Goal: Task Accomplishment & Management: Use online tool/utility

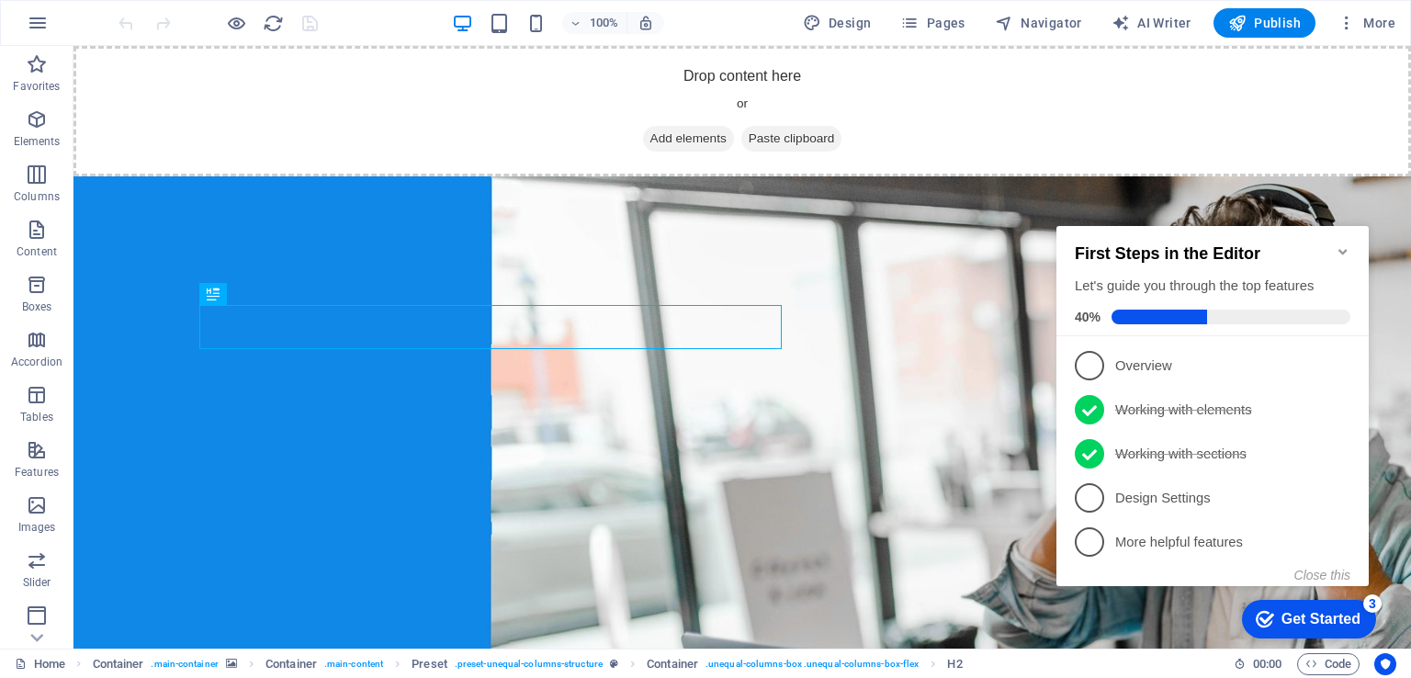
click at [1339, 249] on icon "Minimize checklist" at bounding box center [1342, 252] width 8 height 6
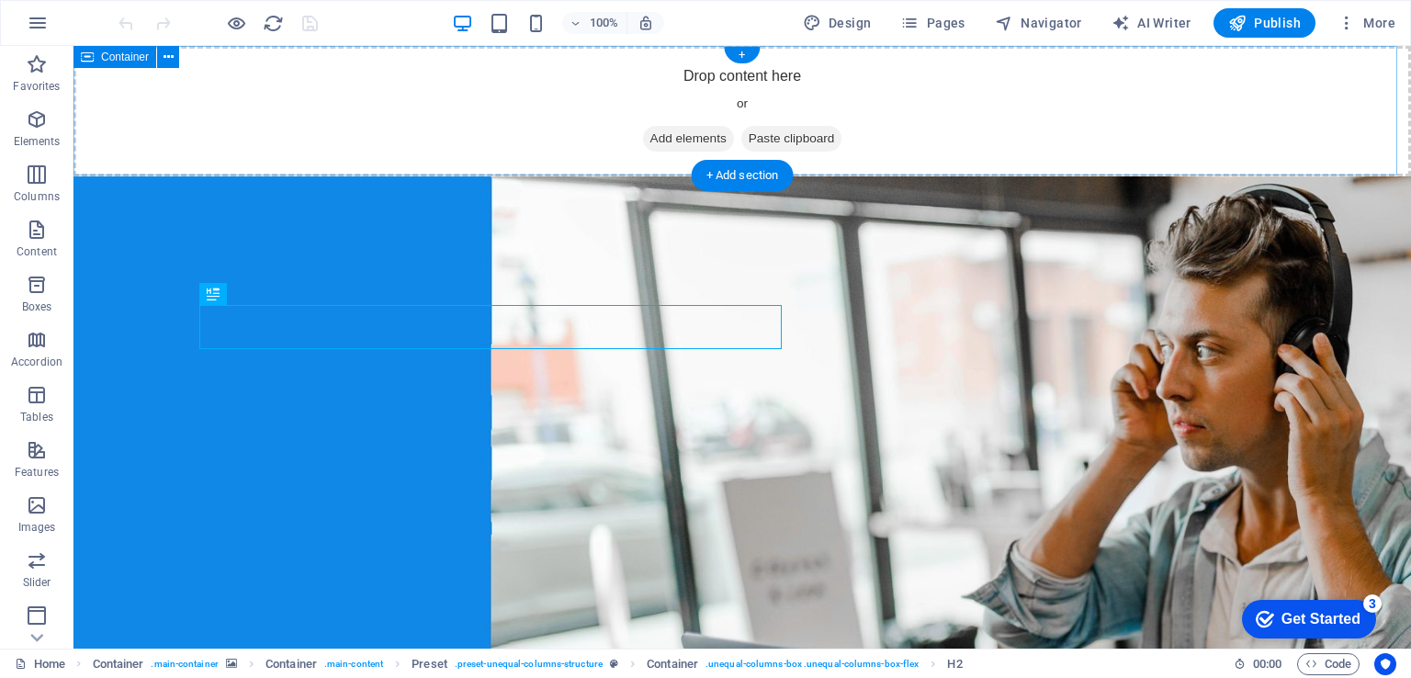
click at [765, 142] on span "Paste clipboard" at bounding box center [791, 139] width 101 height 26
click at [662, 137] on span "Add elements" at bounding box center [688, 139] width 91 height 26
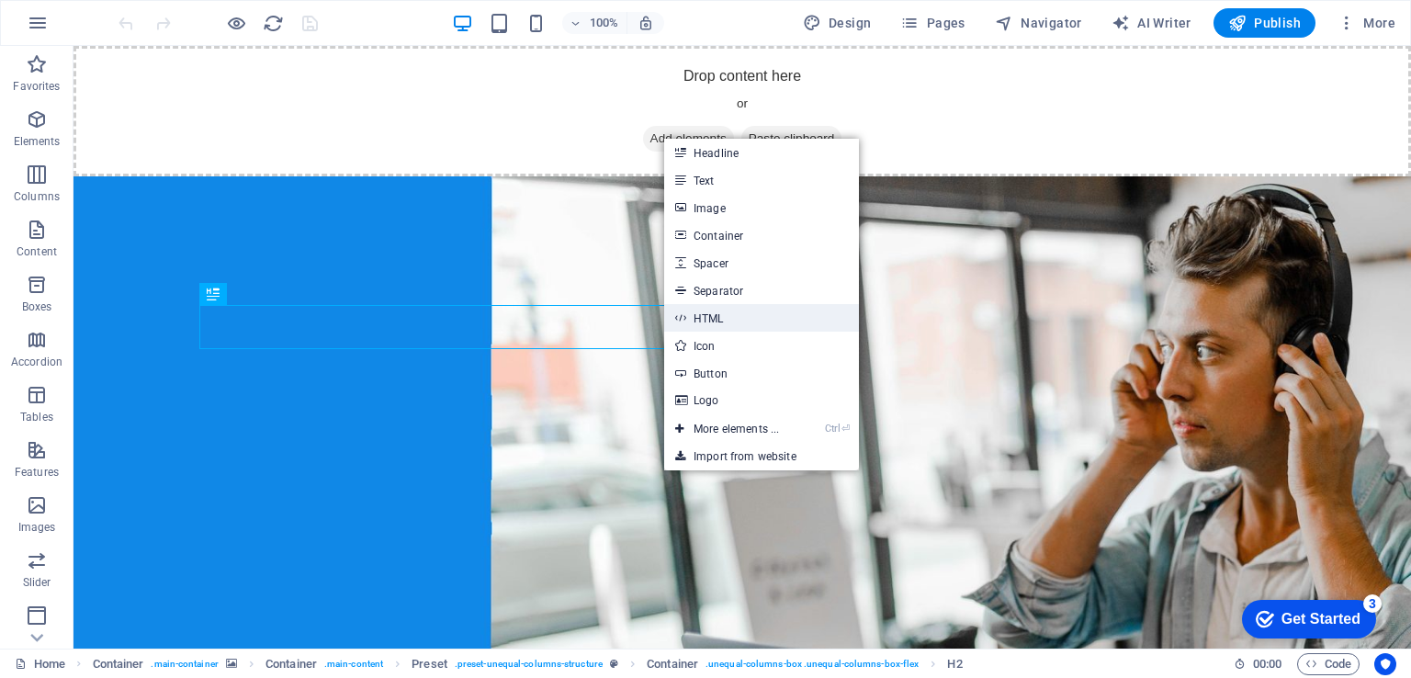
click at [724, 310] on link "HTML" at bounding box center [761, 318] width 195 height 28
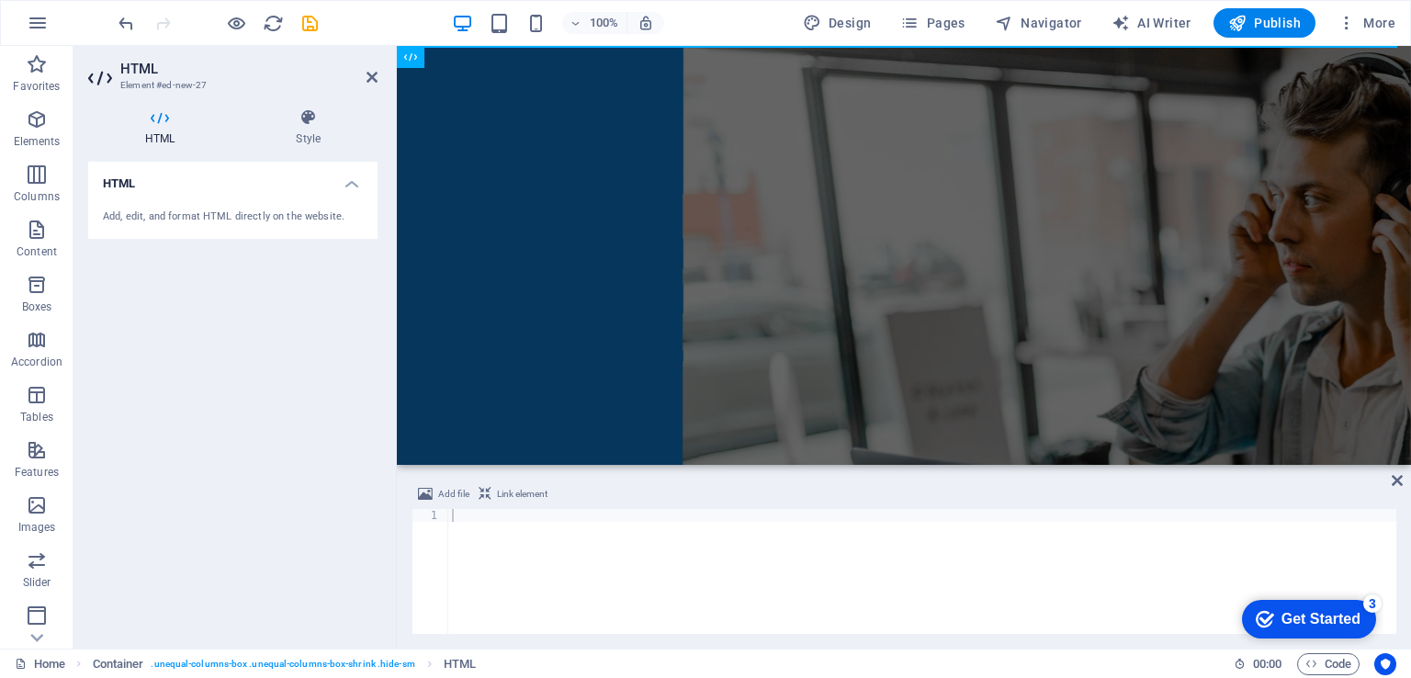
click at [163, 129] on h4 "HTML" at bounding box center [163, 127] width 151 height 39
paste textarea "<!-- ENDS: AUTO-GENERATED MUSES RADIO PLAYER CODE -->"
type textarea "<!-- ENDS: AUTO-GENERATED MUSES RADIO PLAYER CODE -->"
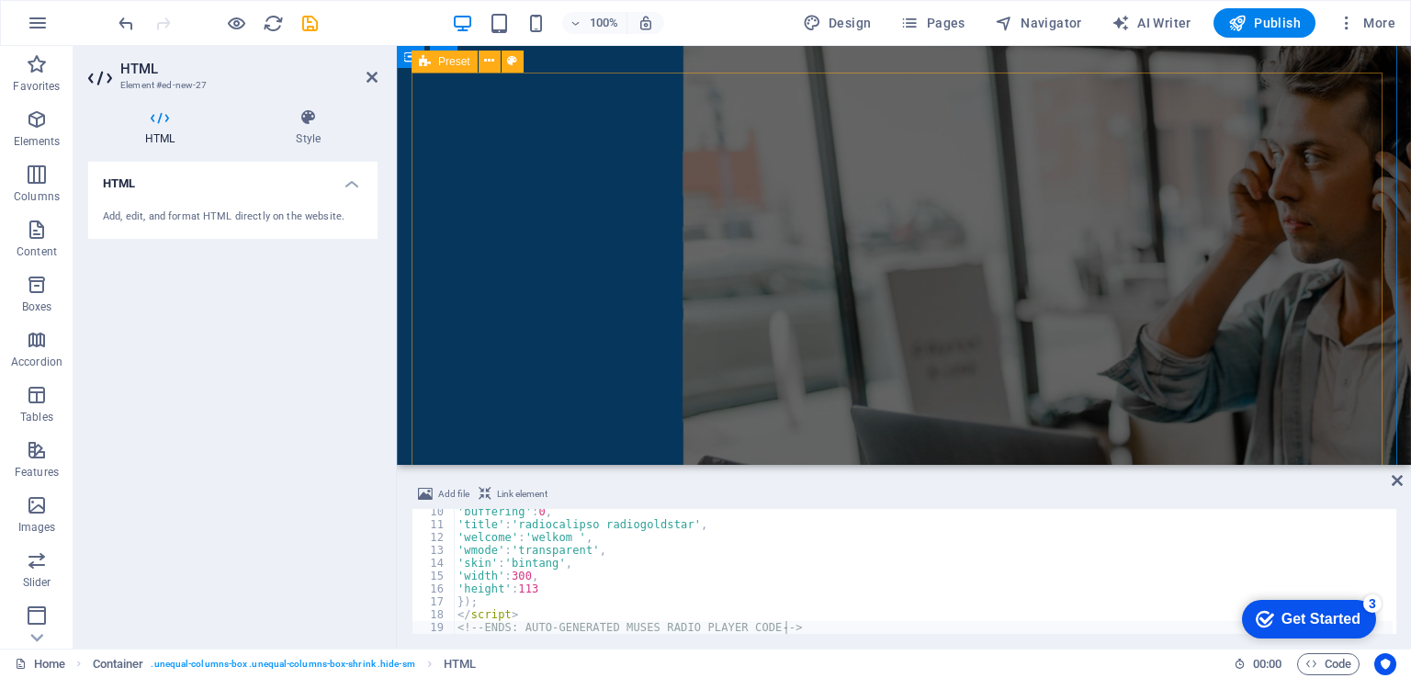
scroll to position [184, 0]
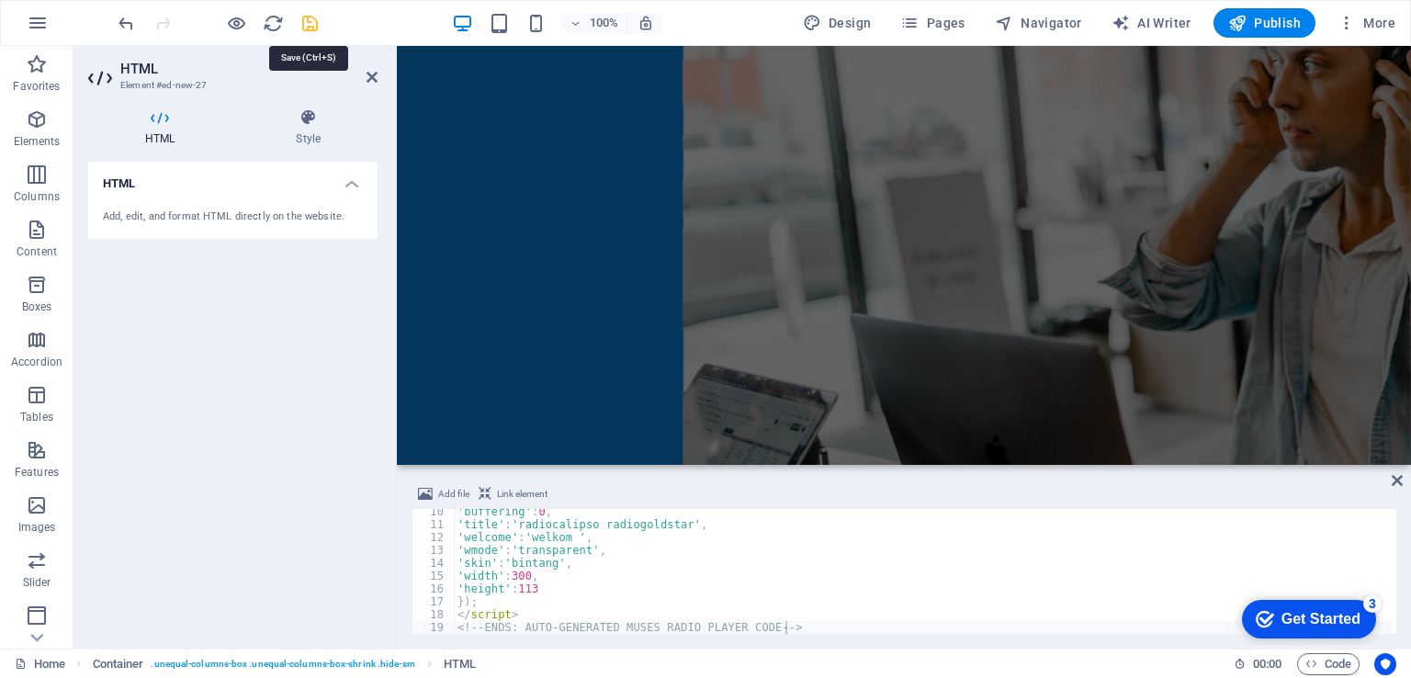
click at [307, 22] on icon "save" at bounding box center [309, 23] width 21 height 21
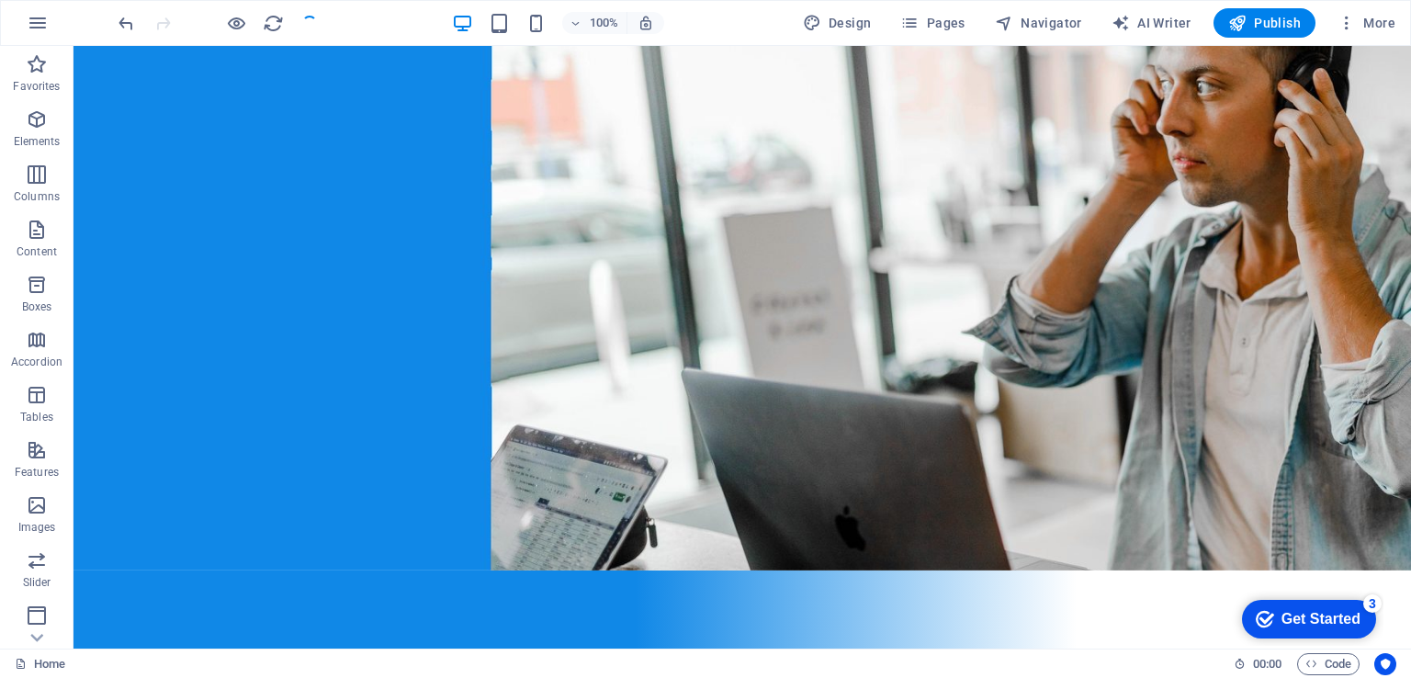
scroll to position [0, 0]
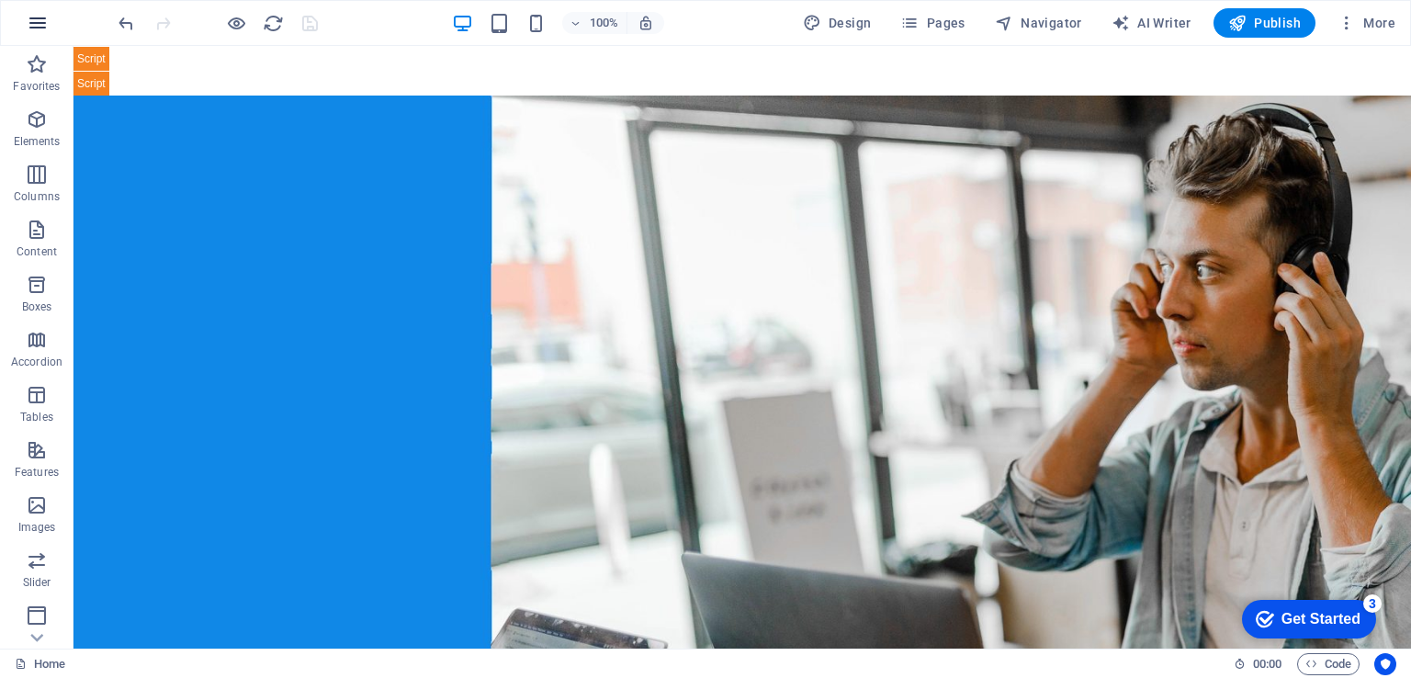
click at [42, 21] on icon "button" at bounding box center [38, 23] width 22 height 22
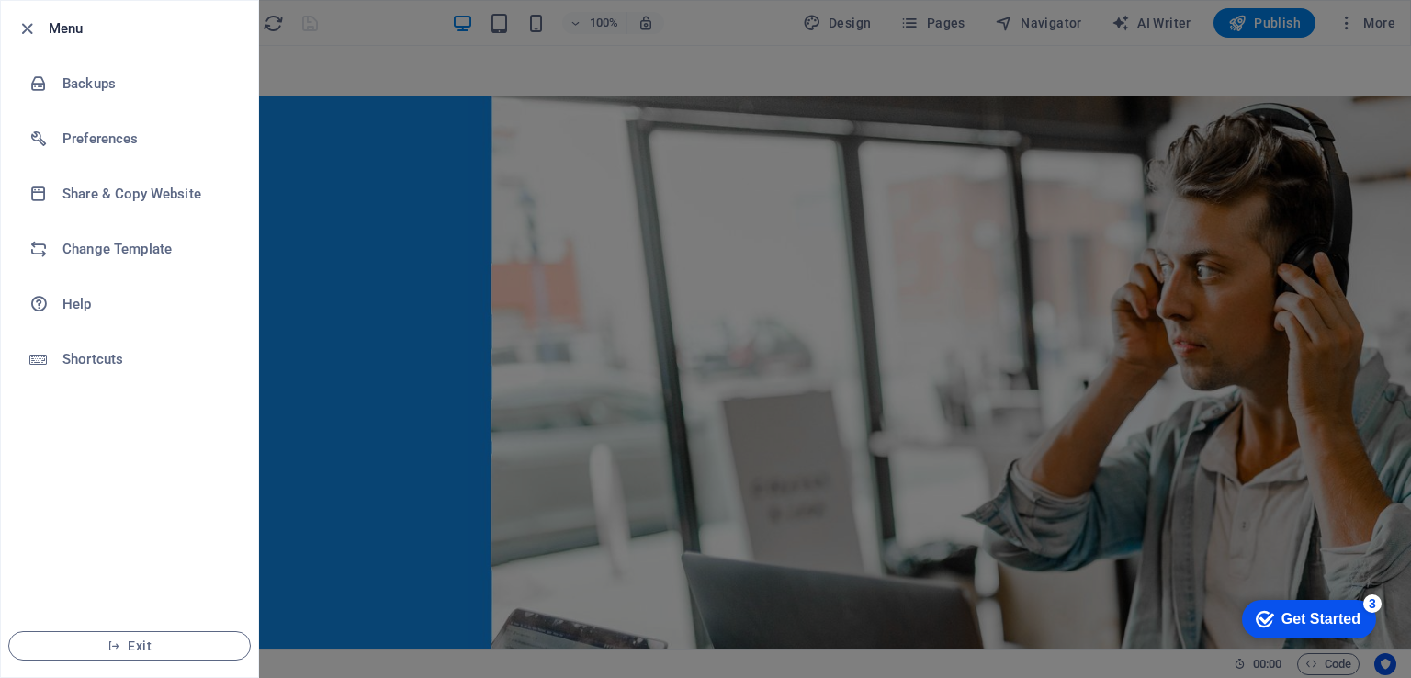
click at [42, 21] on div at bounding box center [32, 28] width 33 height 22
click at [520, 56] on div at bounding box center [705, 339] width 1411 height 678
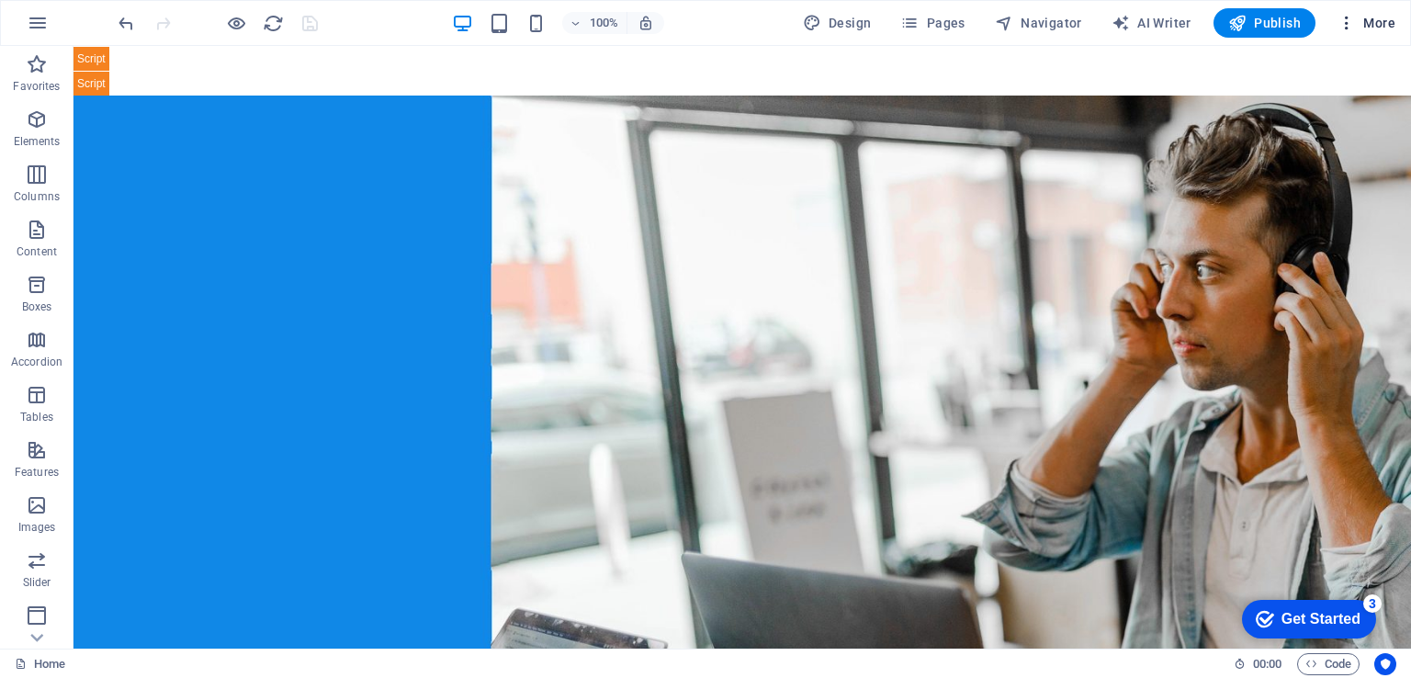
click at [1353, 29] on icon "button" at bounding box center [1346, 23] width 18 height 18
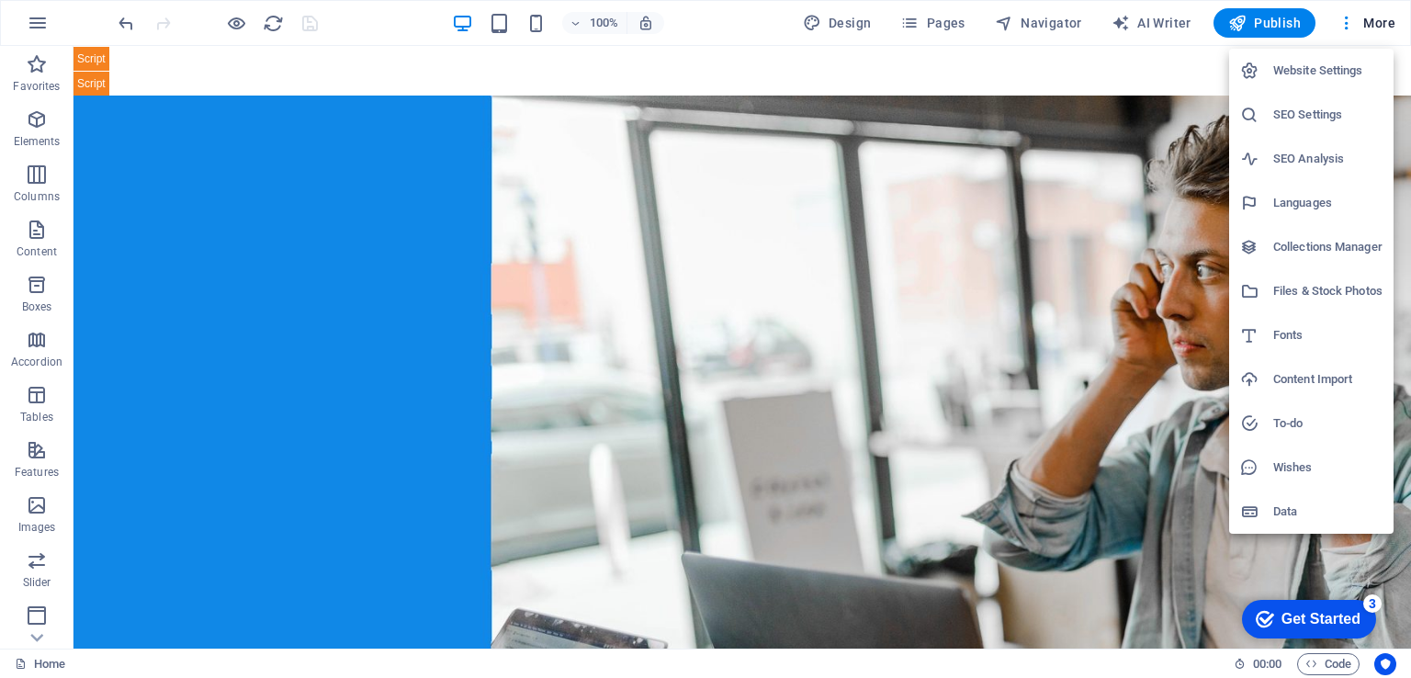
click at [238, 24] on div at bounding box center [705, 339] width 1411 height 678
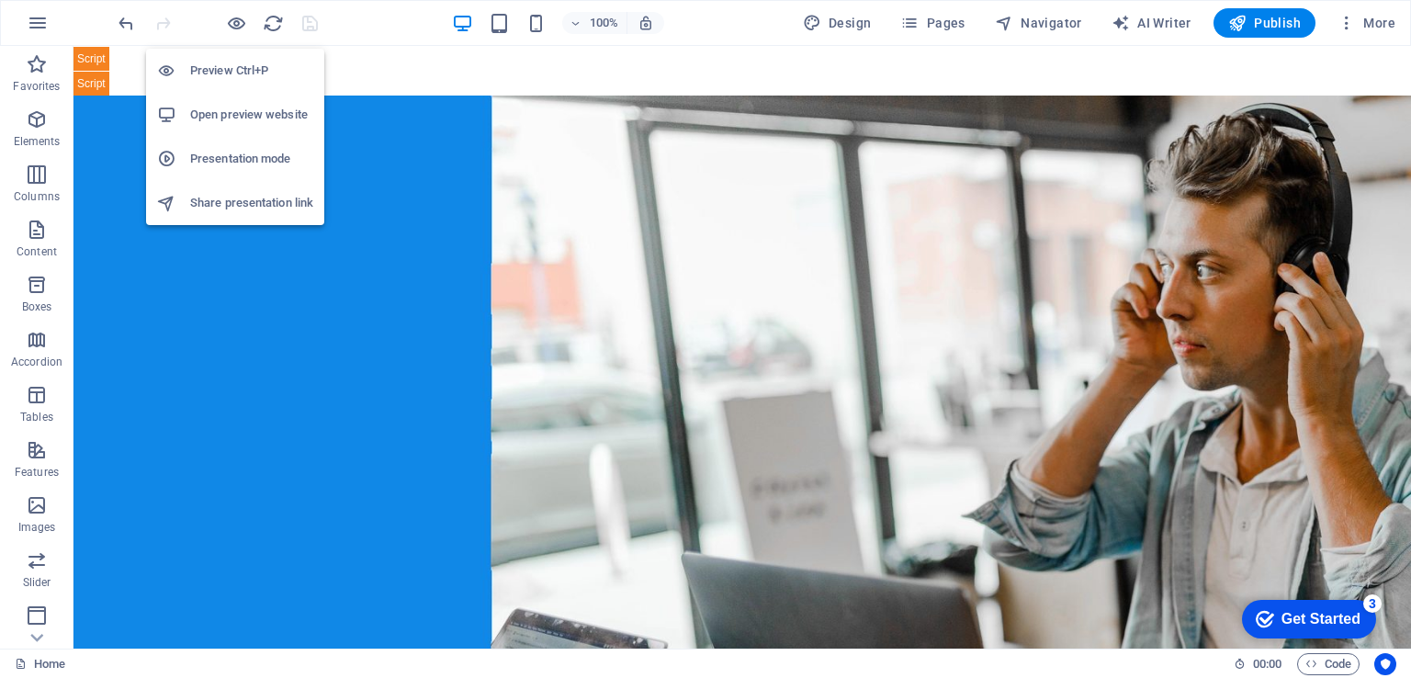
click at [228, 63] on h6 "Preview Ctrl+P" at bounding box center [251, 71] width 123 height 22
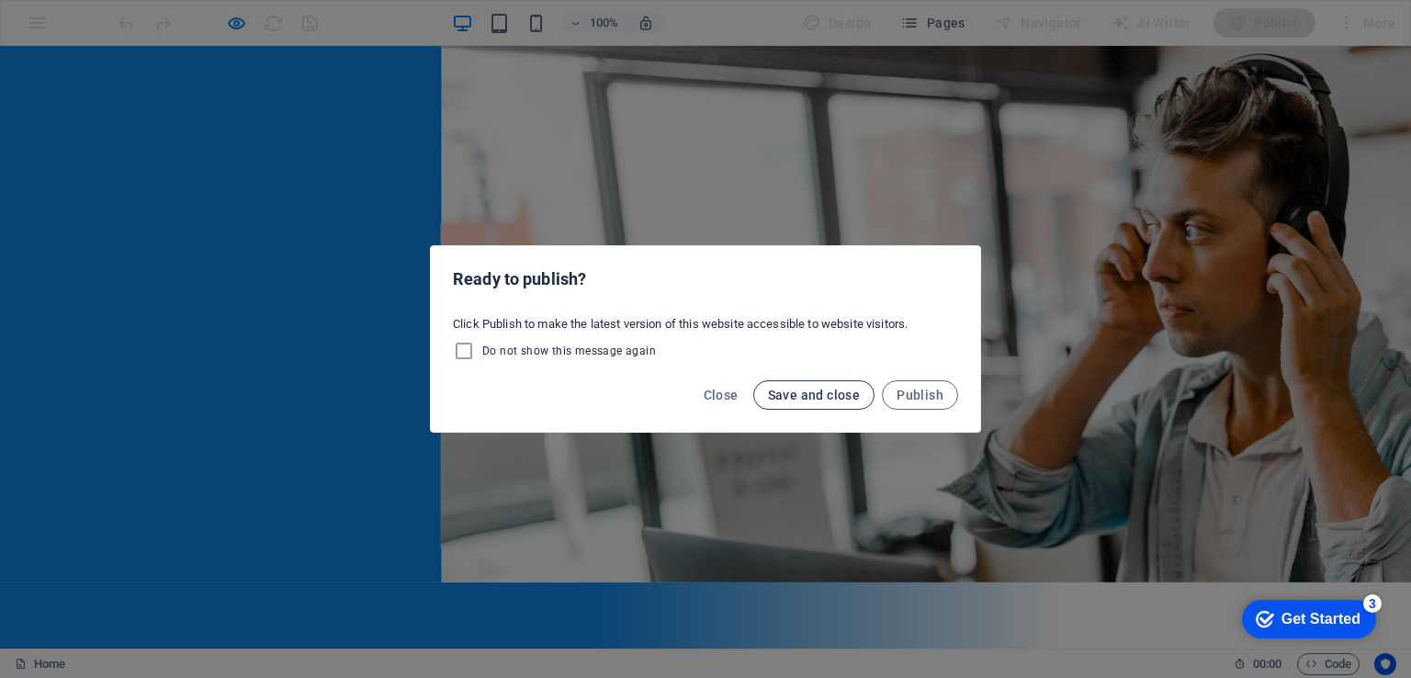
click at [860, 394] on span "Save and close" at bounding box center [814, 395] width 93 height 15
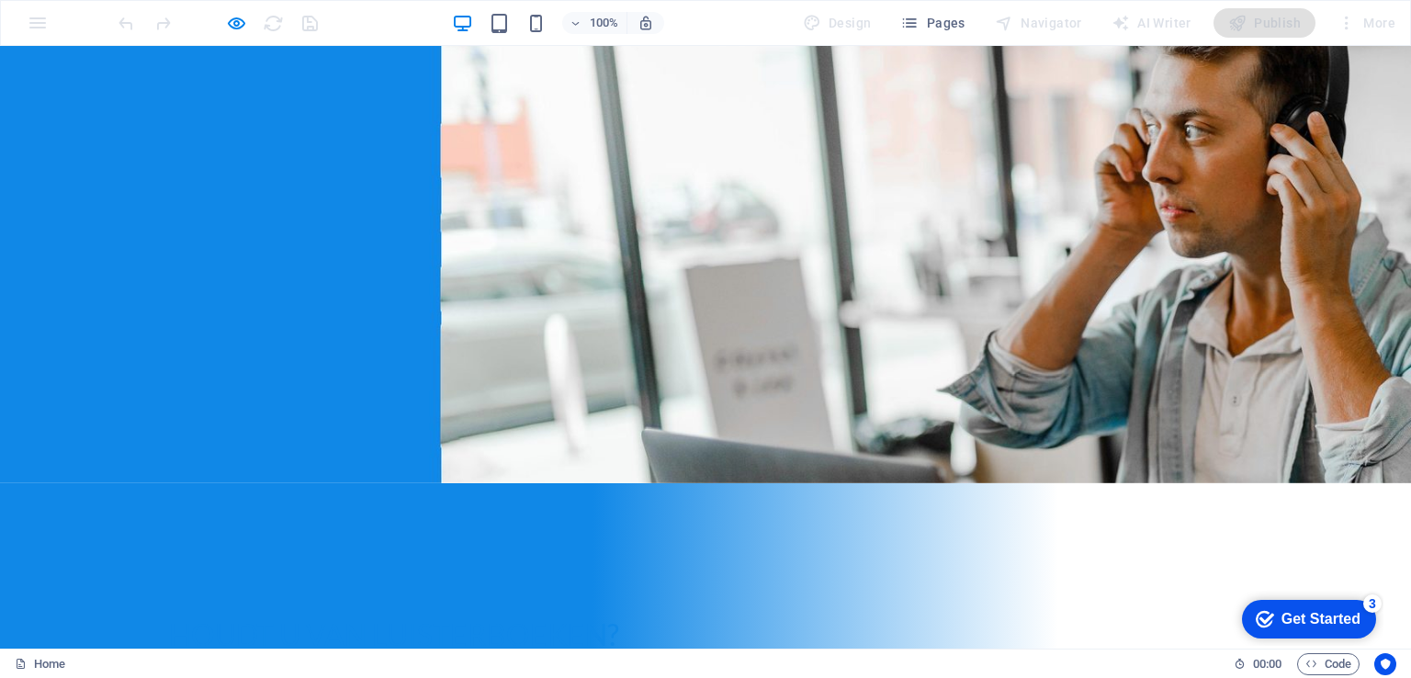
scroll to position [92, 0]
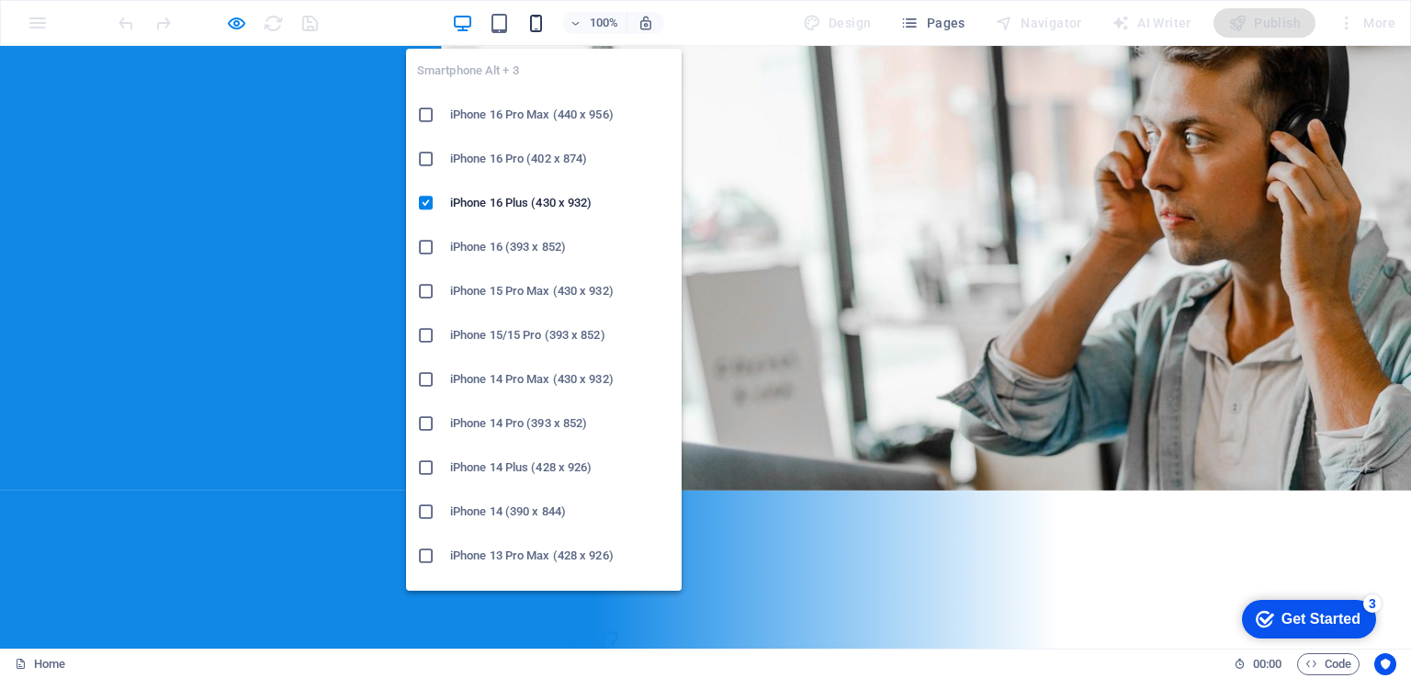
click at [538, 19] on icon "button" at bounding box center [535, 23] width 21 height 21
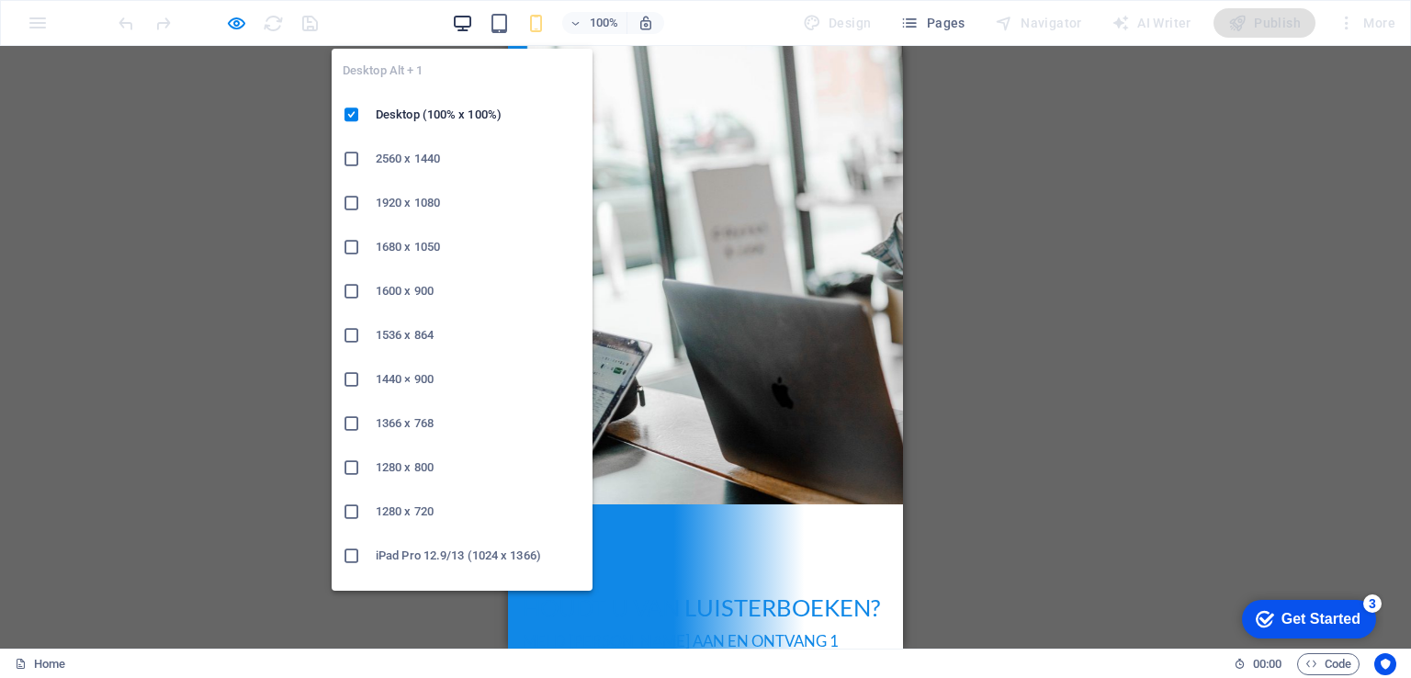
click at [467, 27] on icon "button" at bounding box center [462, 23] width 21 height 21
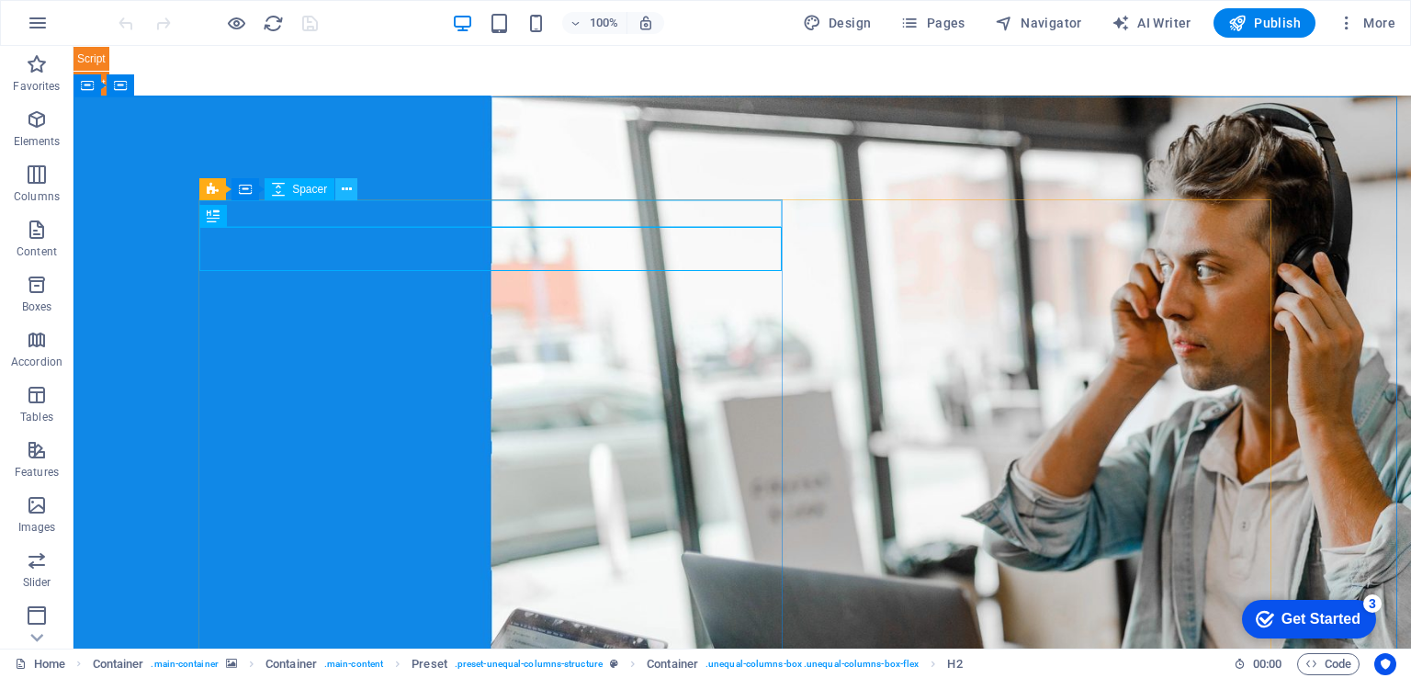
click at [347, 188] on icon at bounding box center [347, 189] width 10 height 19
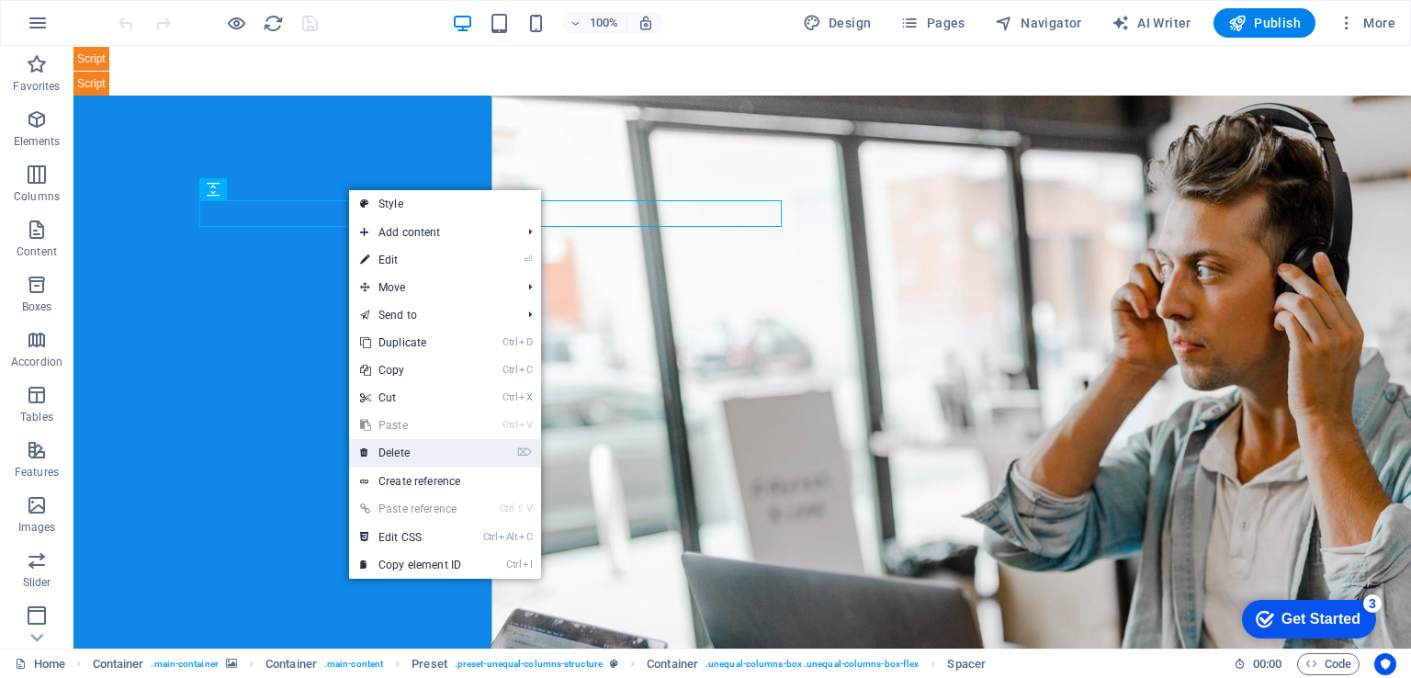
click at [401, 447] on link "⌦ Delete" at bounding box center [410, 453] width 123 height 28
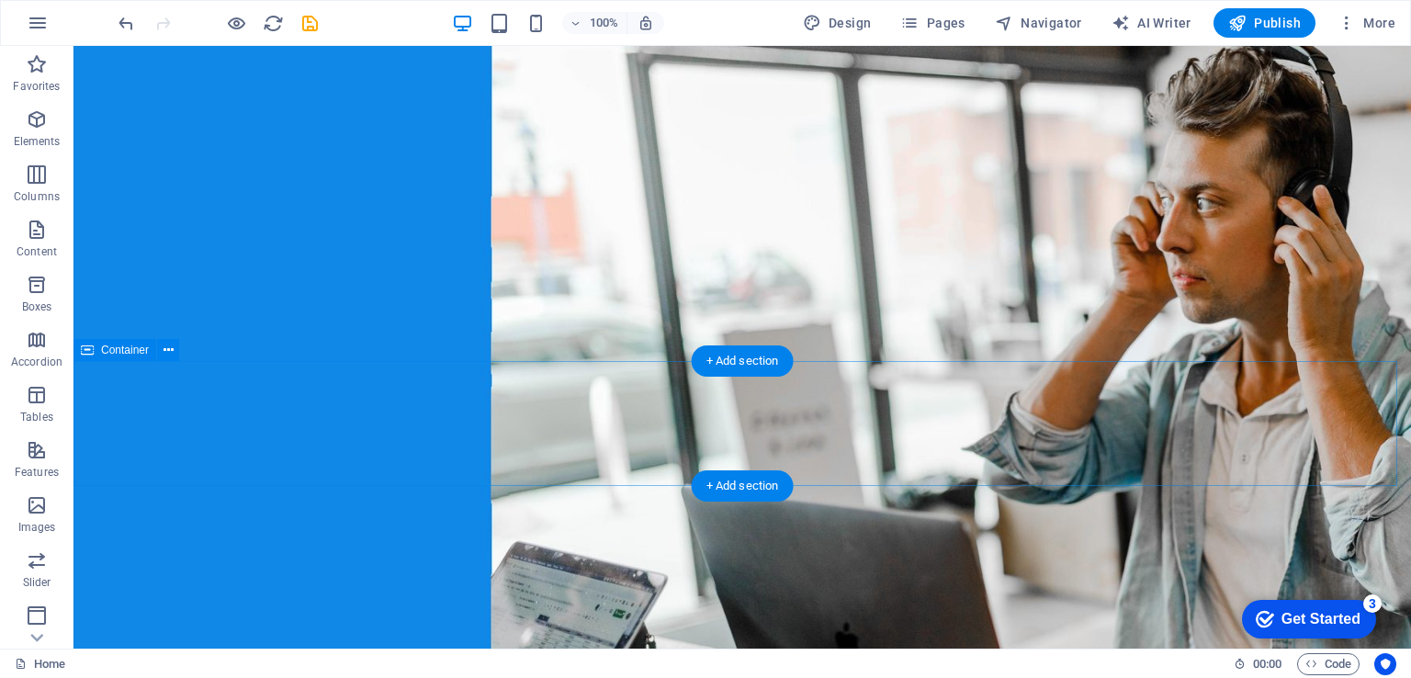
scroll to position [367, 0]
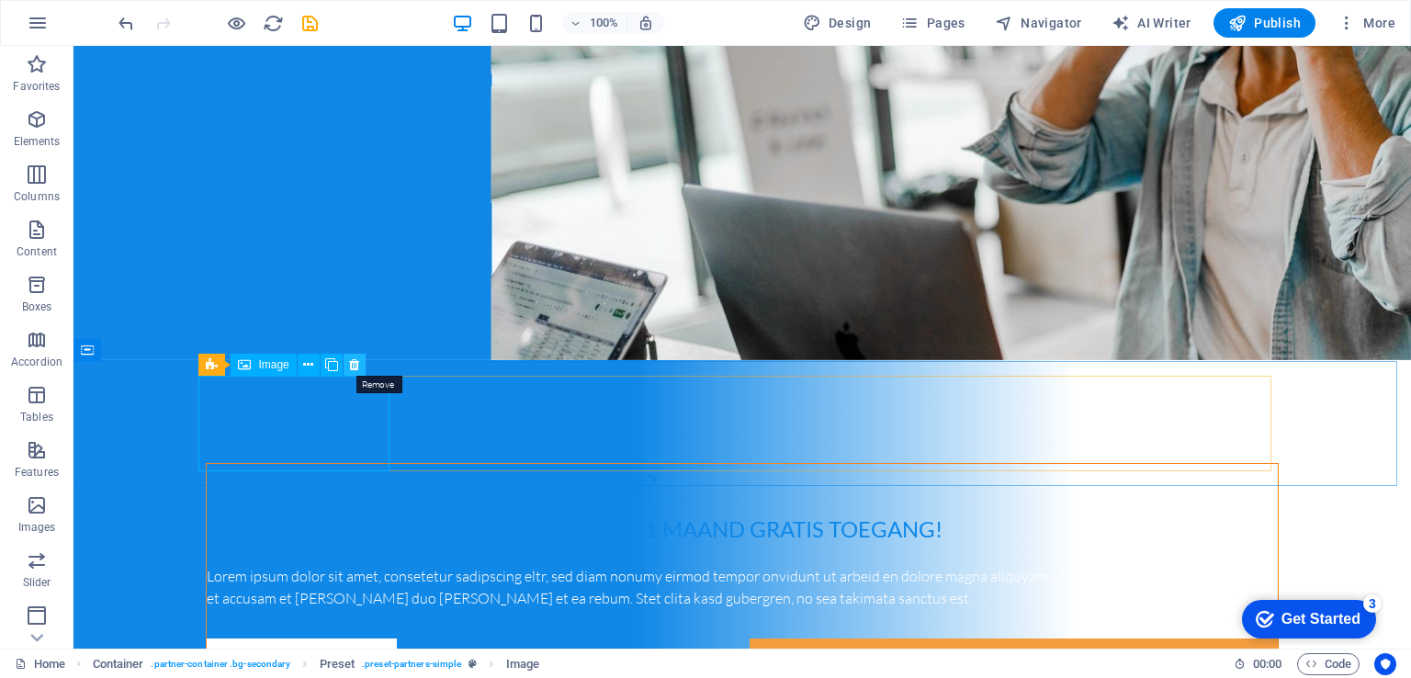
click at [354, 368] on icon at bounding box center [354, 364] width 10 height 19
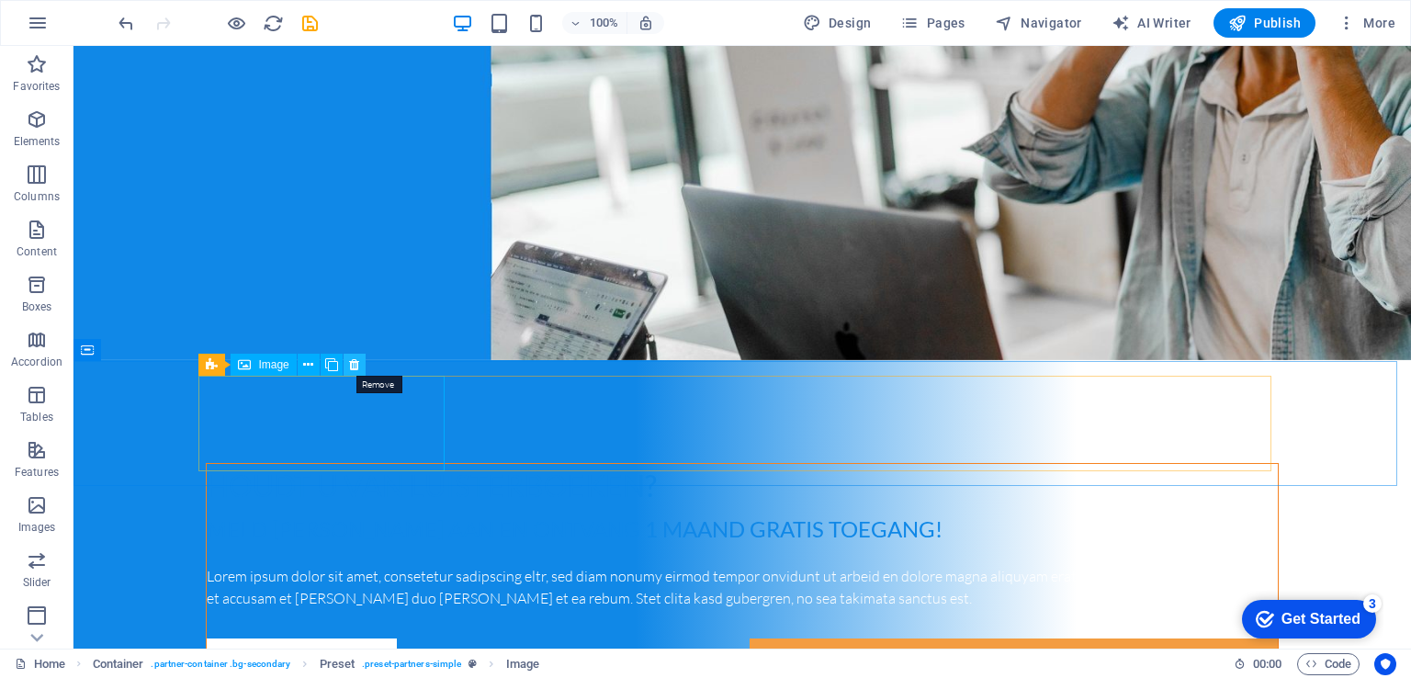
click at [353, 366] on icon at bounding box center [354, 364] width 10 height 19
click at [360, 368] on button at bounding box center [355, 365] width 22 height 22
click at [350, 367] on icon at bounding box center [354, 364] width 10 height 19
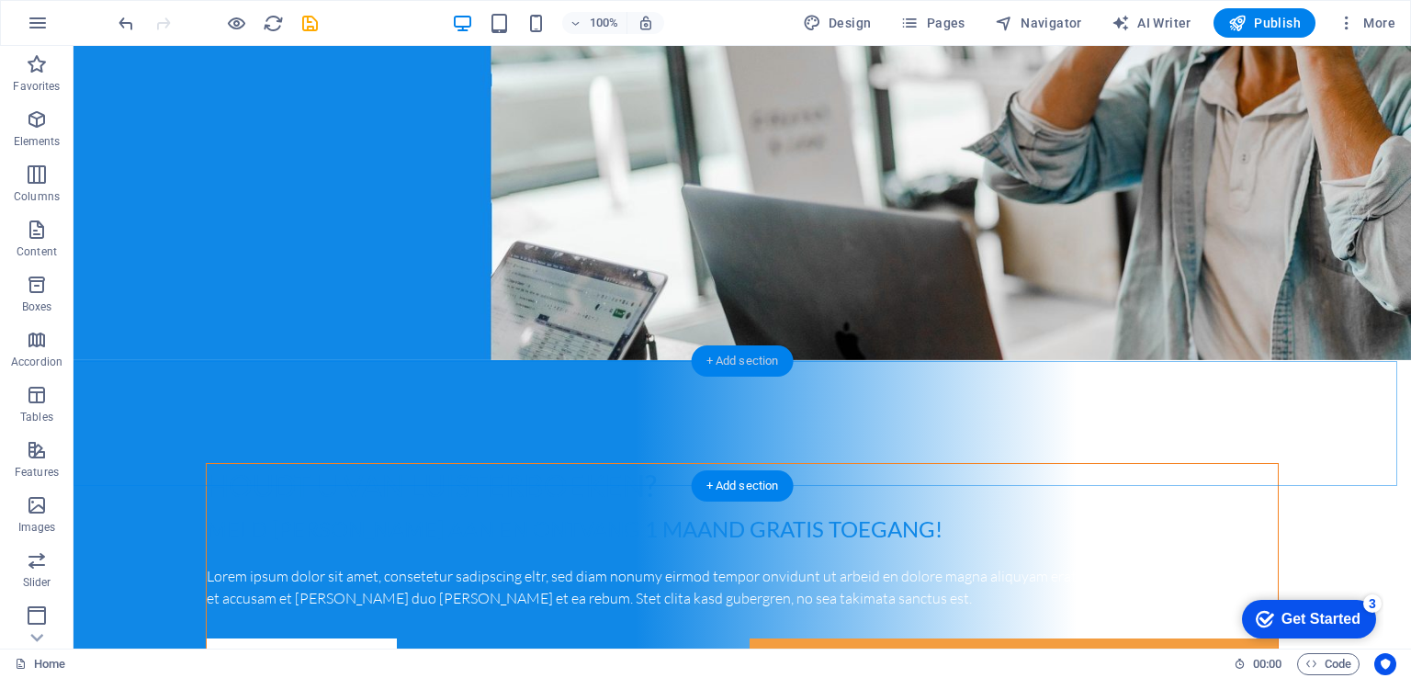
drag, startPoint x: 753, startPoint y: 364, endPoint x: 364, endPoint y: 321, distance: 391.9
click at [753, 364] on div "+ Add section" at bounding box center [743, 360] width 102 height 31
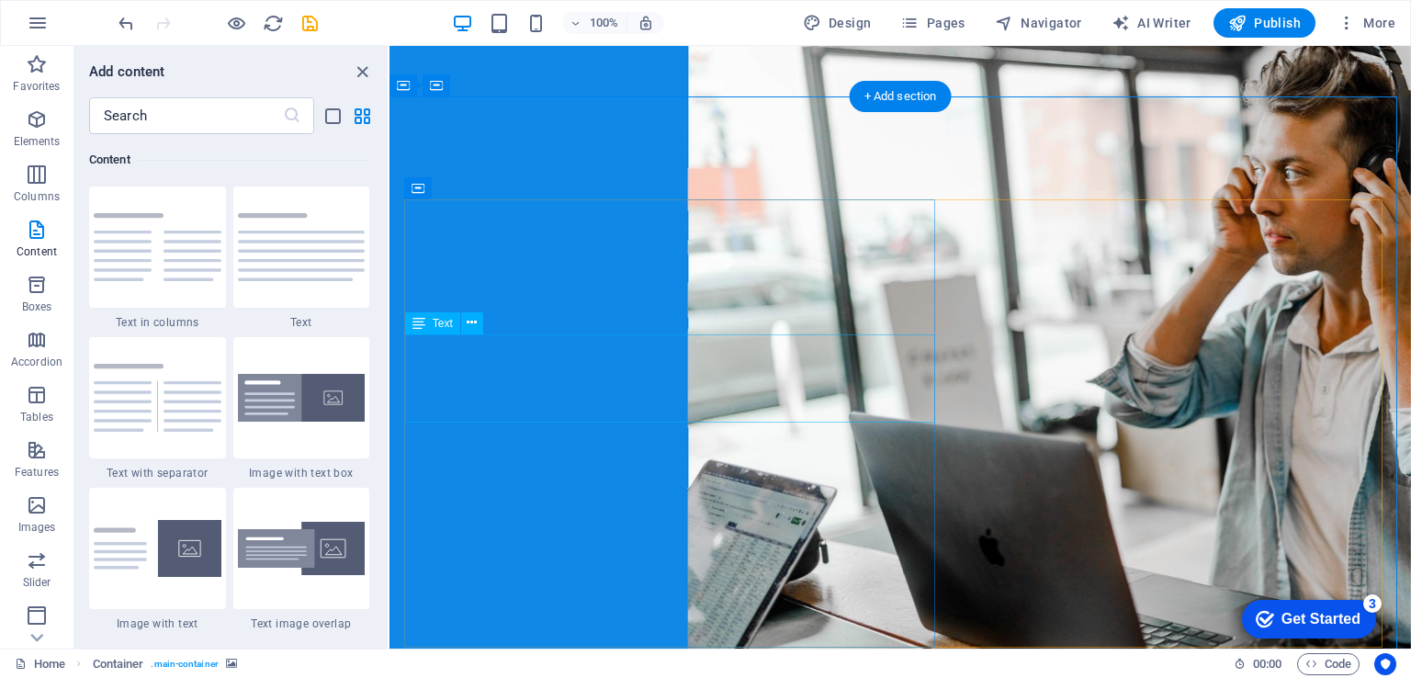
scroll to position [0, 0]
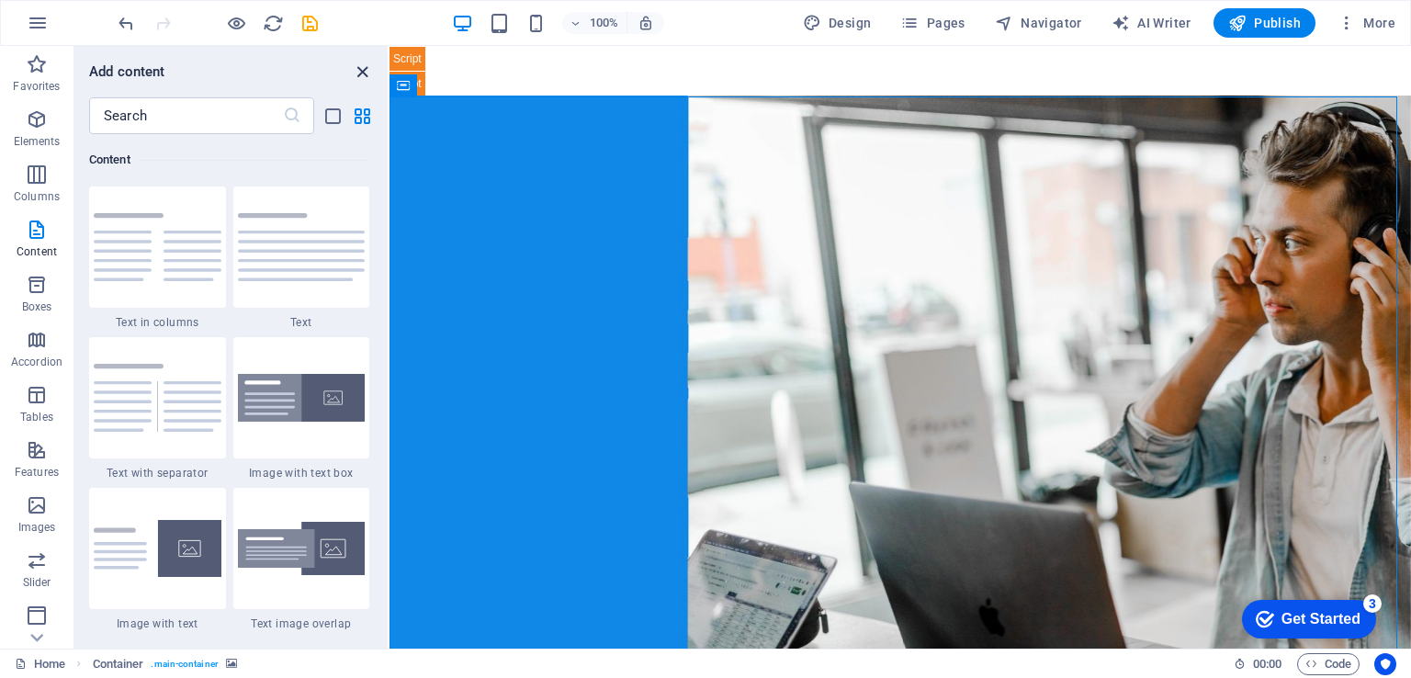
click at [359, 74] on icon "close panel" at bounding box center [362, 72] width 21 height 21
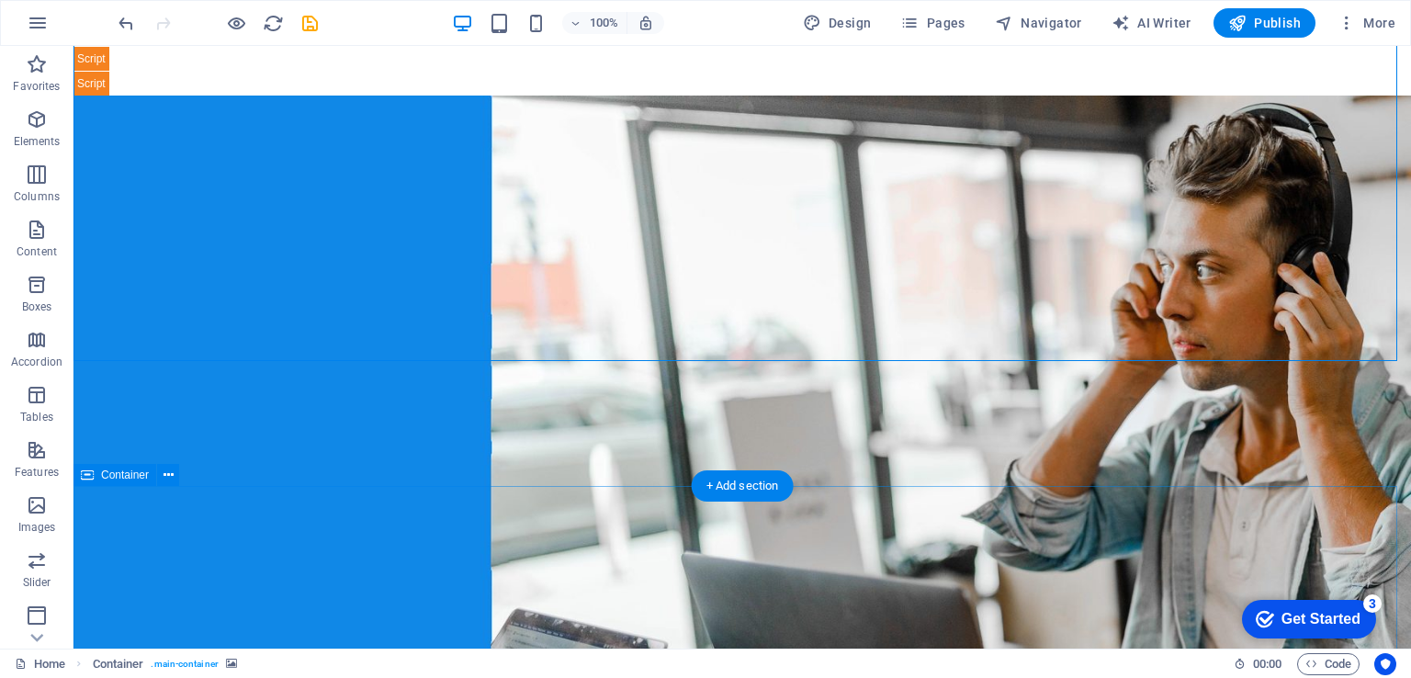
scroll to position [367, 0]
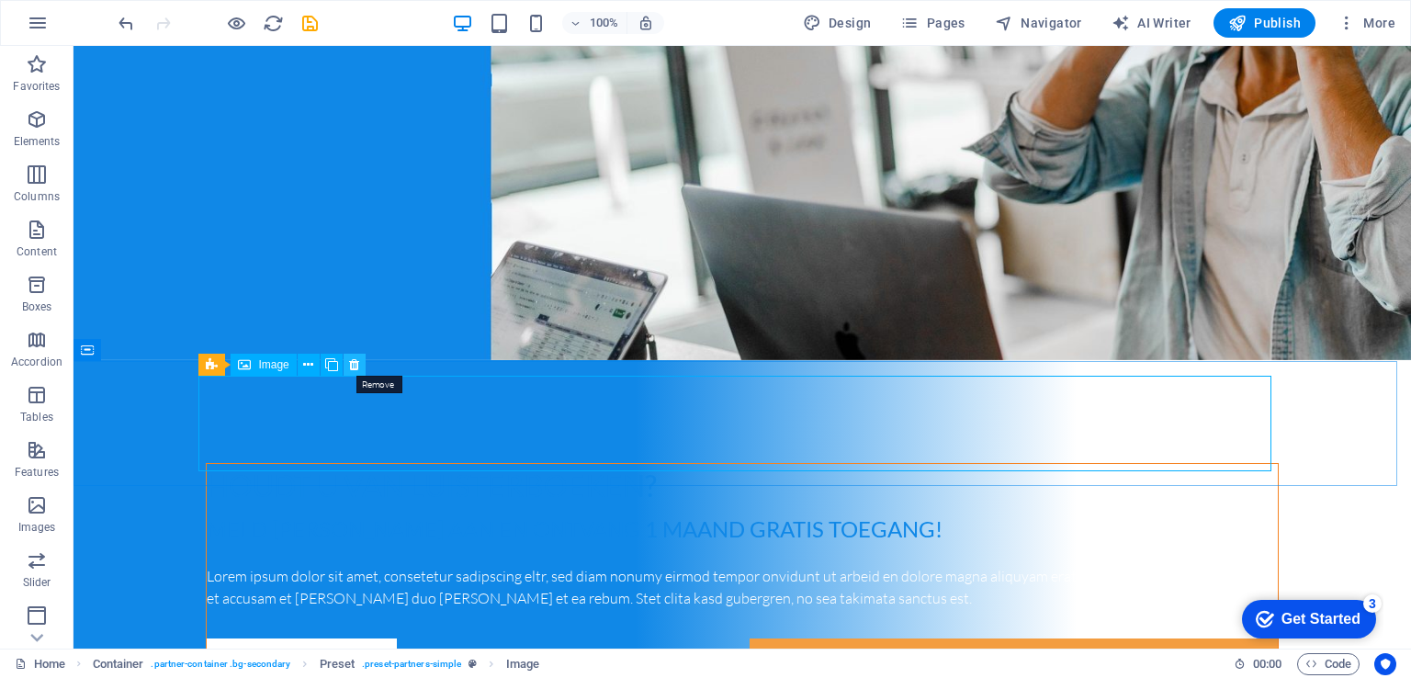
drag, startPoint x: 355, startPoint y: 365, endPoint x: 287, endPoint y: 328, distance: 78.1
click at [355, 365] on icon at bounding box center [354, 364] width 10 height 19
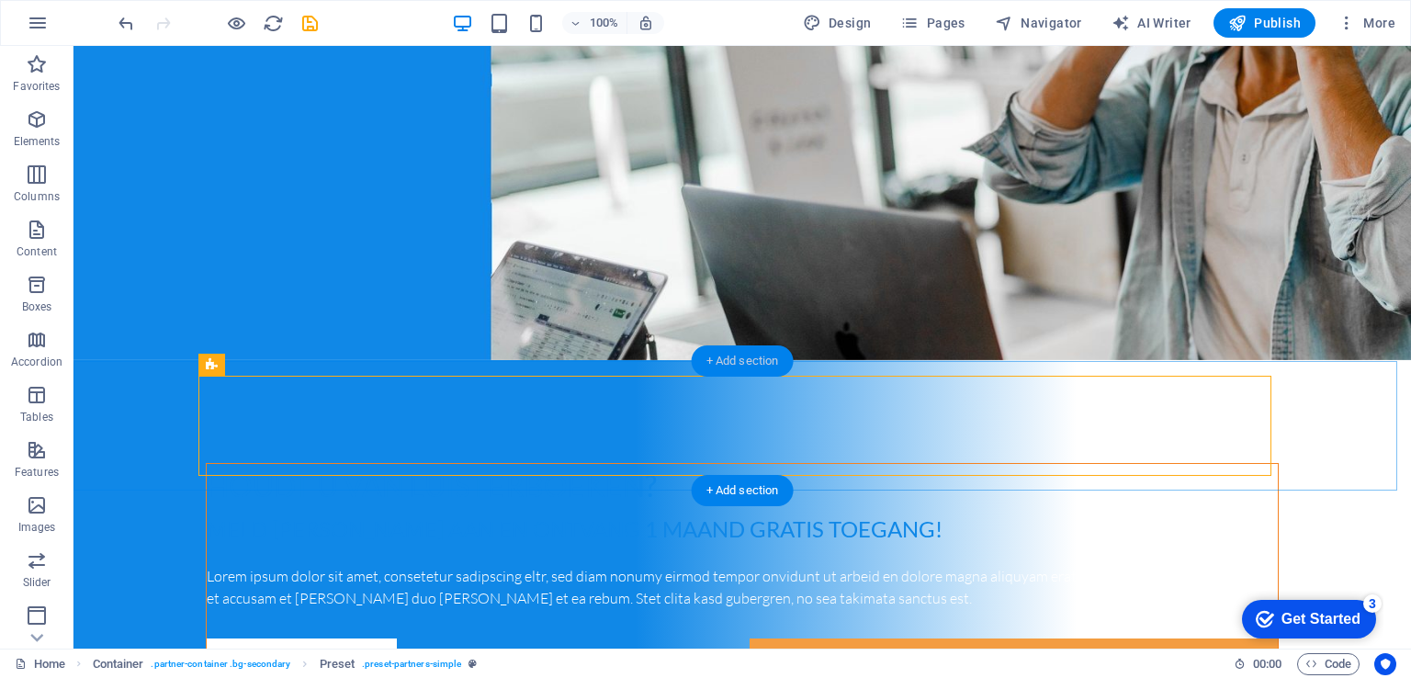
drag, startPoint x: 725, startPoint y: 368, endPoint x: 336, endPoint y: 324, distance: 391.1
click at [725, 368] on div "+ Add section" at bounding box center [743, 360] width 102 height 31
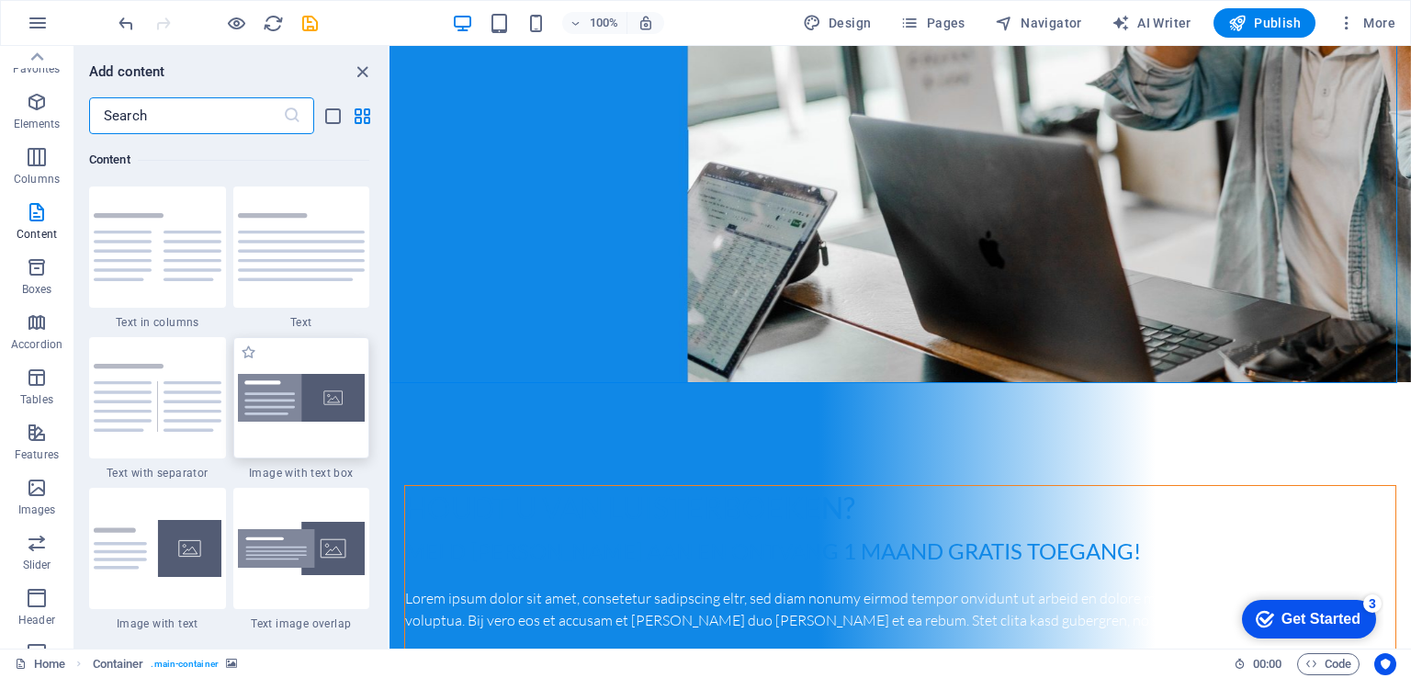
scroll to position [0, 0]
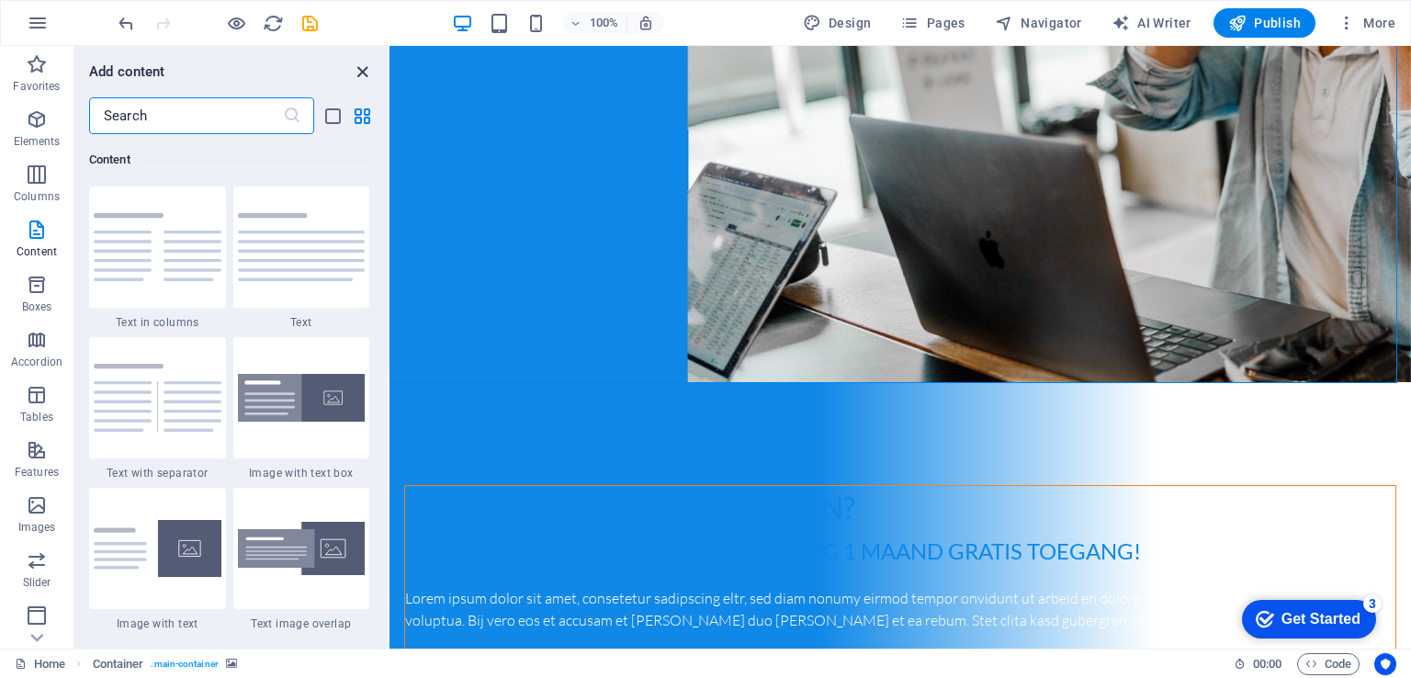
click at [362, 73] on icon "close panel" at bounding box center [362, 72] width 21 height 21
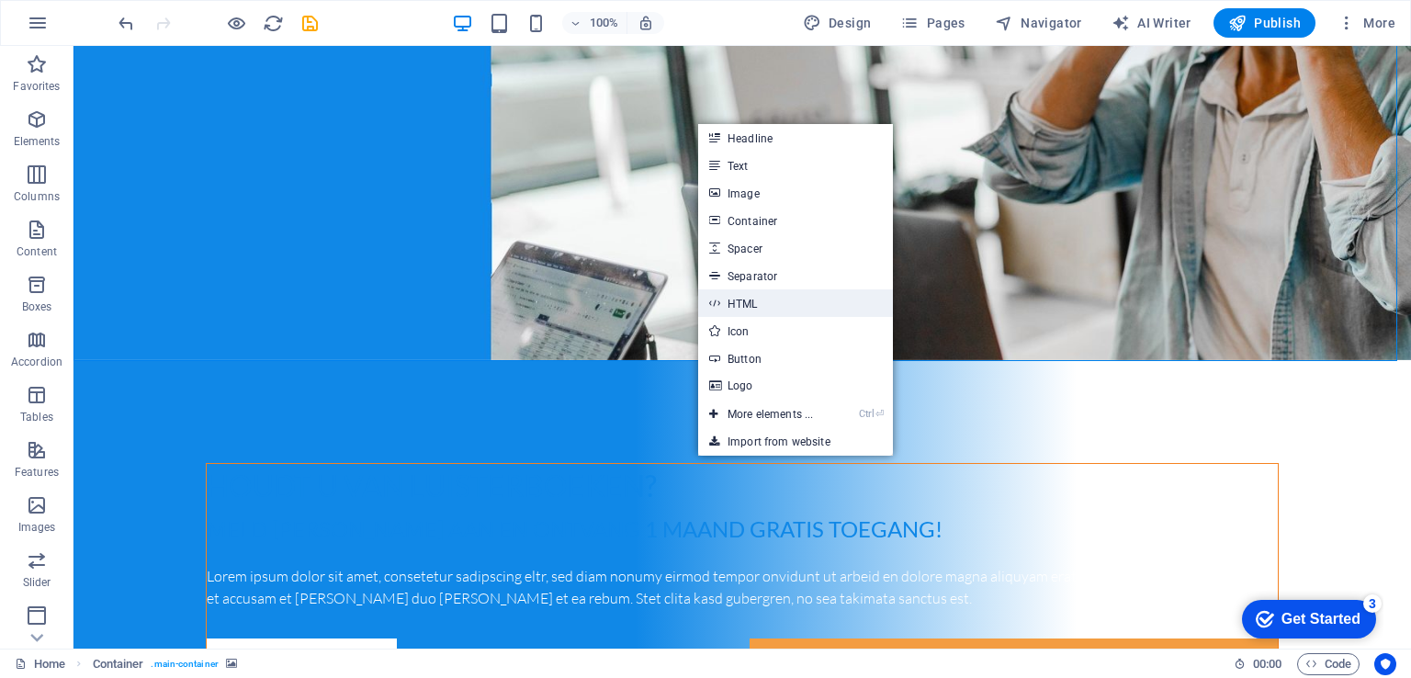
drag, startPoint x: 721, startPoint y: 305, endPoint x: 250, endPoint y: 339, distance: 472.5
click at [721, 305] on link "HTML" at bounding box center [795, 303] width 195 height 28
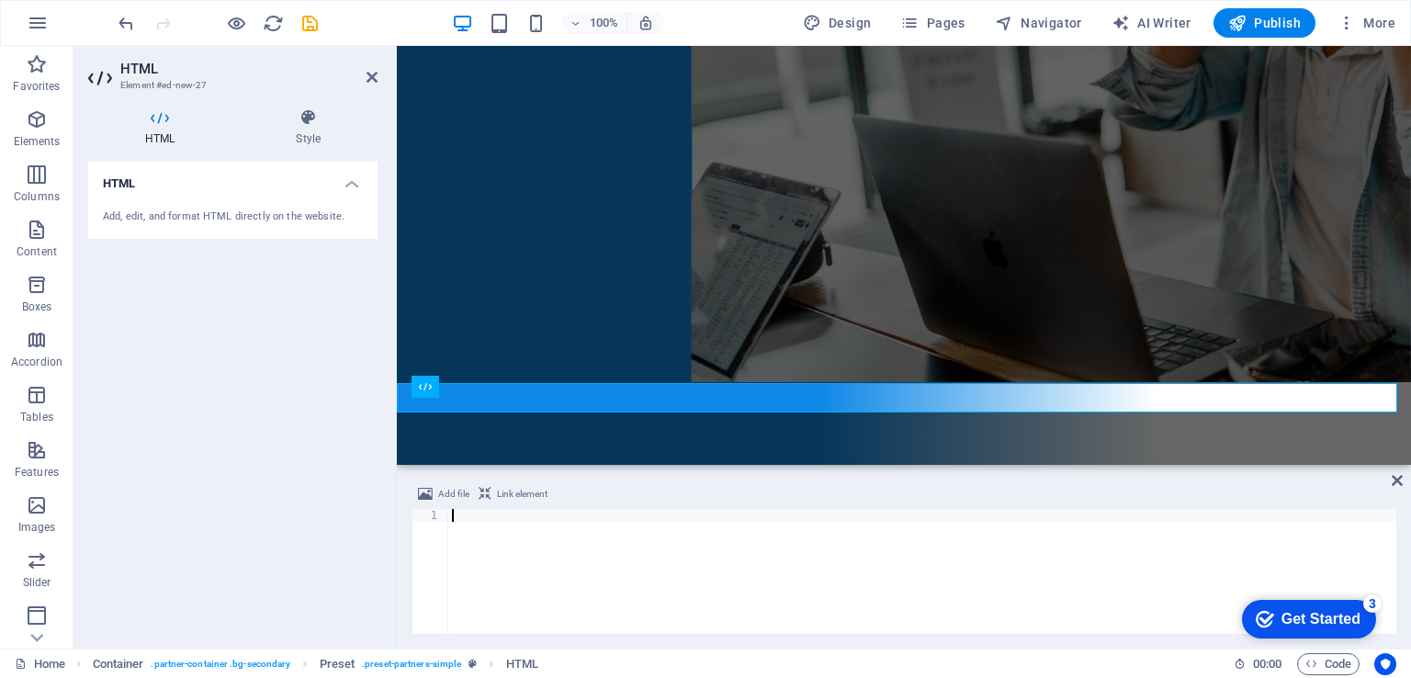
type textarea "<!-- ENDS: AUTO-GENERATED MUSES RADIO PLAYER CODE -->"
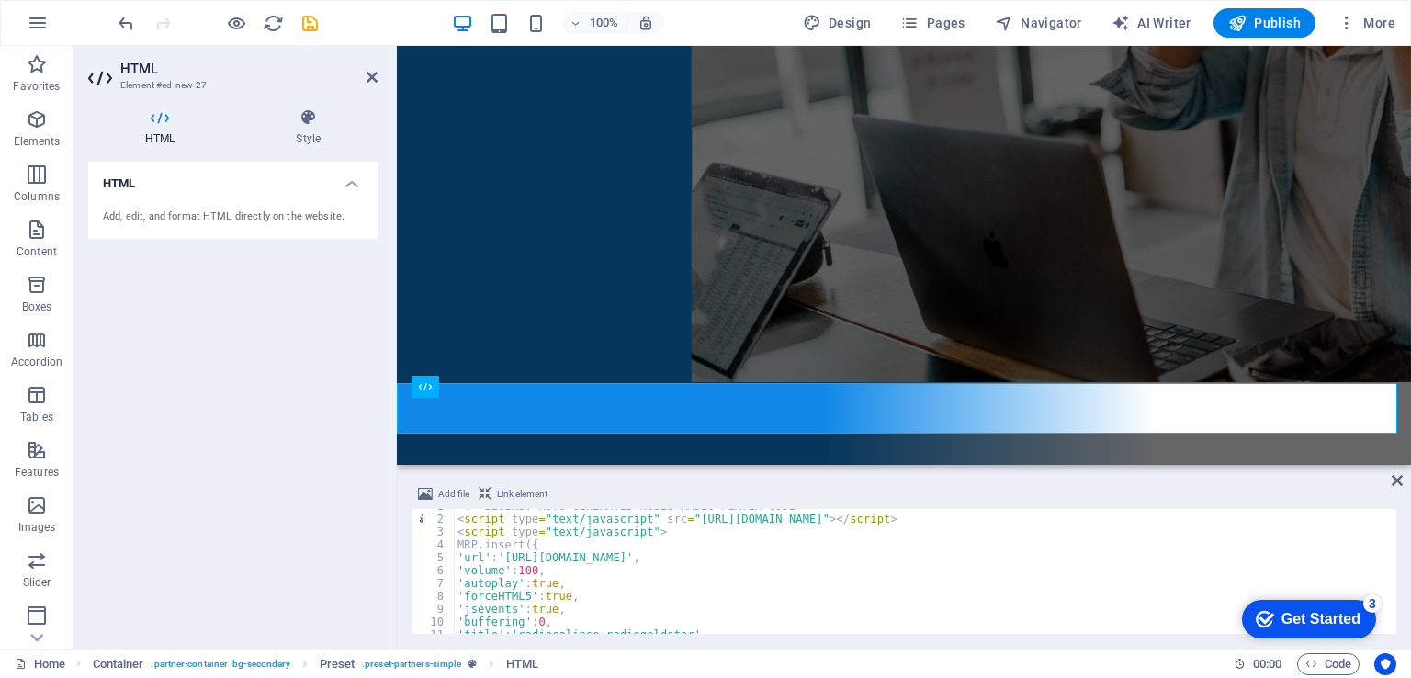
scroll to position [119, 0]
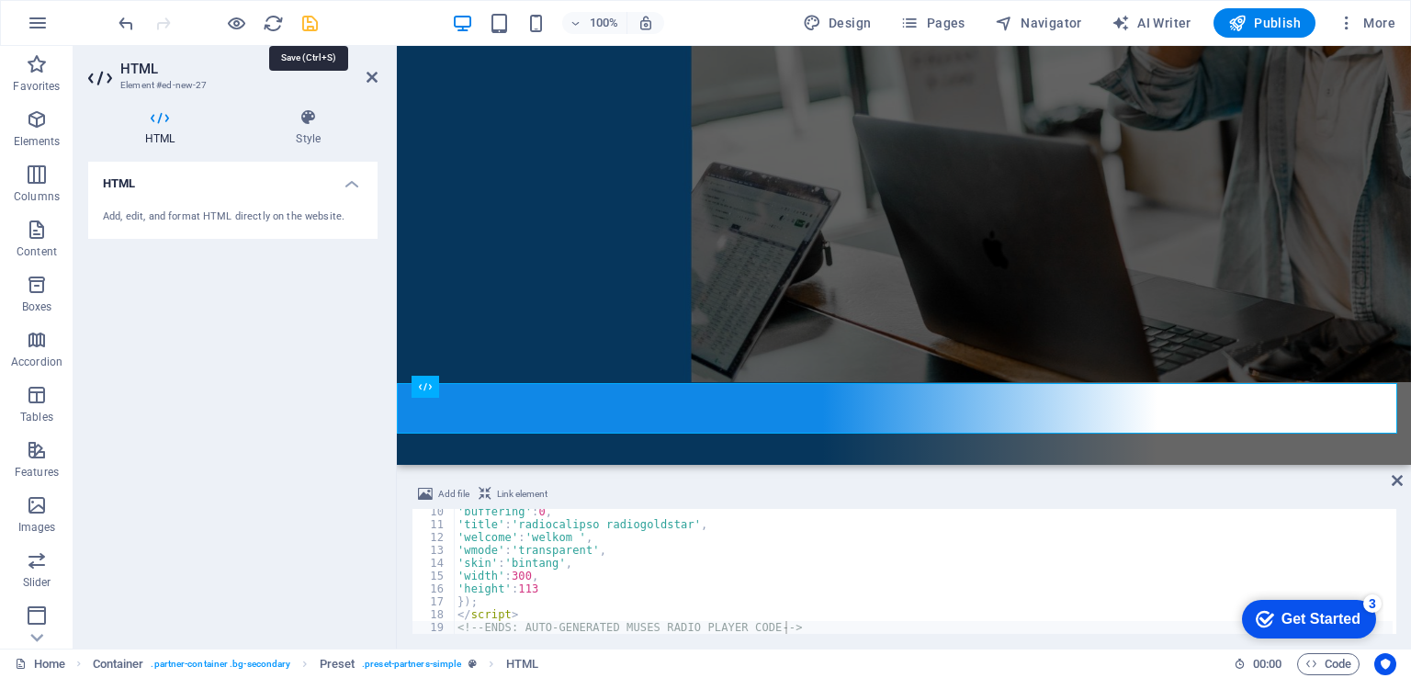
click at [313, 28] on icon "save" at bounding box center [309, 23] width 21 height 21
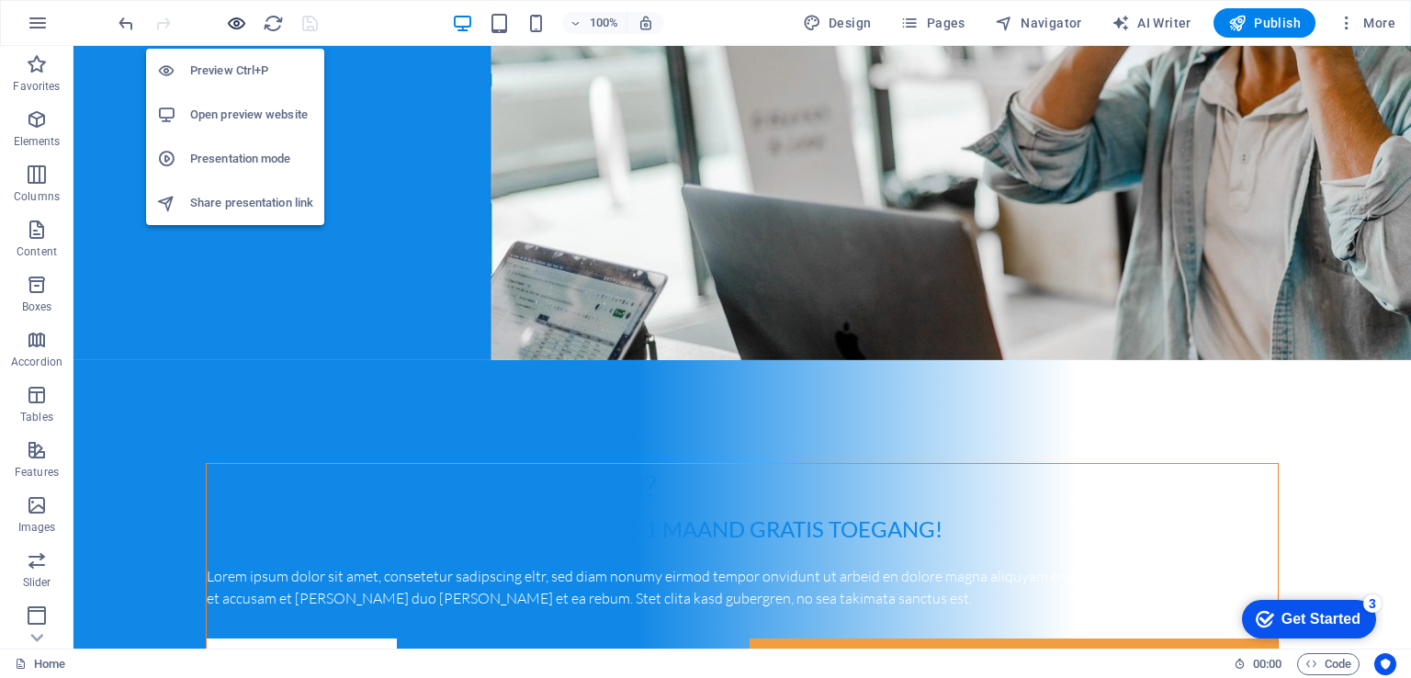
click at [231, 26] on icon "button" at bounding box center [236, 23] width 21 height 21
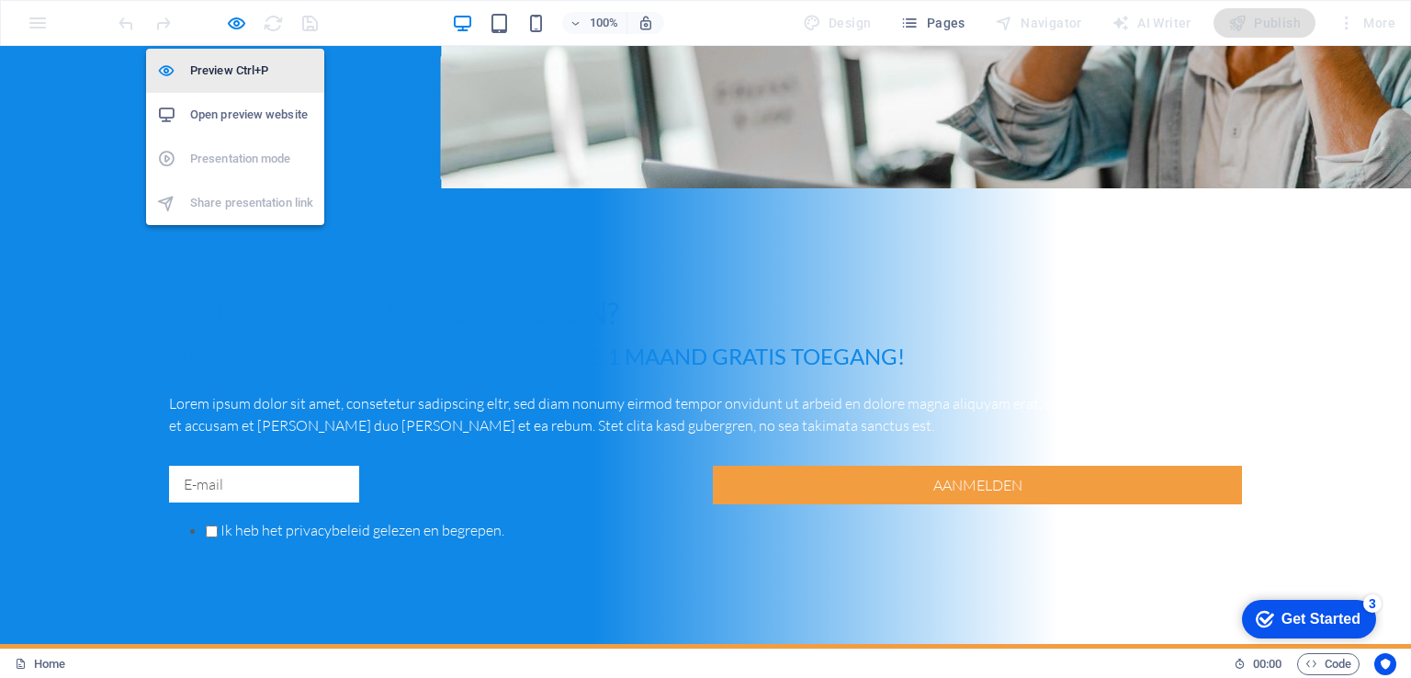
click at [231, 70] on h6 "Preview Ctrl+P" at bounding box center [251, 71] width 123 height 22
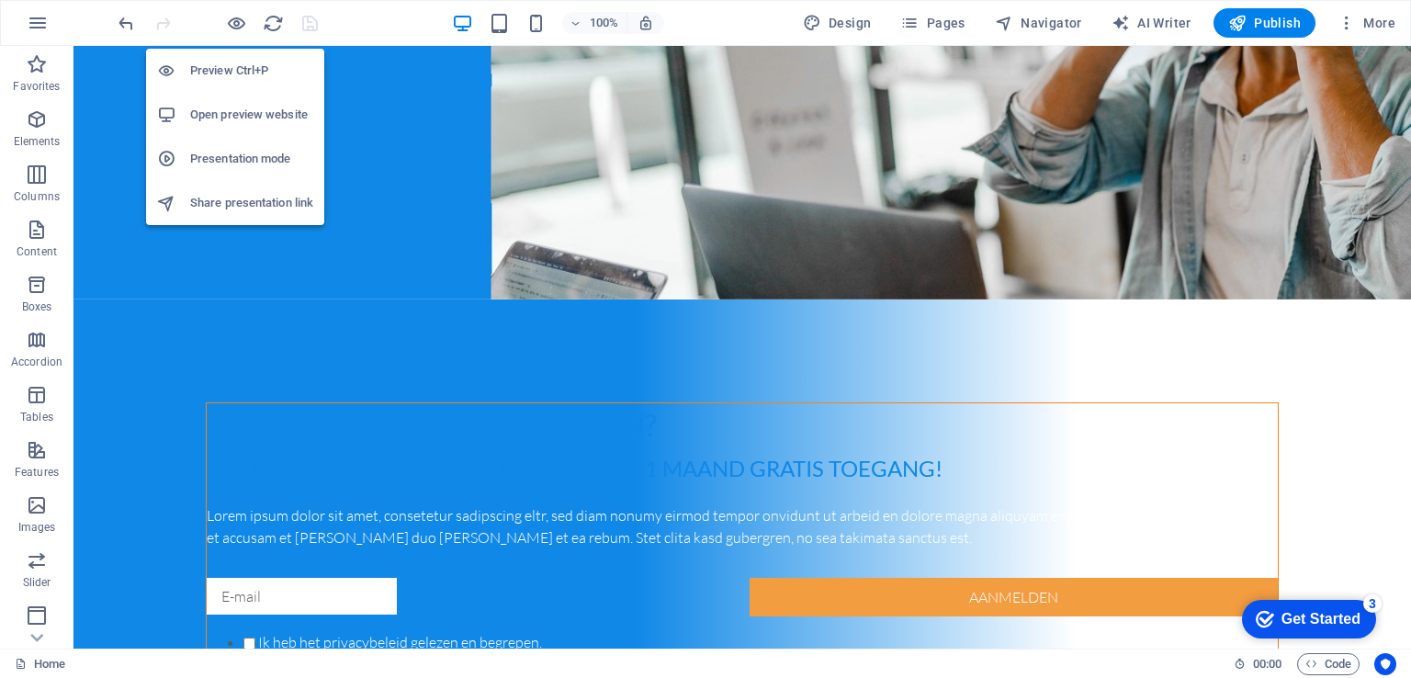
click at [235, 115] on h6 "Open preview website" at bounding box center [251, 115] width 123 height 22
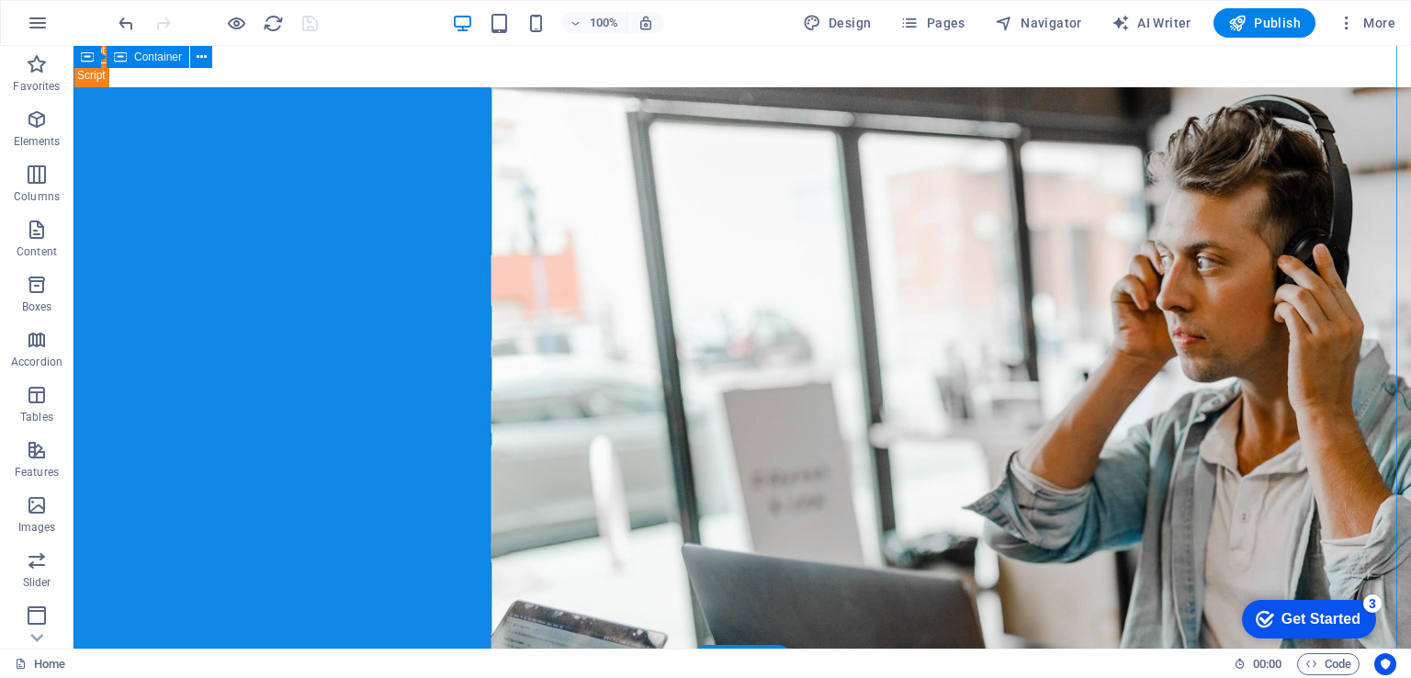
scroll to position [0, 0]
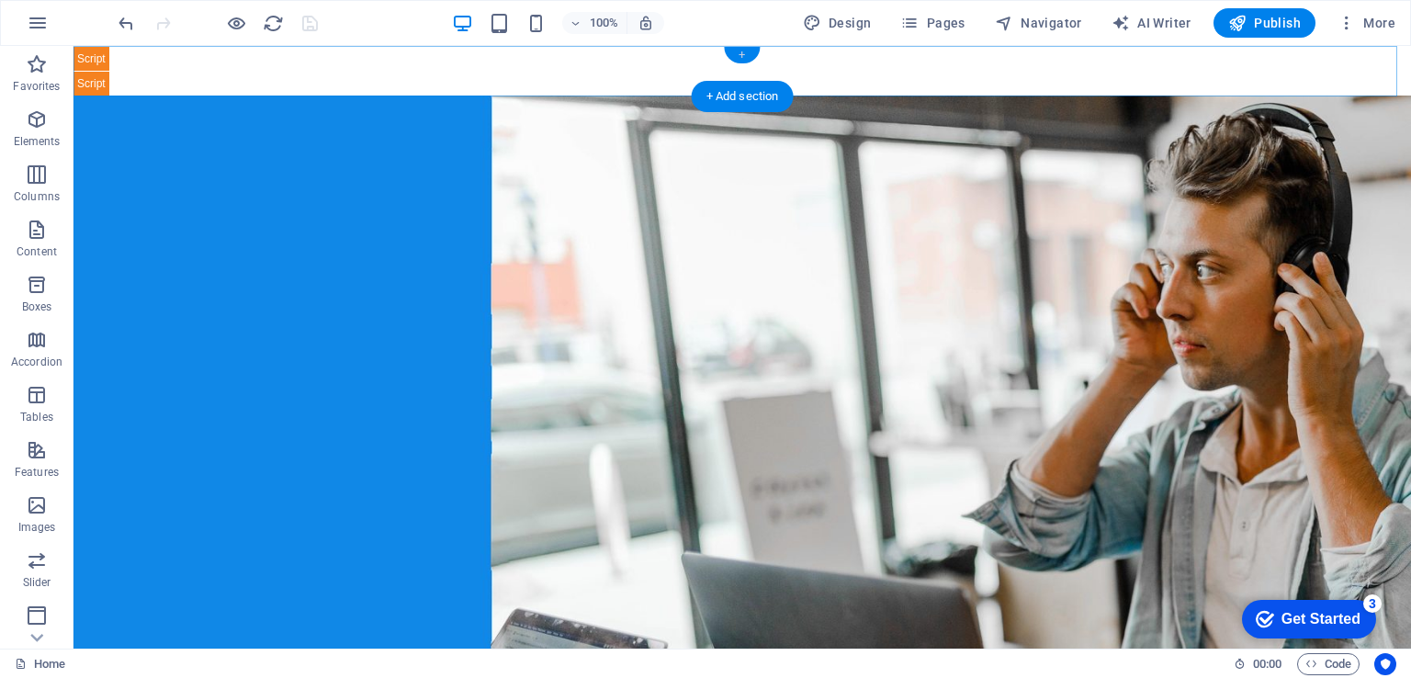
click at [748, 55] on div "+" at bounding box center [742, 55] width 36 height 17
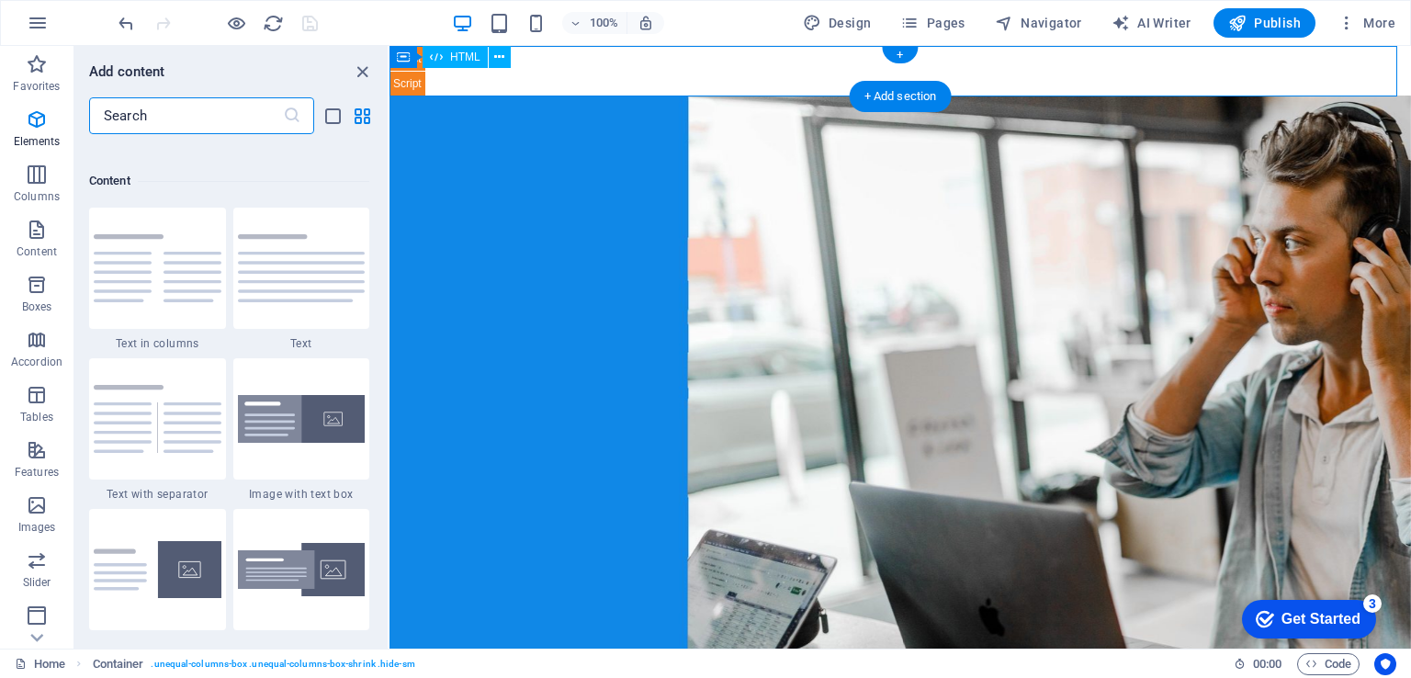
scroll to position [3214, 0]
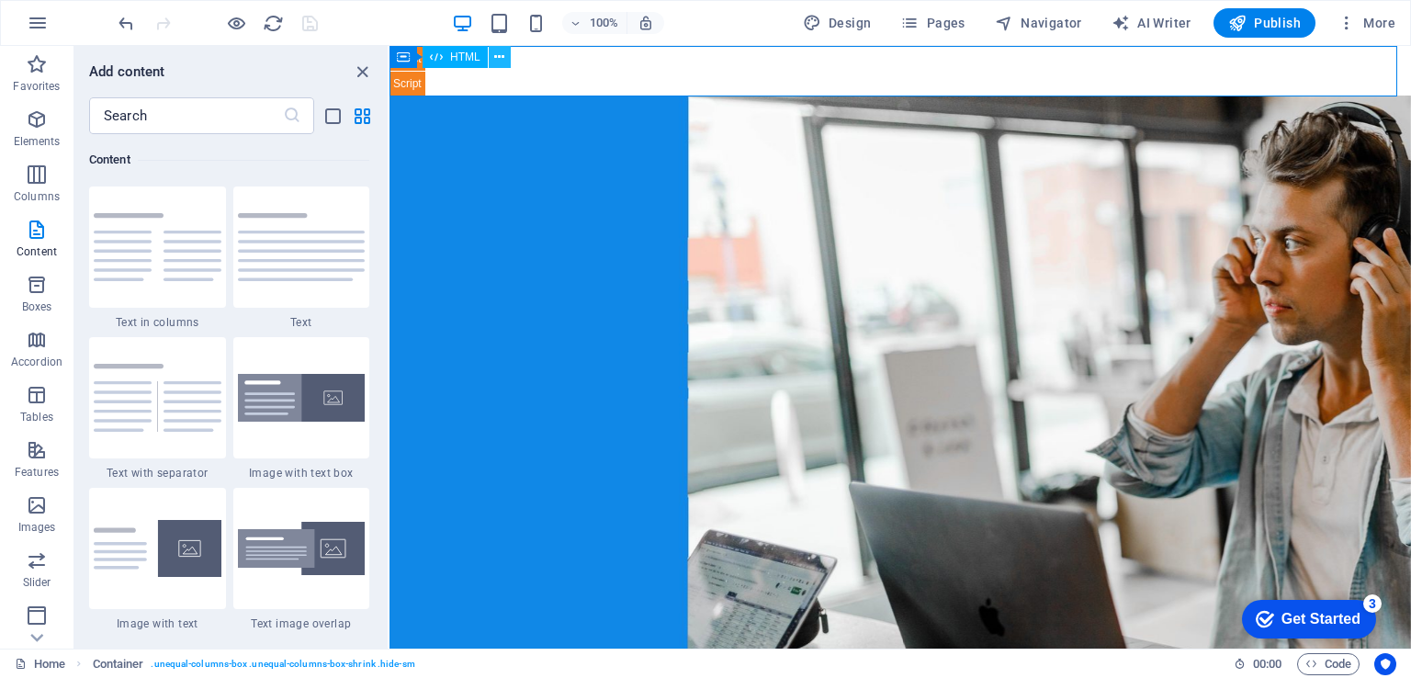
click at [497, 62] on icon at bounding box center [499, 57] width 10 height 19
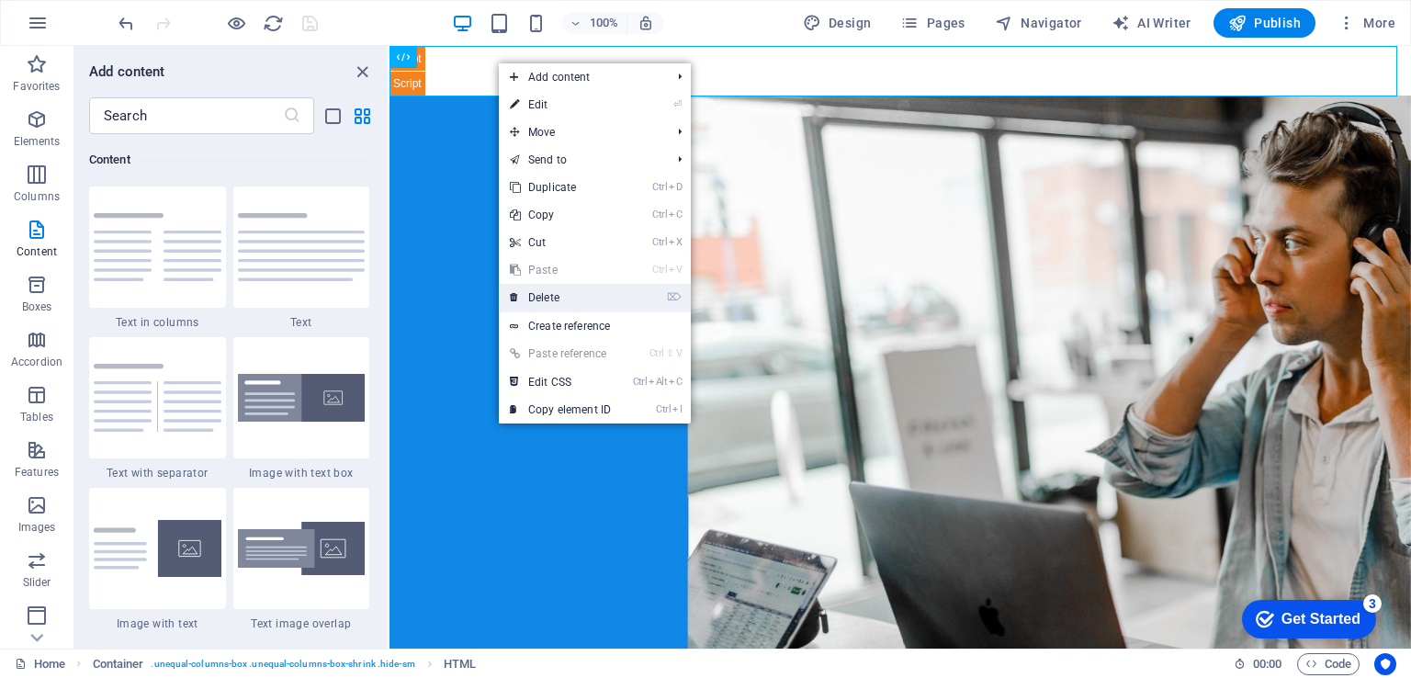
click at [569, 293] on link "⌦ Delete" at bounding box center [560, 298] width 123 height 28
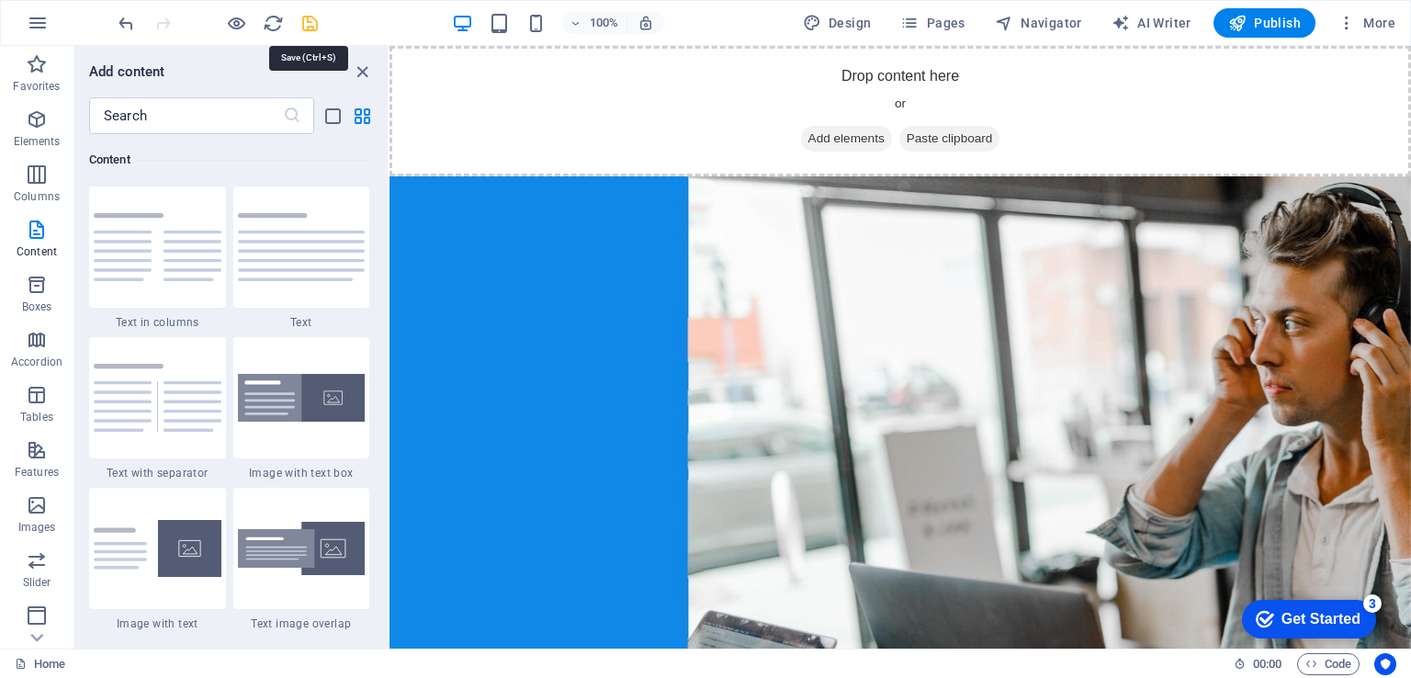
click at [307, 28] on icon "save" at bounding box center [309, 23] width 21 height 21
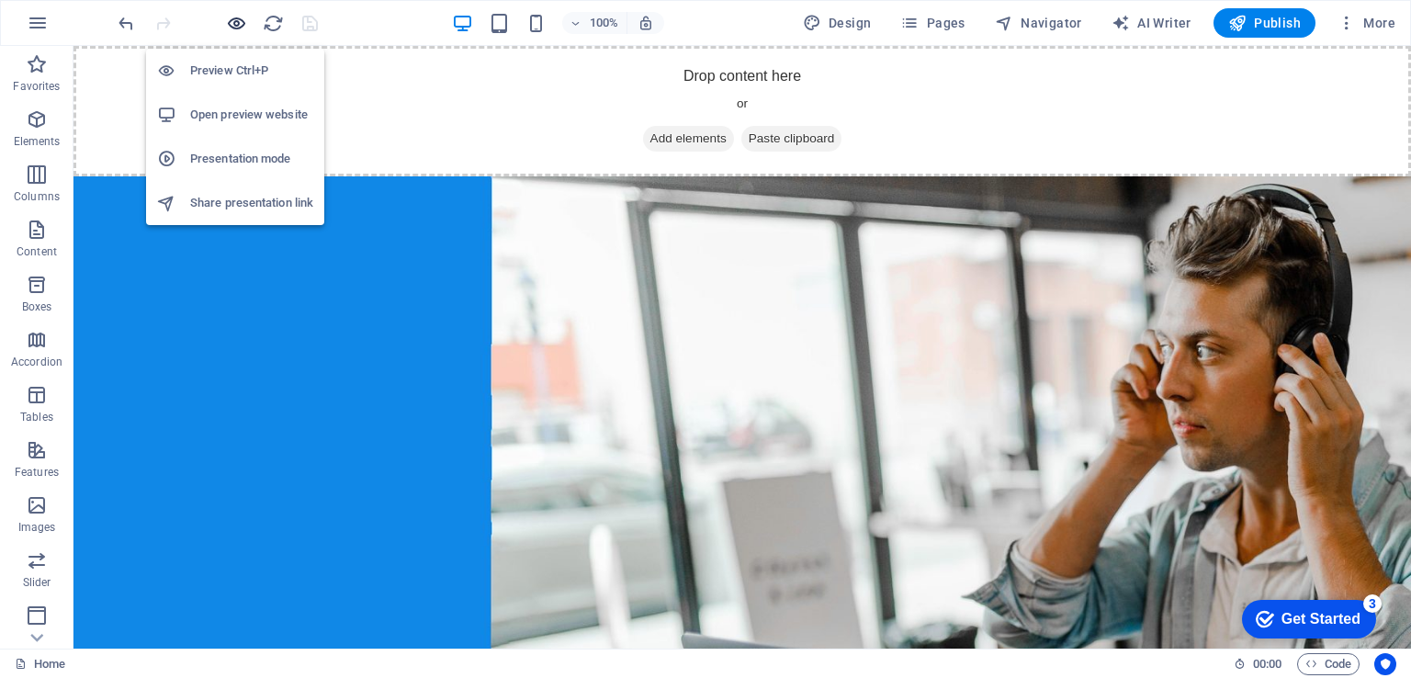
click at [242, 24] on icon "button" at bounding box center [236, 23] width 21 height 21
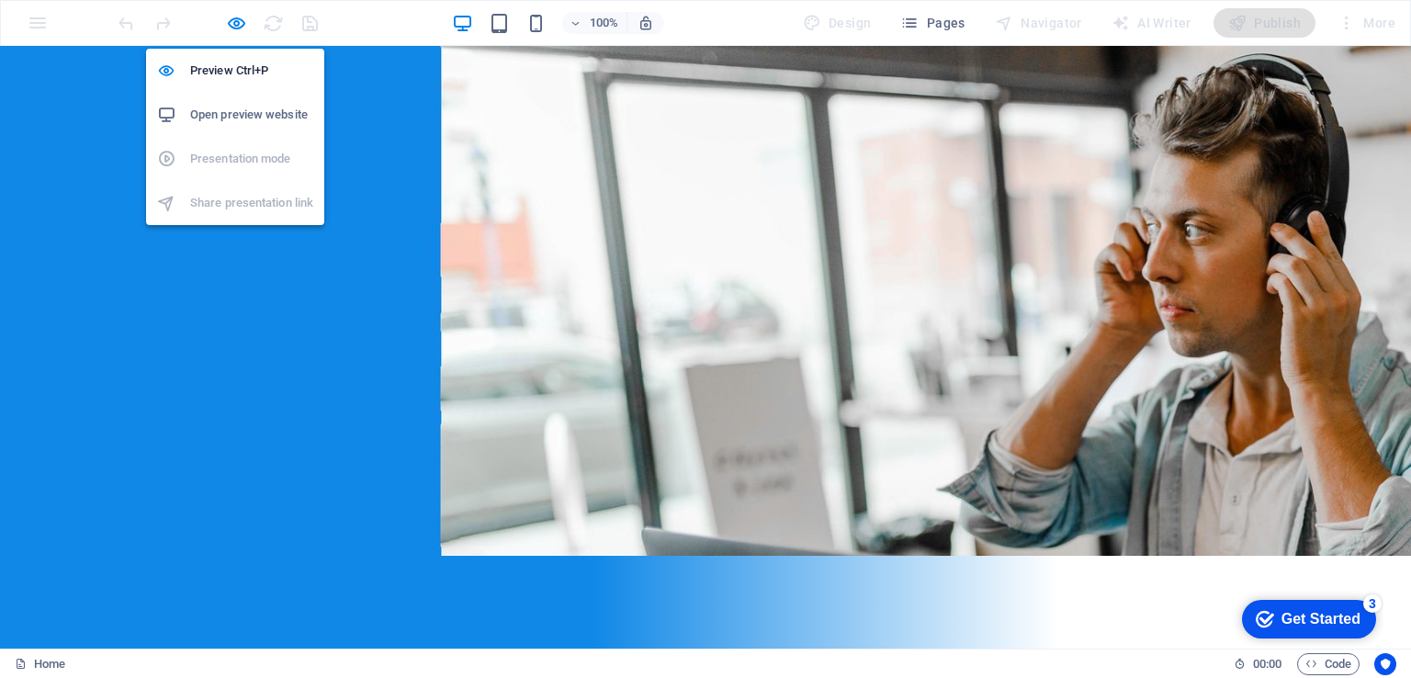
click at [258, 105] on h6 "Open preview website" at bounding box center [251, 115] width 123 height 22
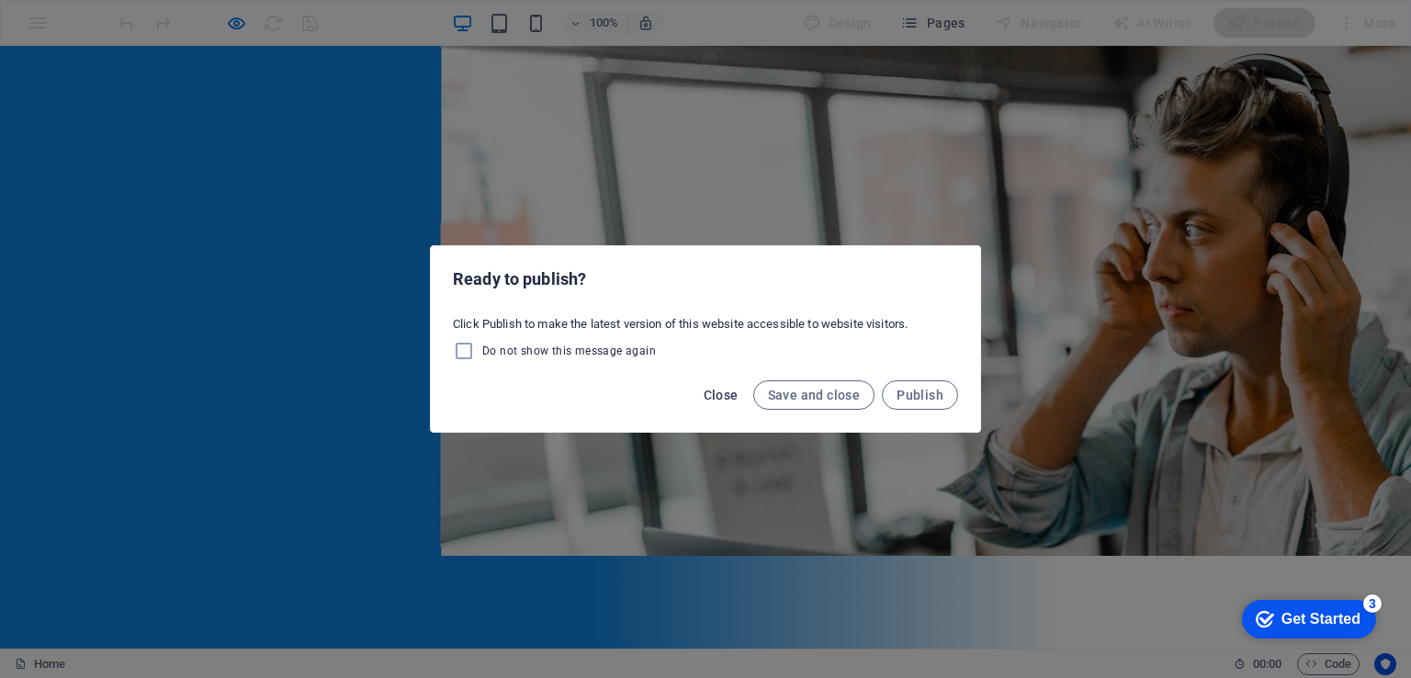
click at [736, 390] on span "Close" at bounding box center [721, 395] width 35 height 15
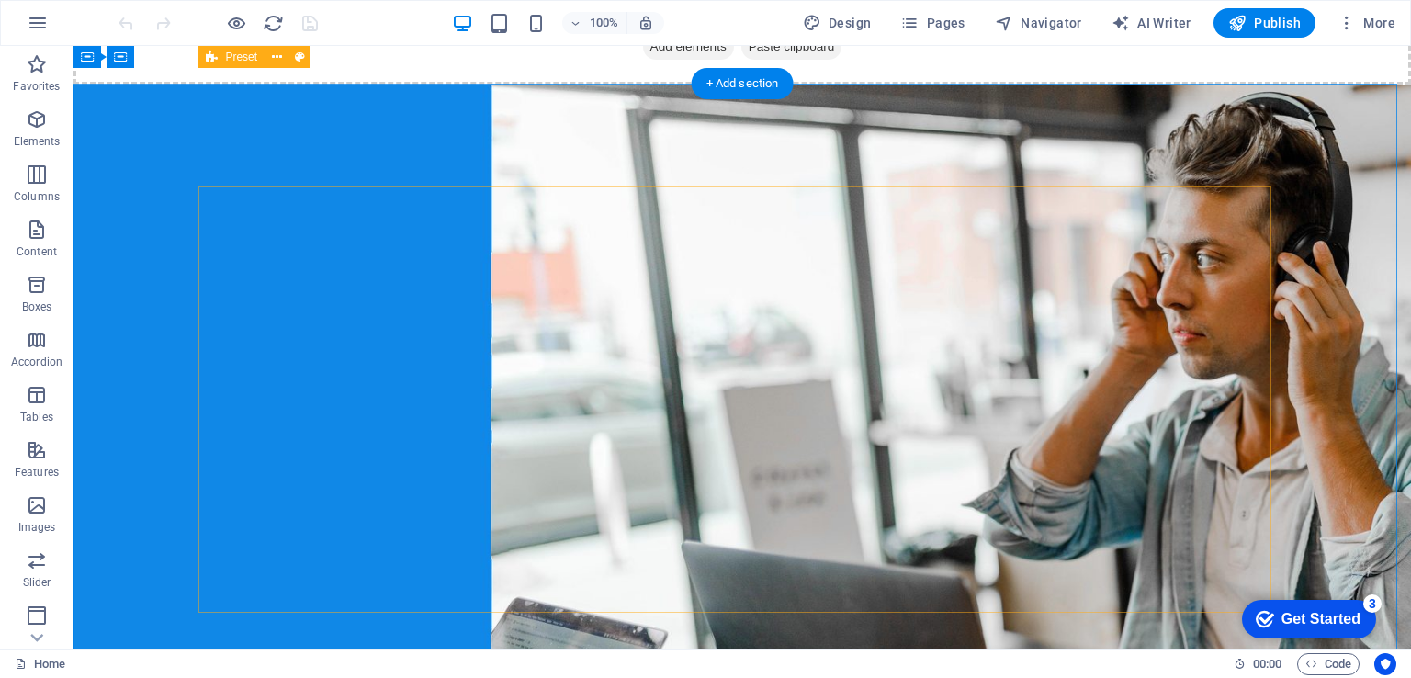
scroll to position [92, 0]
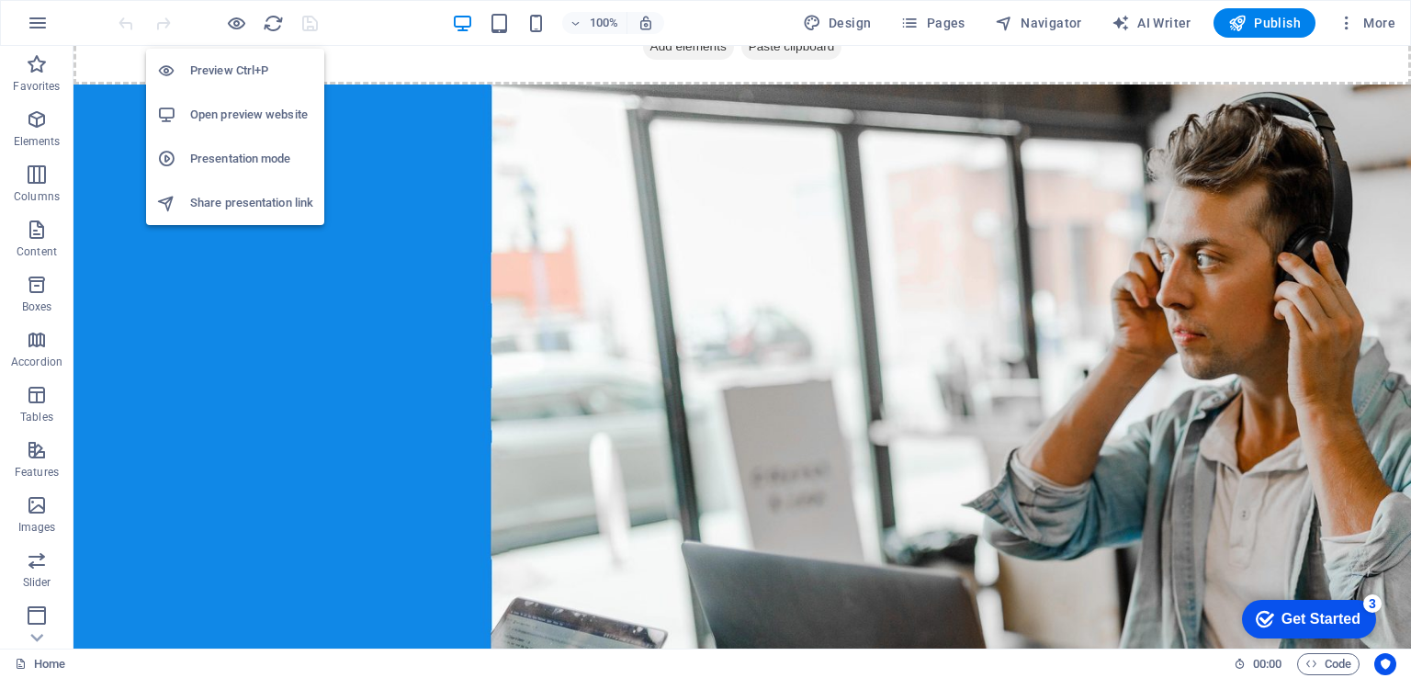
click at [227, 107] on h6 "Open preview website" at bounding box center [251, 115] width 123 height 22
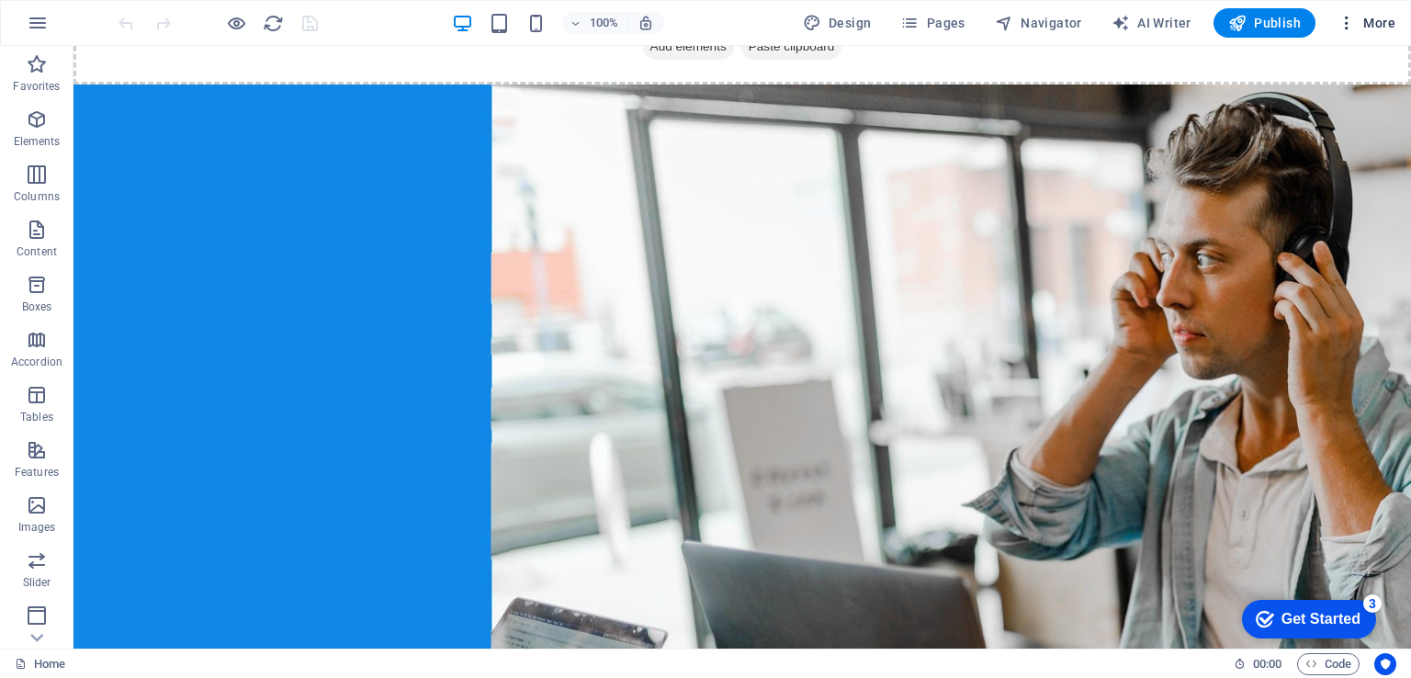
click at [1351, 16] on icon "button" at bounding box center [1346, 23] width 18 height 18
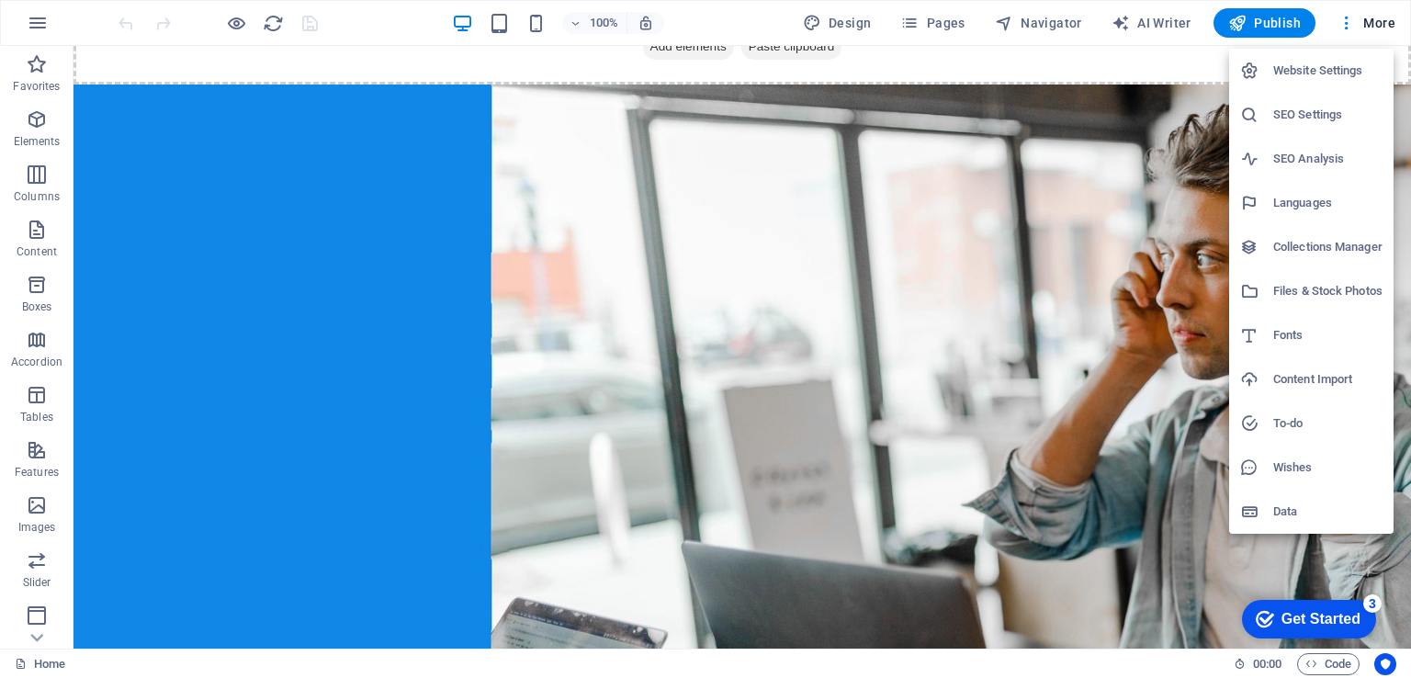
click at [148, 288] on div at bounding box center [705, 339] width 1411 height 678
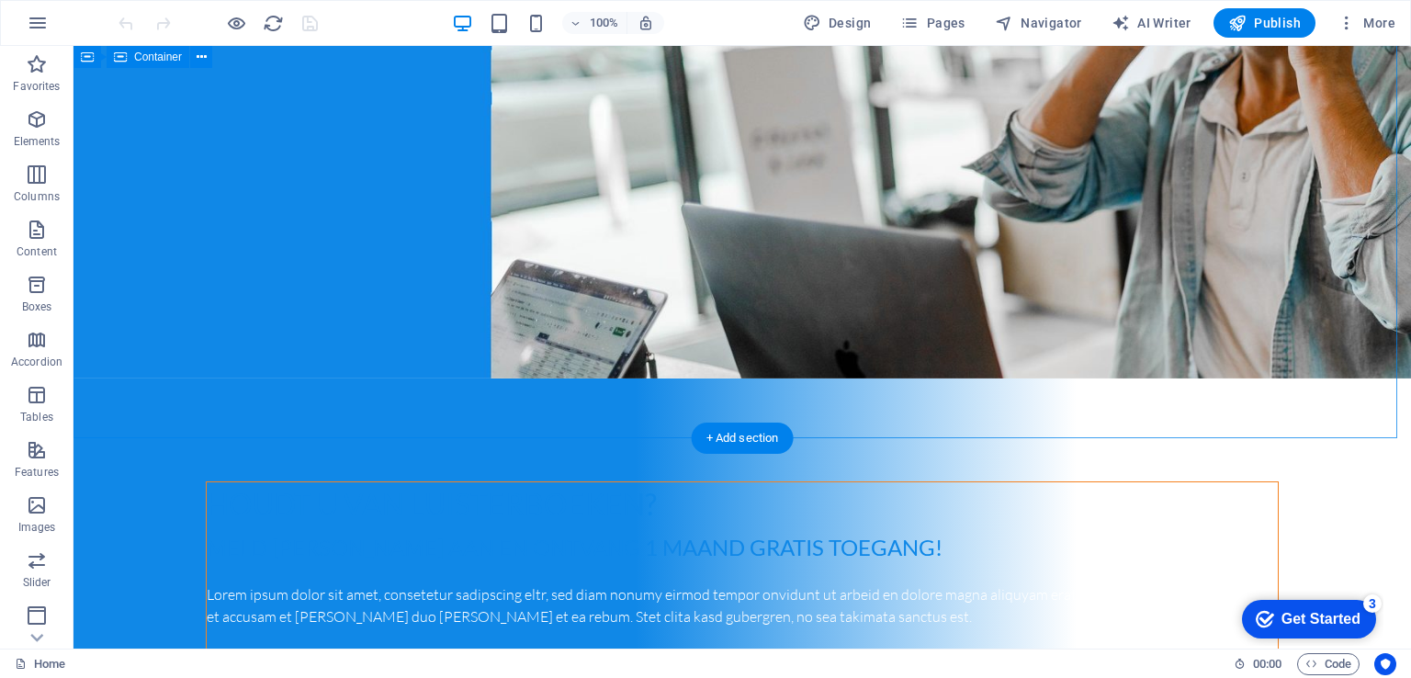
scroll to position [459, 0]
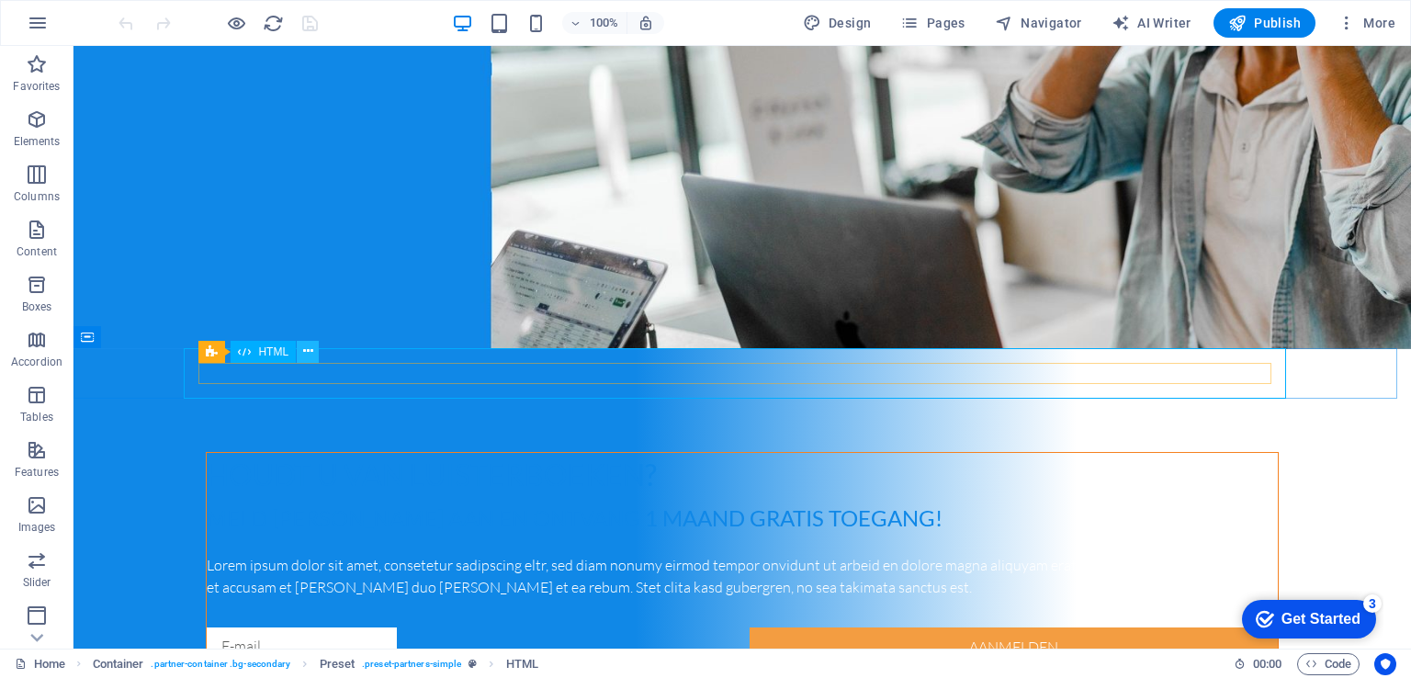
click at [305, 356] on icon at bounding box center [308, 351] width 10 height 19
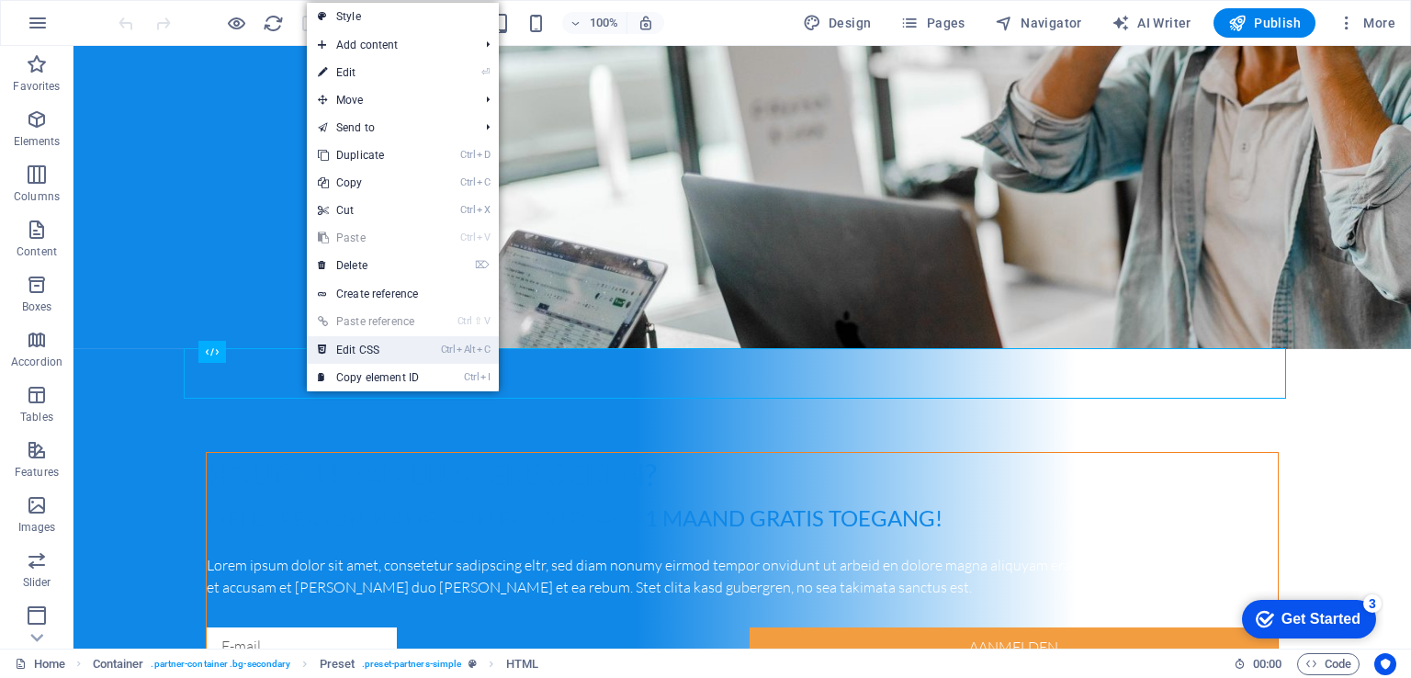
click at [332, 349] on link "Ctrl Alt C Edit CSS" at bounding box center [368, 350] width 123 height 28
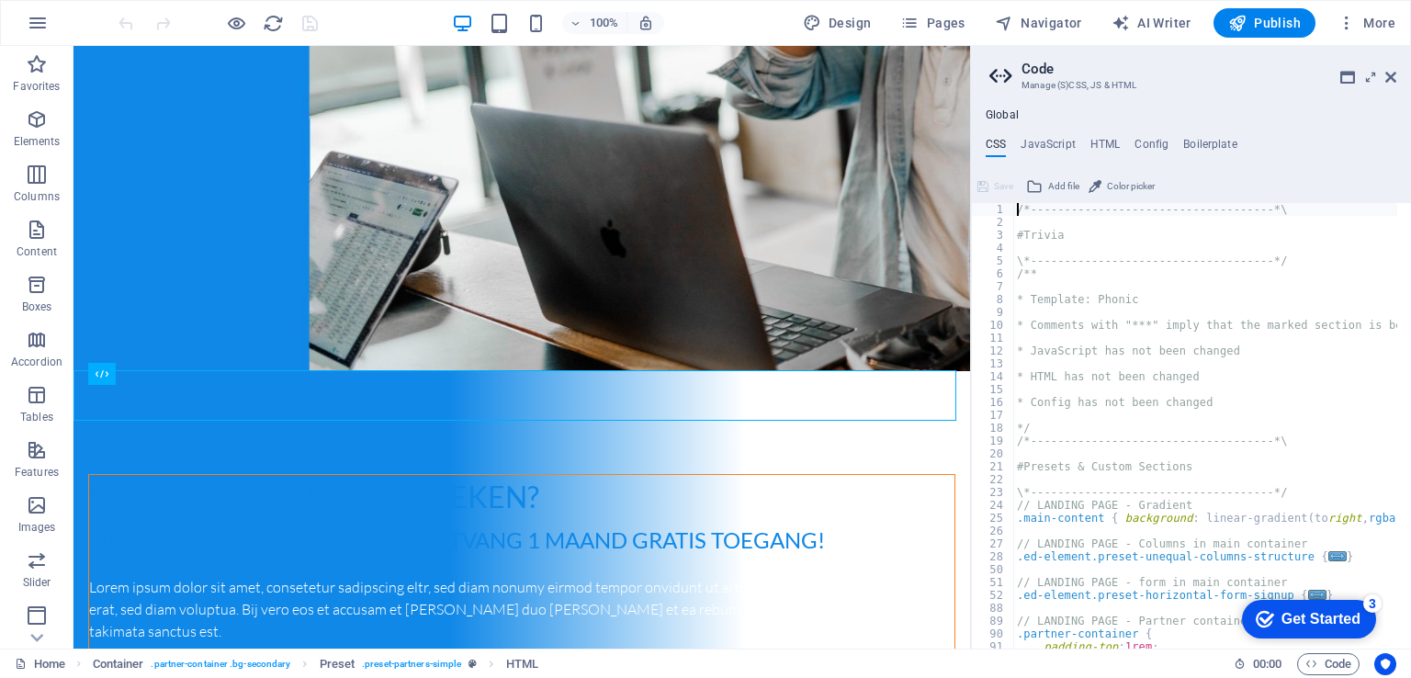
scroll to position [0, 0]
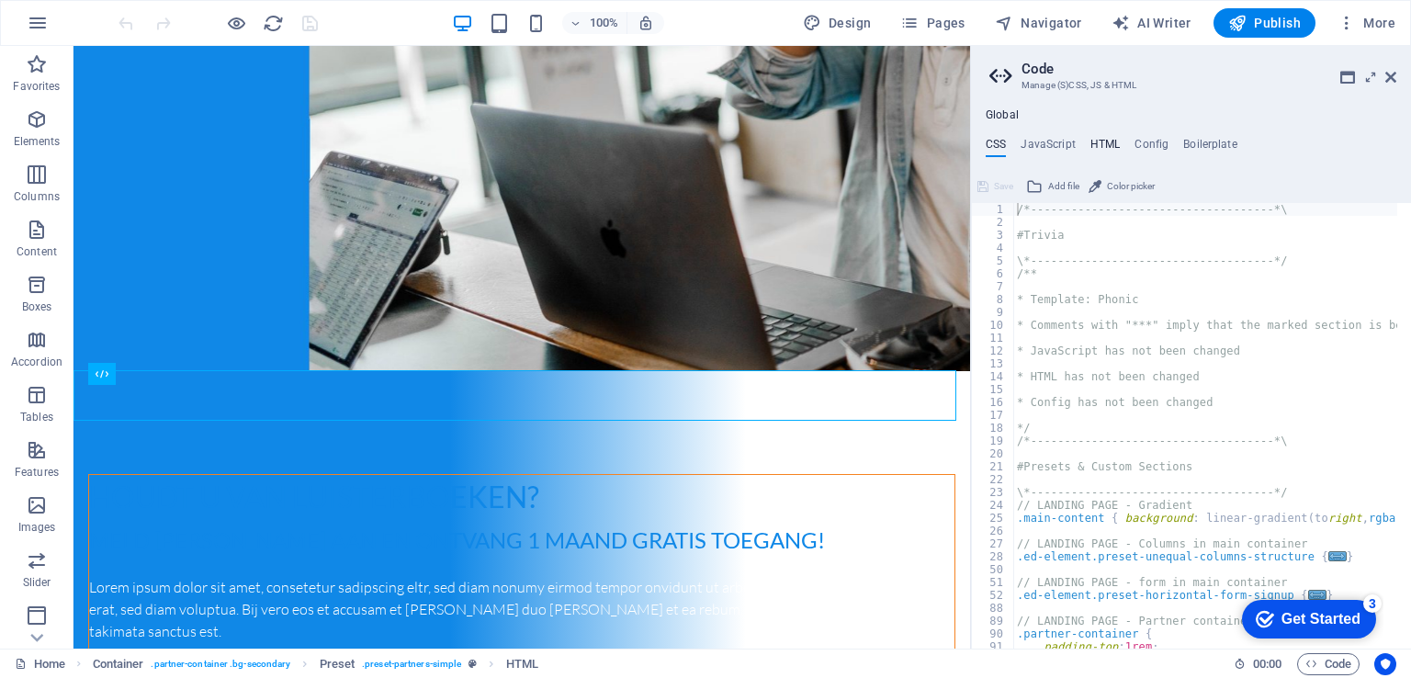
click at [1104, 147] on h4 "HTML" at bounding box center [1105, 148] width 30 height 20
type textarea "<a href="#main-content" class="wv-link-content button">Skip to main content</a>"
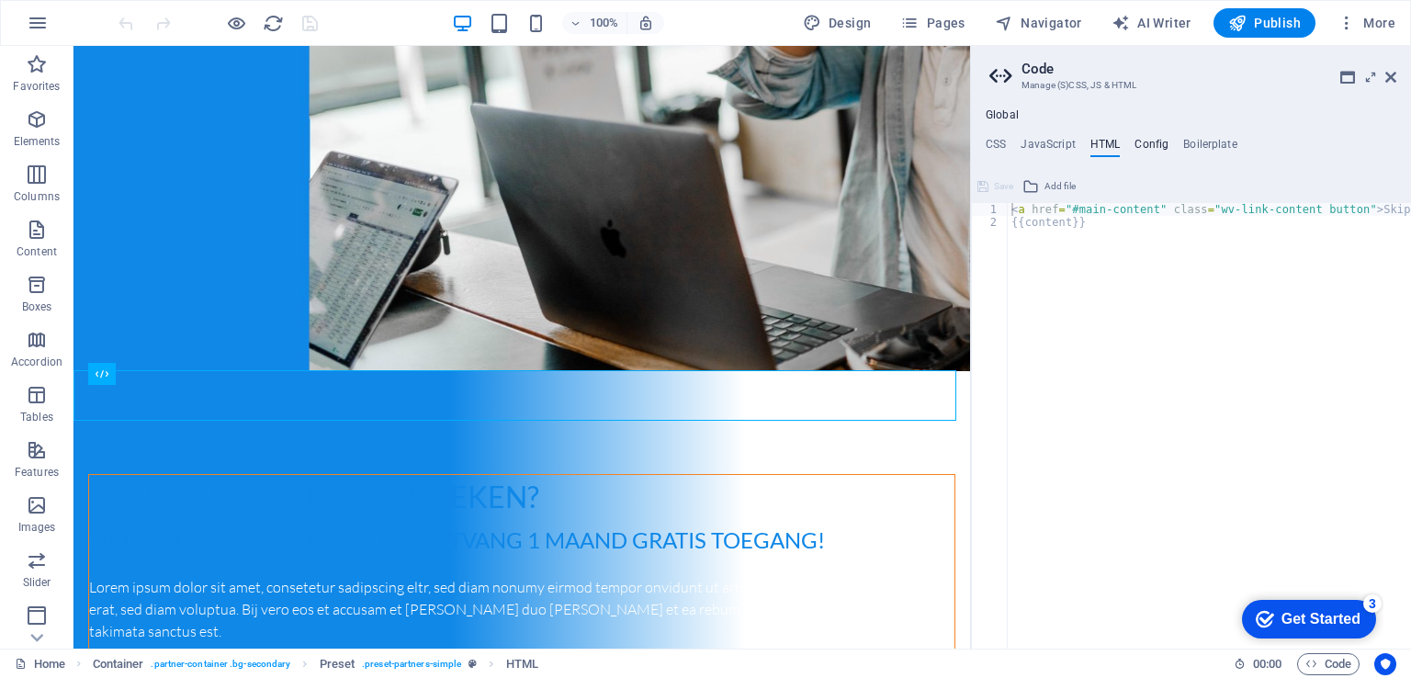
click at [1146, 149] on h4 "Config" at bounding box center [1151, 148] width 34 height 20
type textarea "$fz-h3-all: (1.5rem, 1.275rem, 1.05rem);"
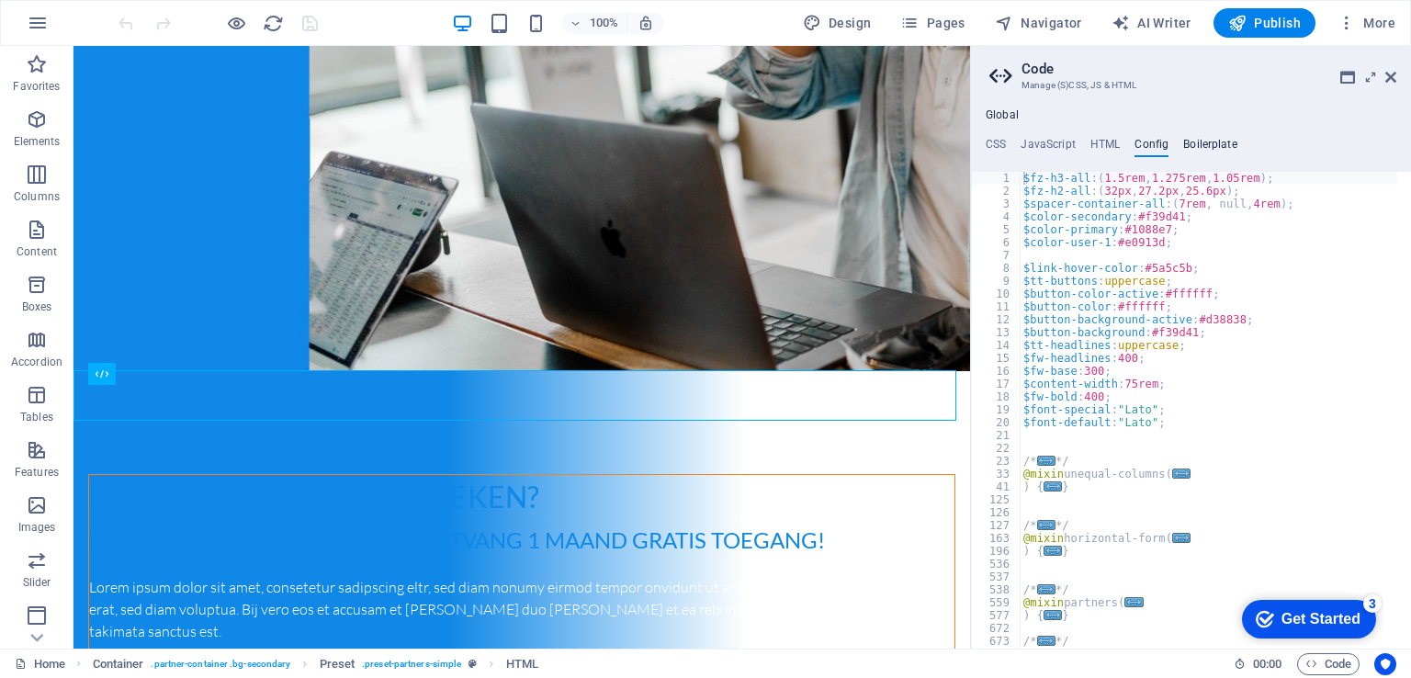
click at [1207, 148] on h4 "Boilerplate" at bounding box center [1210, 148] width 54 height 20
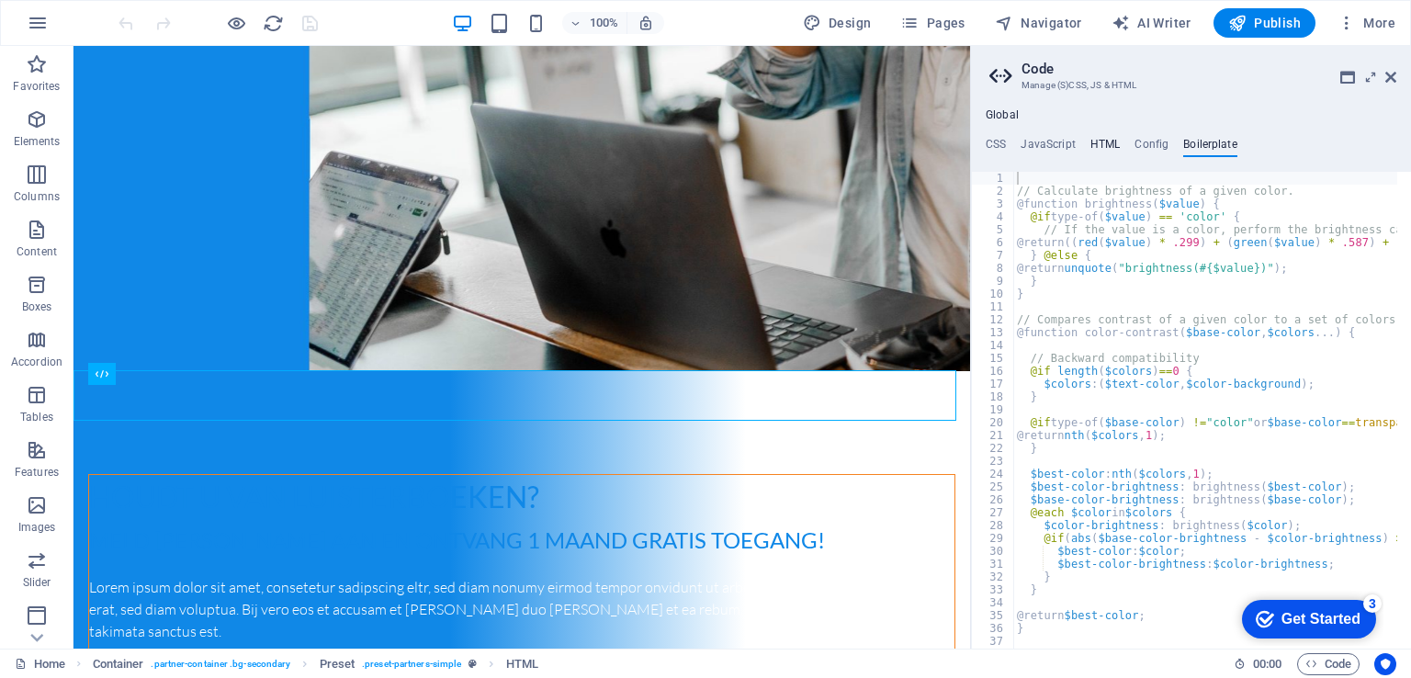
click at [1113, 141] on h4 "HTML" at bounding box center [1105, 148] width 30 height 20
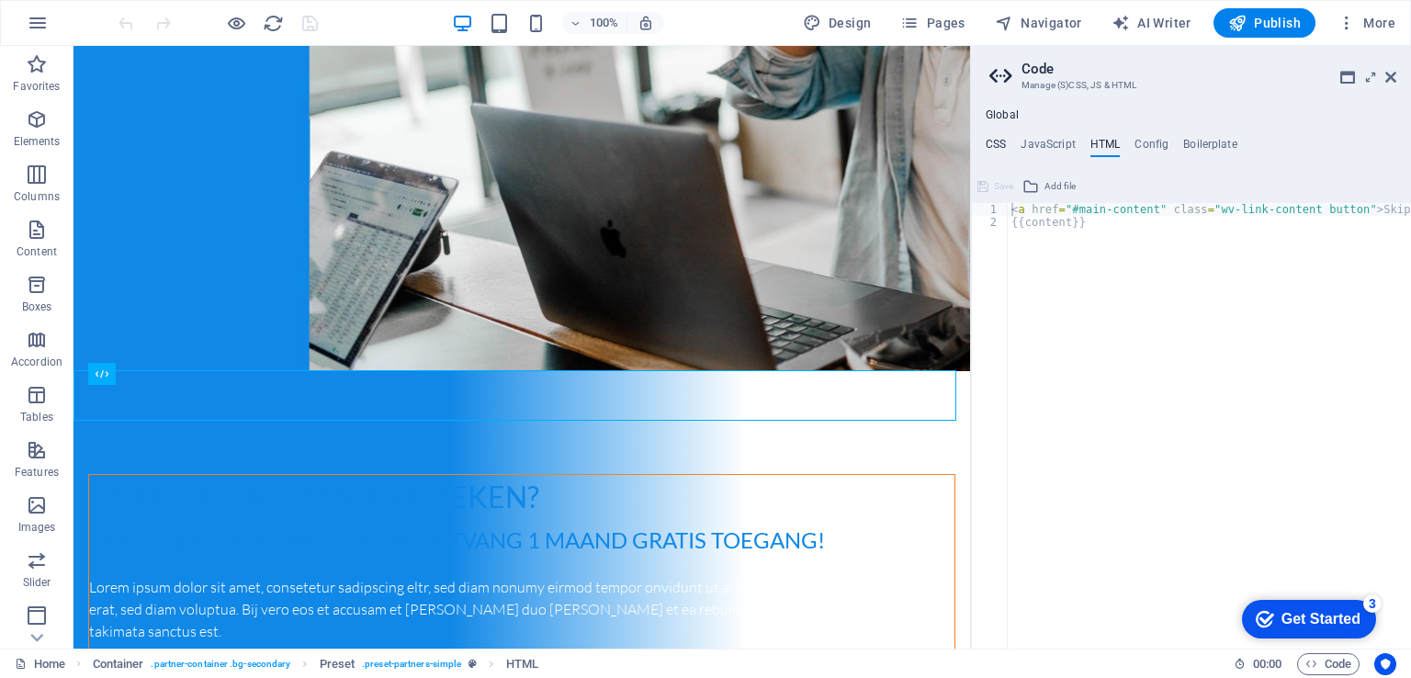
click at [991, 144] on h4 "CSS" at bounding box center [996, 148] width 20 height 20
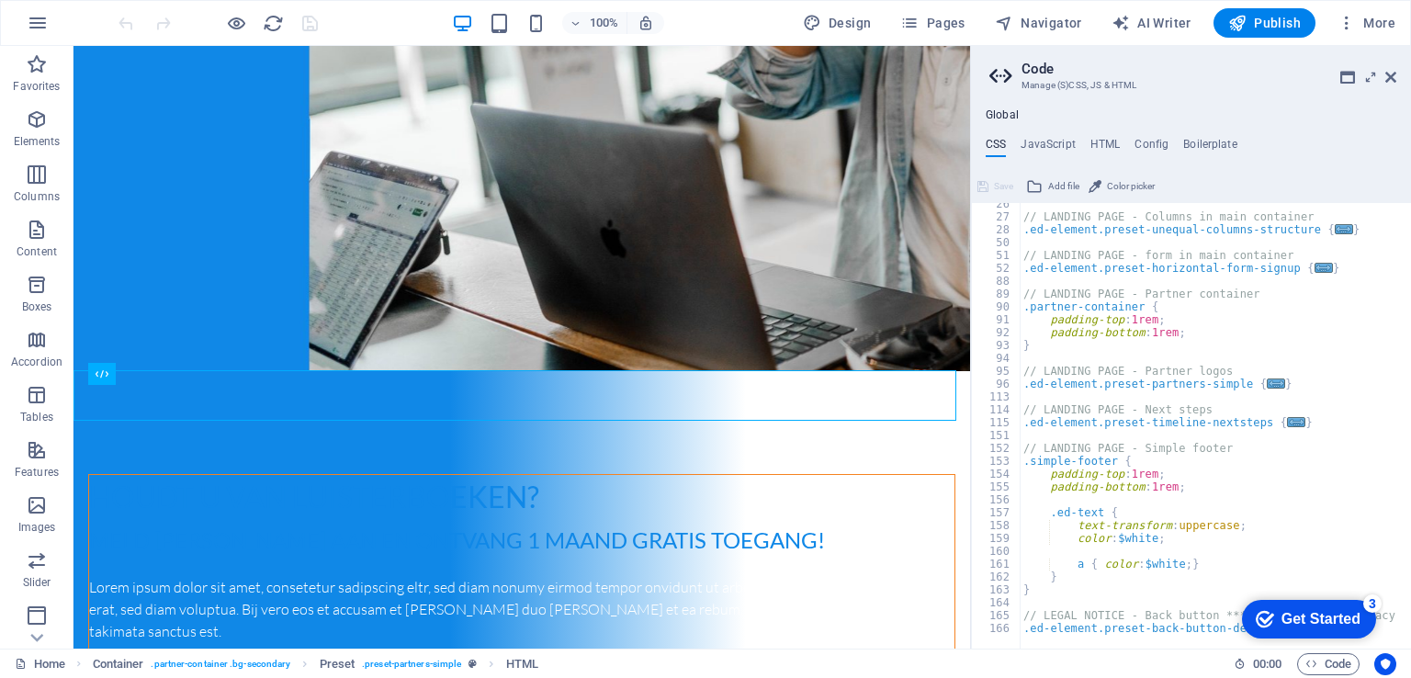
scroll to position [162, 0]
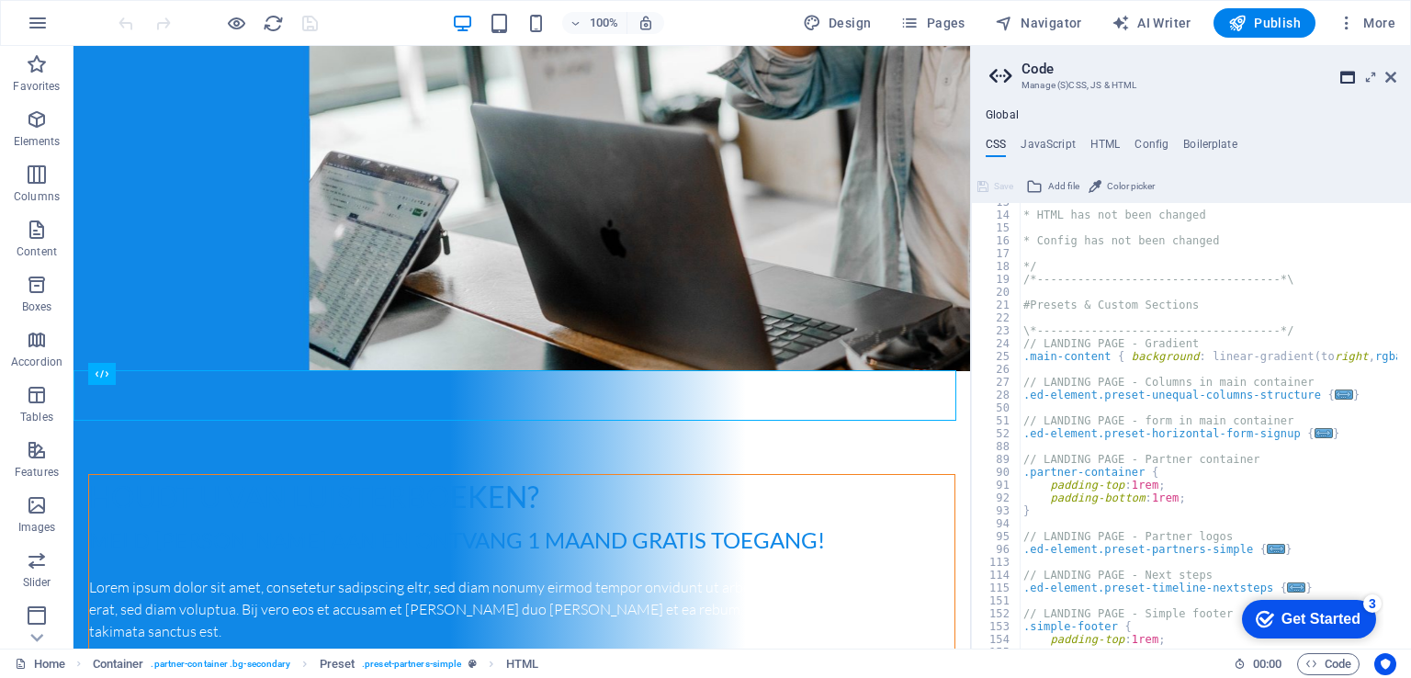
click at [1350, 74] on icon at bounding box center [1347, 77] width 15 height 15
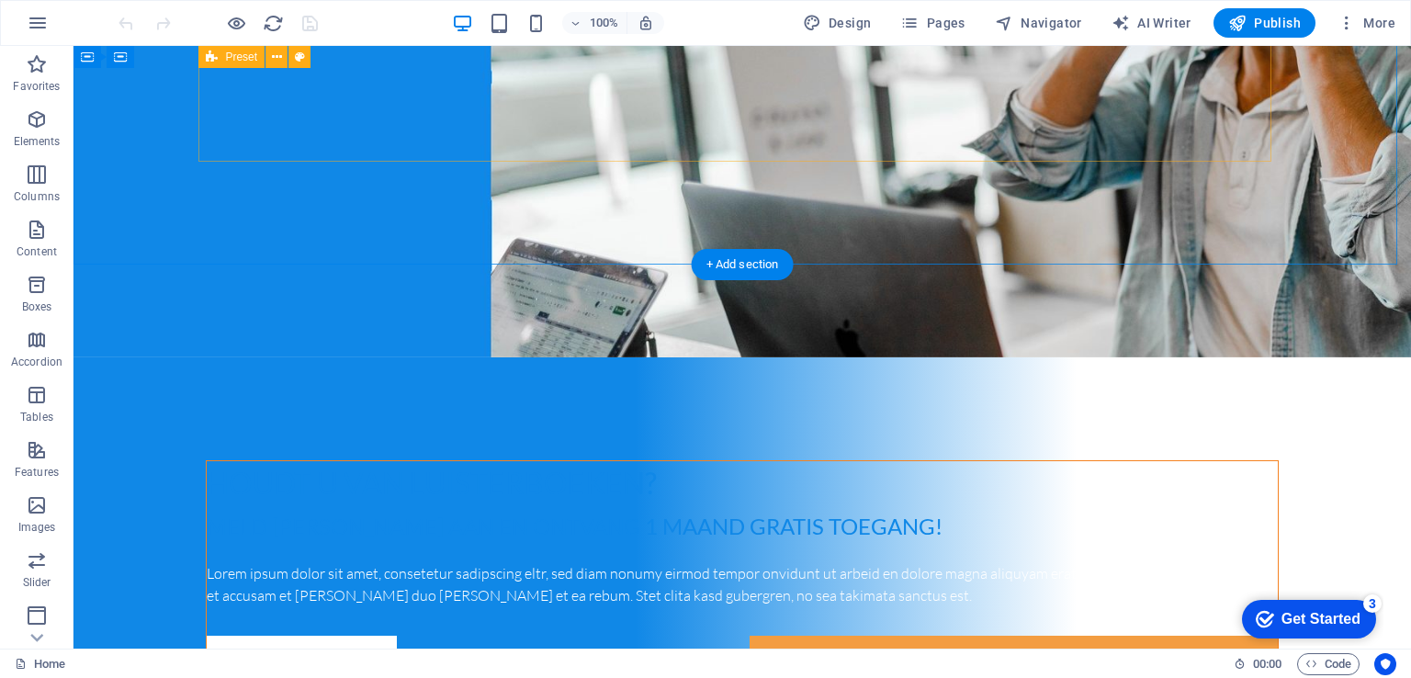
scroll to position [551, 0]
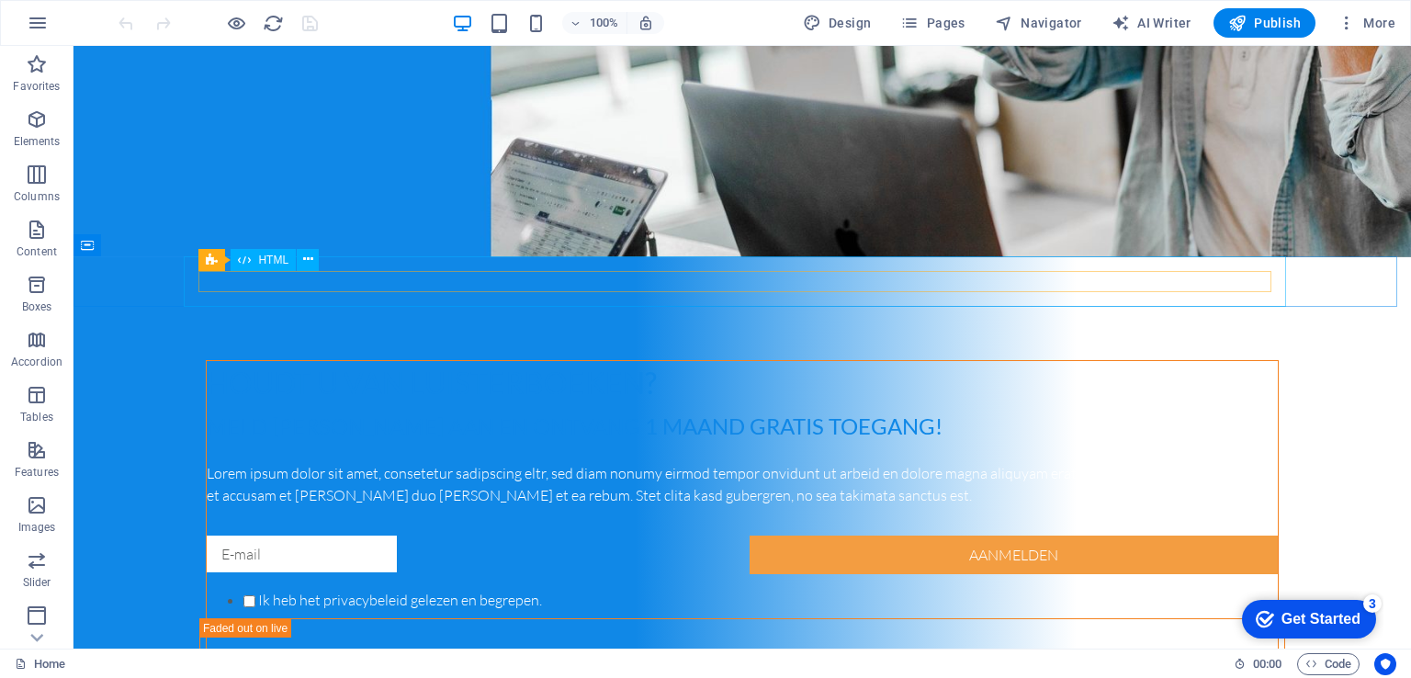
click at [263, 264] on span "HTML" at bounding box center [273, 259] width 30 height 11
click at [306, 264] on icon at bounding box center [308, 259] width 10 height 19
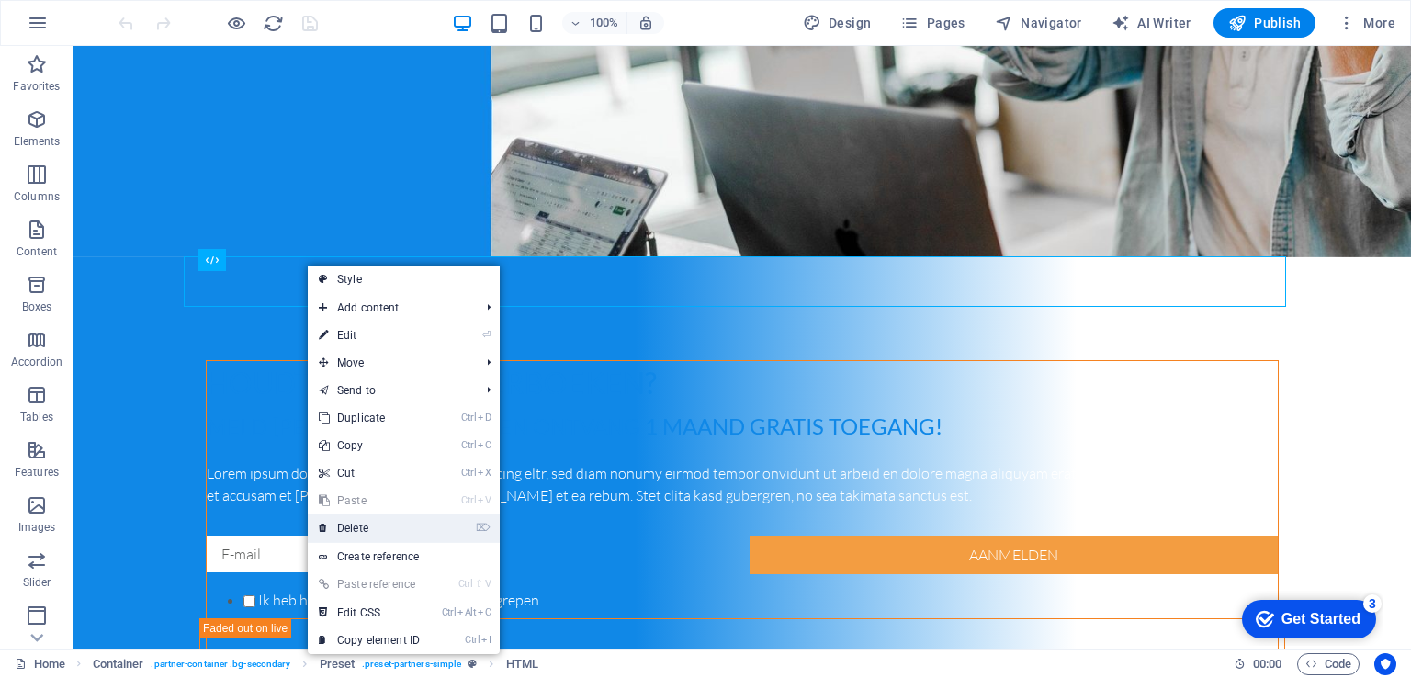
click at [395, 525] on link "⌦ Delete" at bounding box center [369, 528] width 123 height 28
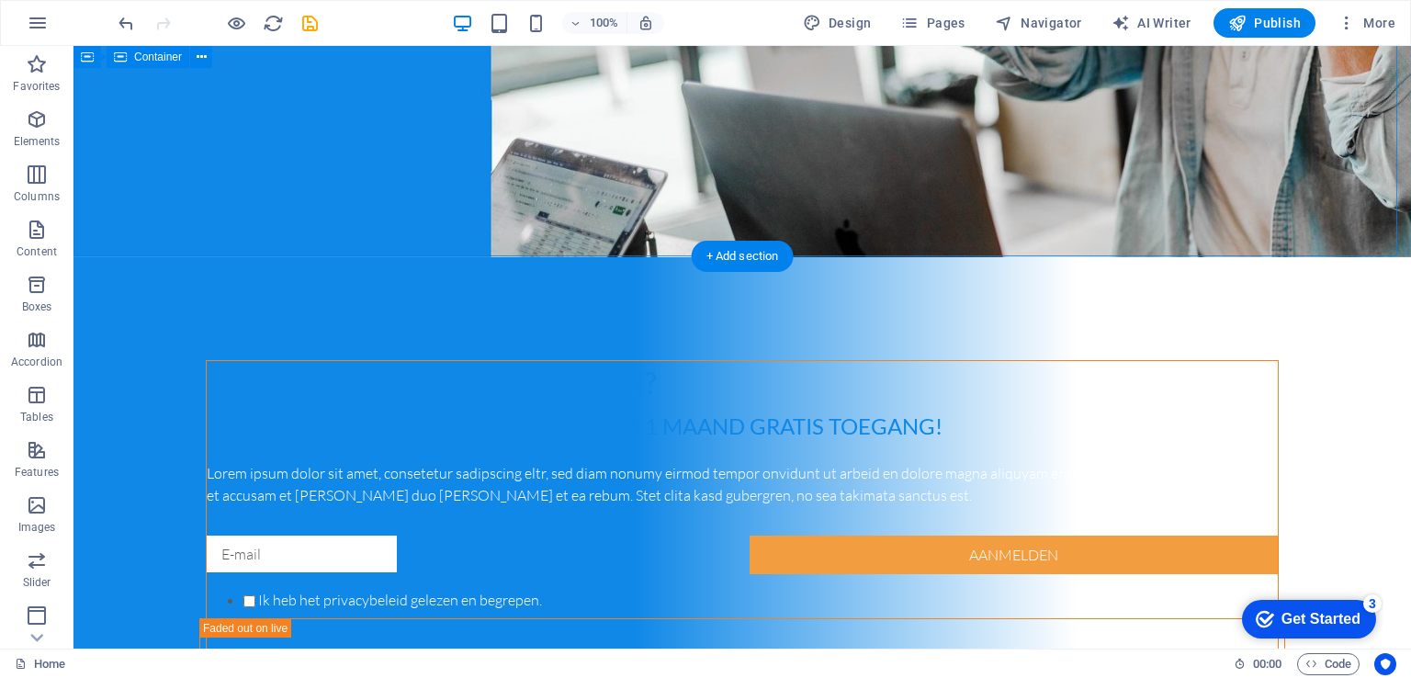
click at [160, 257] on div "Houdt u van luisterboeken? Meld u nu aan en ontvang 1 maand gratis toegang! Lor…" at bounding box center [741, 564] width 1337 height 615
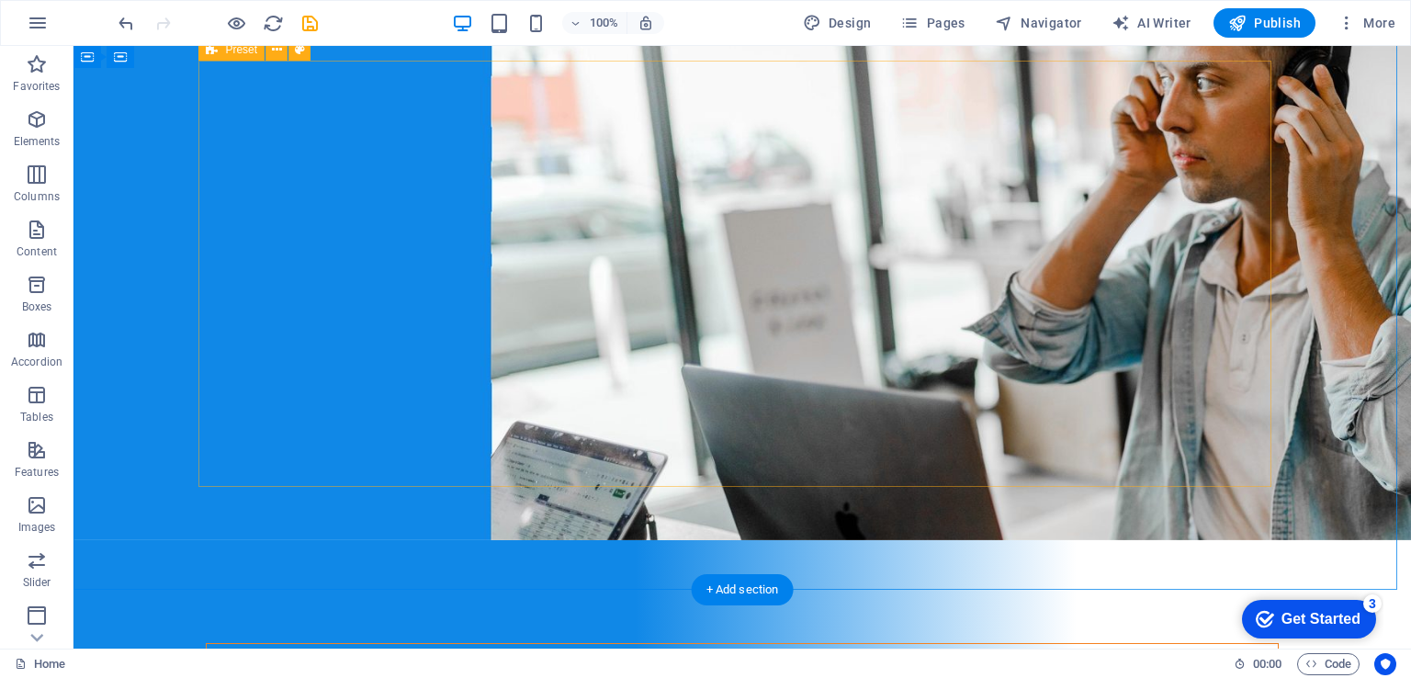
scroll to position [367, 0]
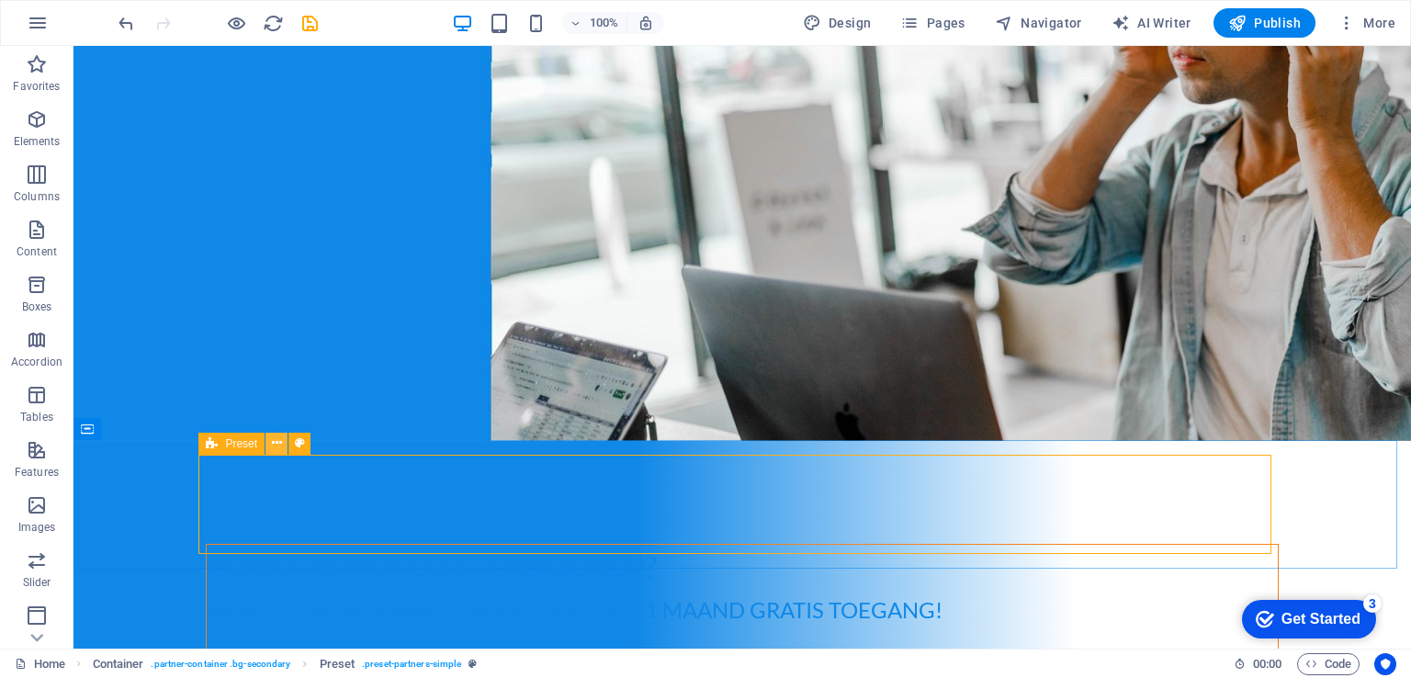
click at [276, 446] on icon at bounding box center [277, 443] width 10 height 19
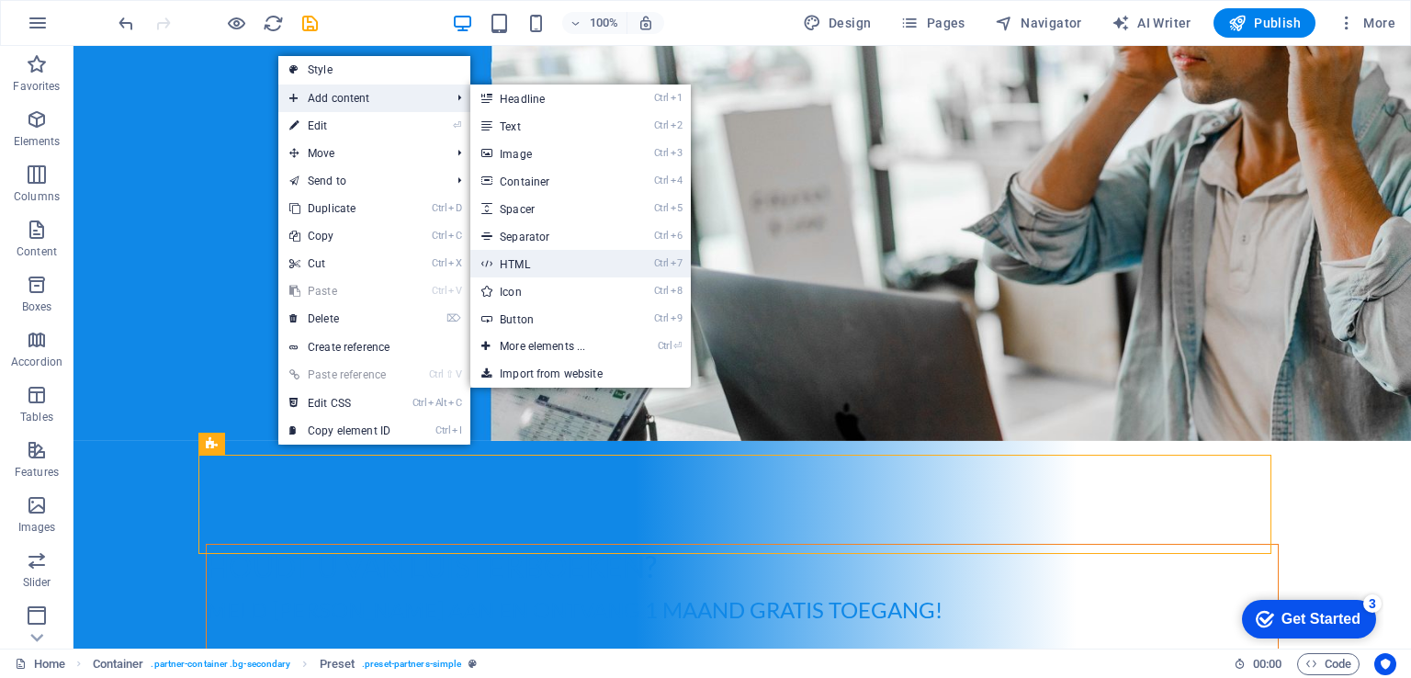
click at [535, 259] on link "Ctrl 7 HTML" at bounding box center [546, 264] width 152 height 28
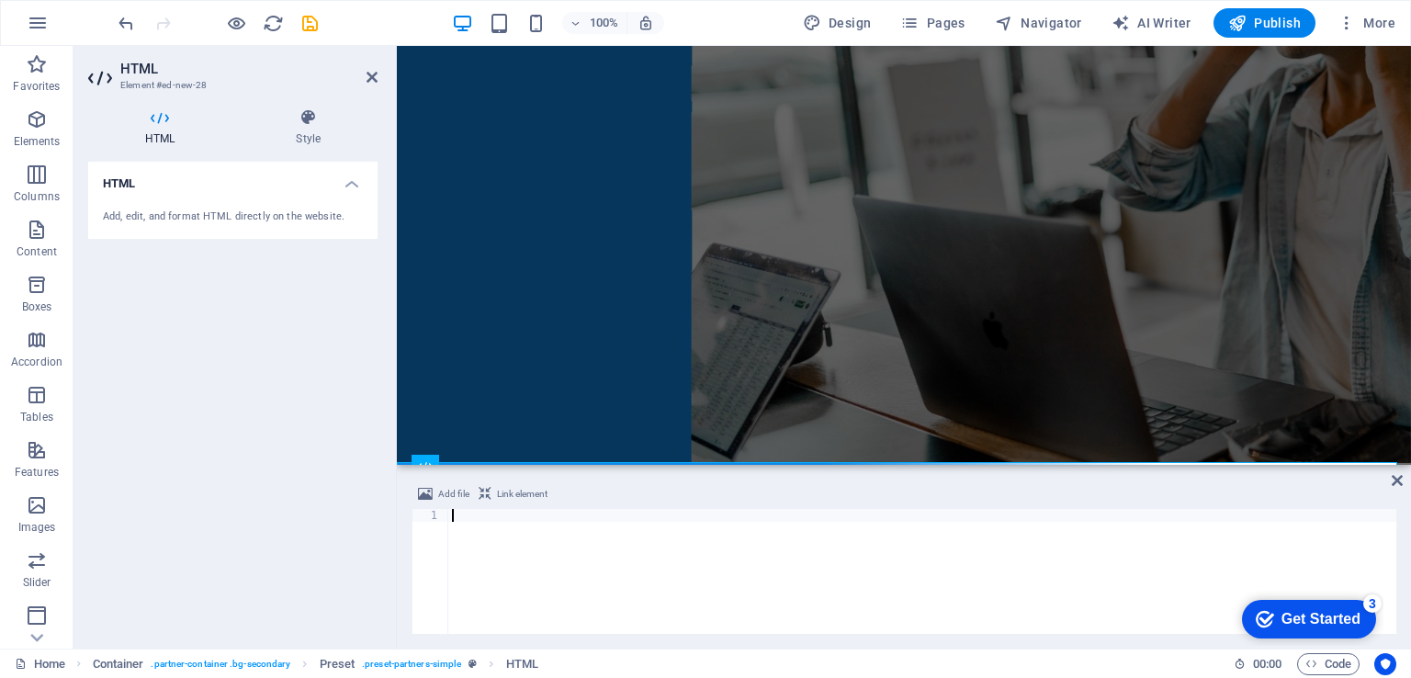
type textarea "<!-- ENDS: AUTO-GENERATED MUSES RADIO PLAYER CODE -->"
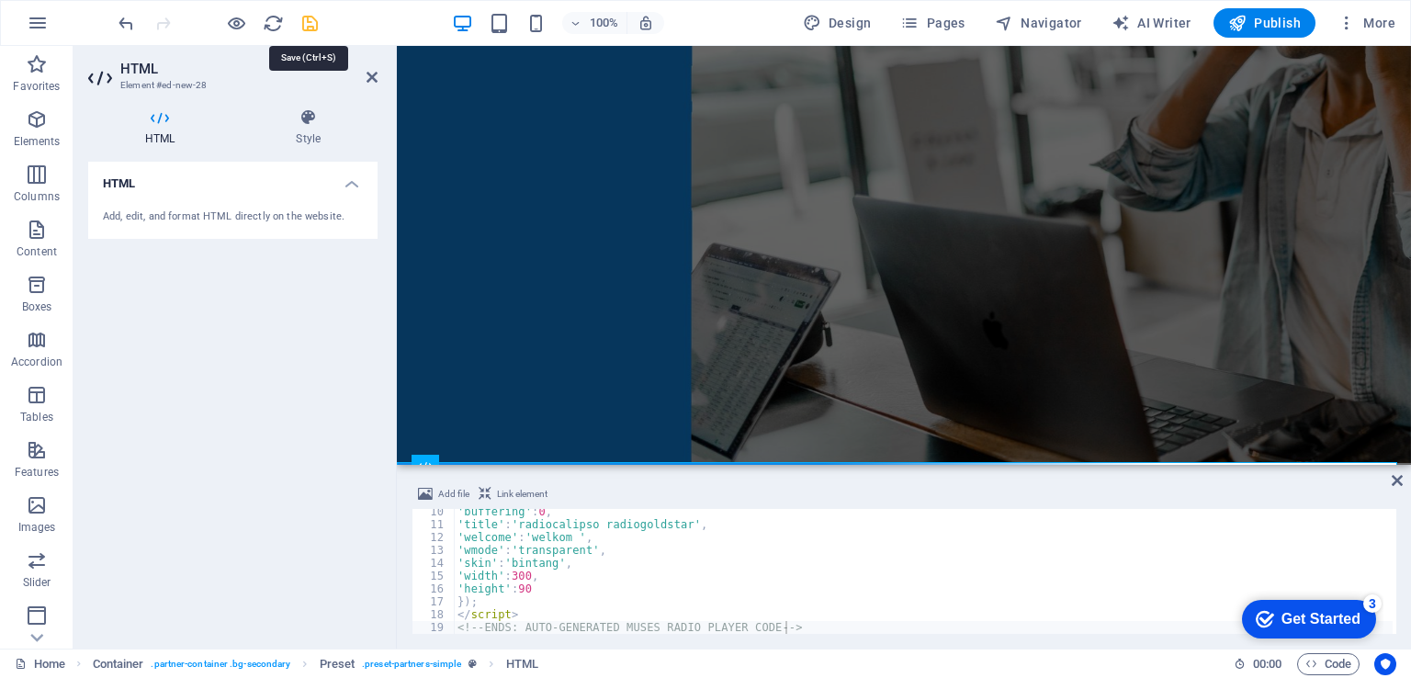
click at [301, 26] on icon "save" at bounding box center [309, 23] width 21 height 21
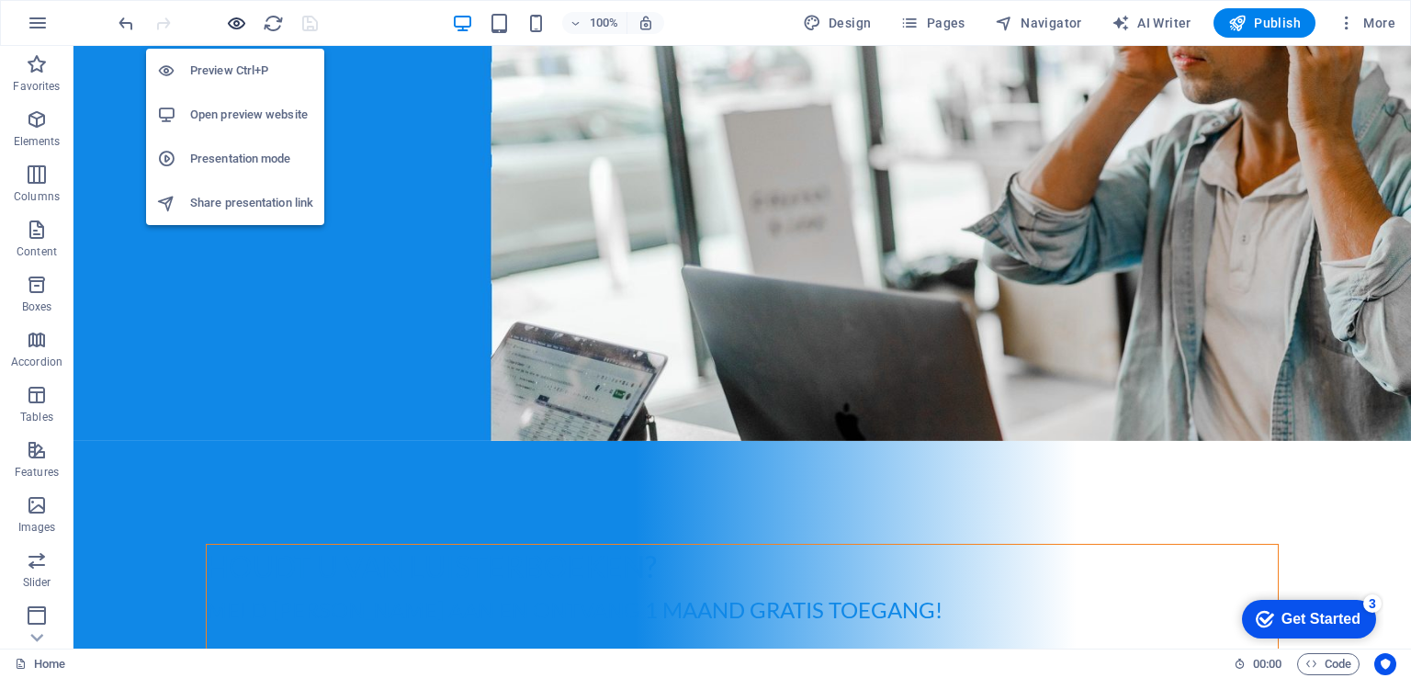
click at [242, 19] on icon "button" at bounding box center [236, 23] width 21 height 21
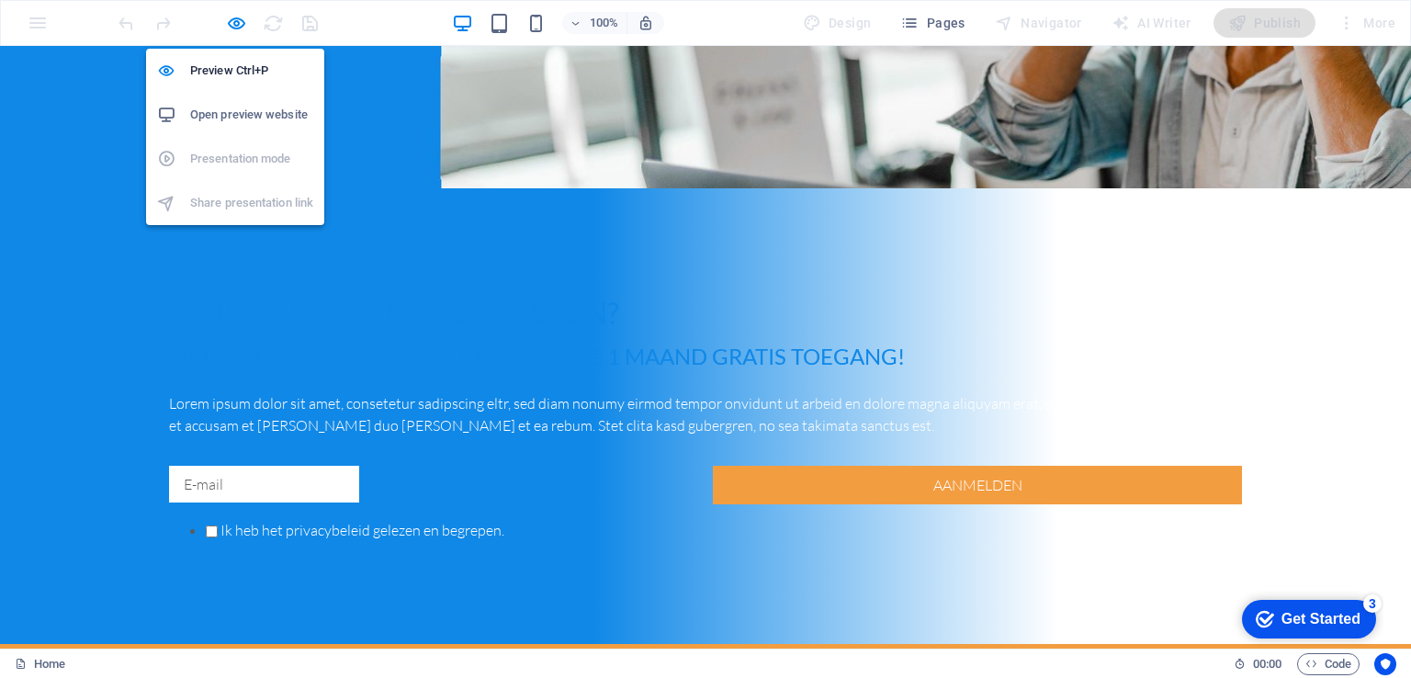
click at [255, 111] on h6 "Open preview website" at bounding box center [251, 115] width 123 height 22
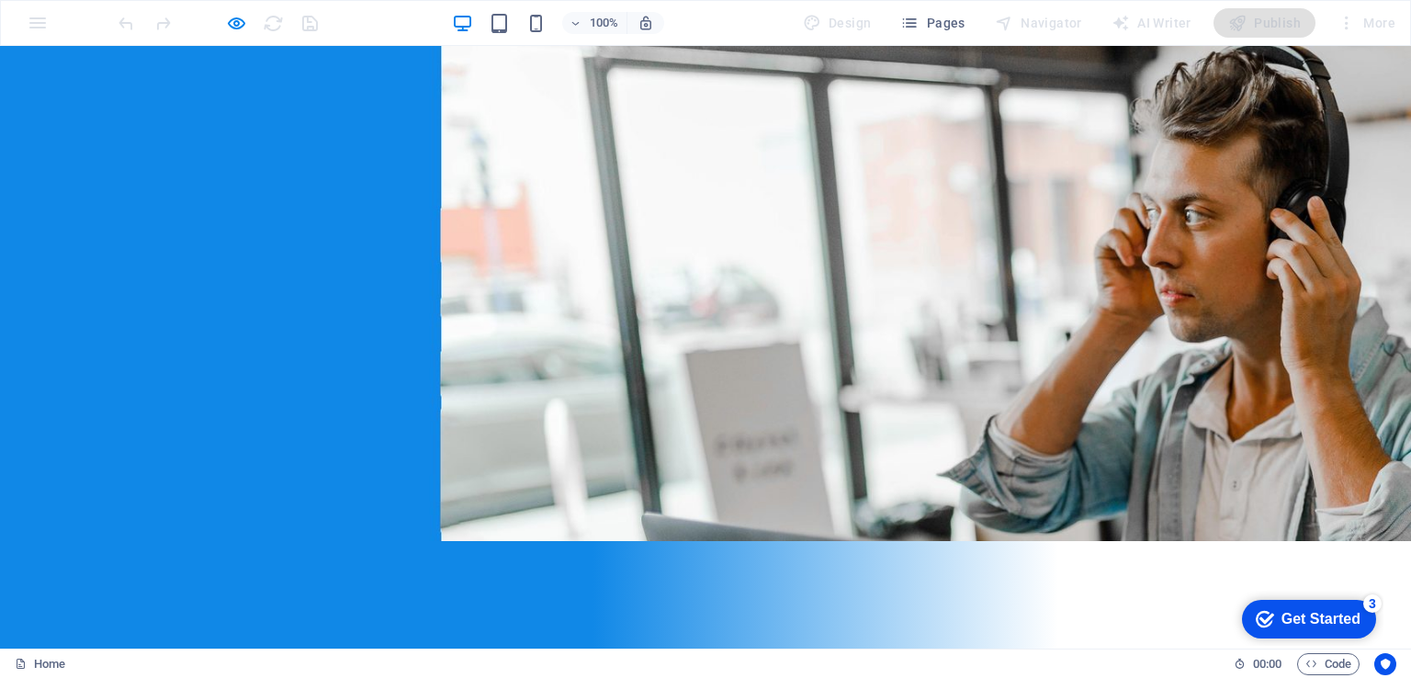
scroll to position [0, 0]
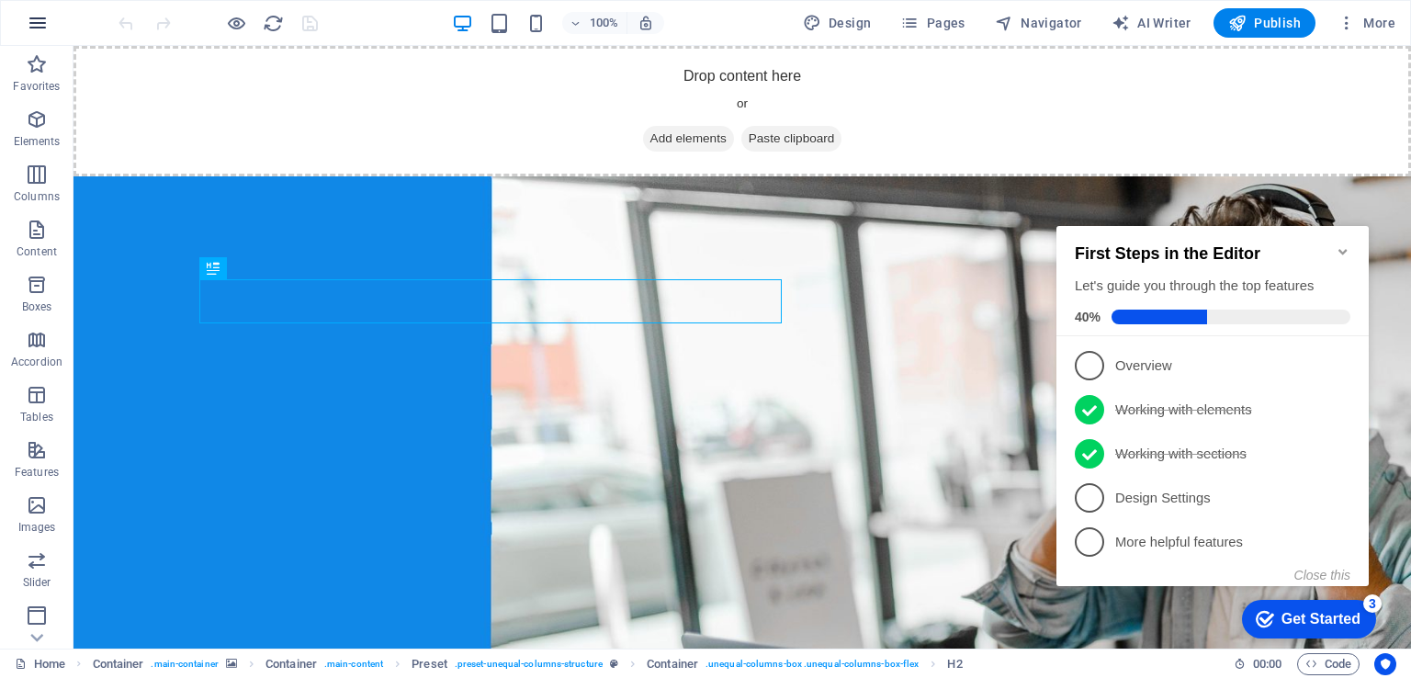
click at [49, 19] on button "button" at bounding box center [38, 23] width 44 height 44
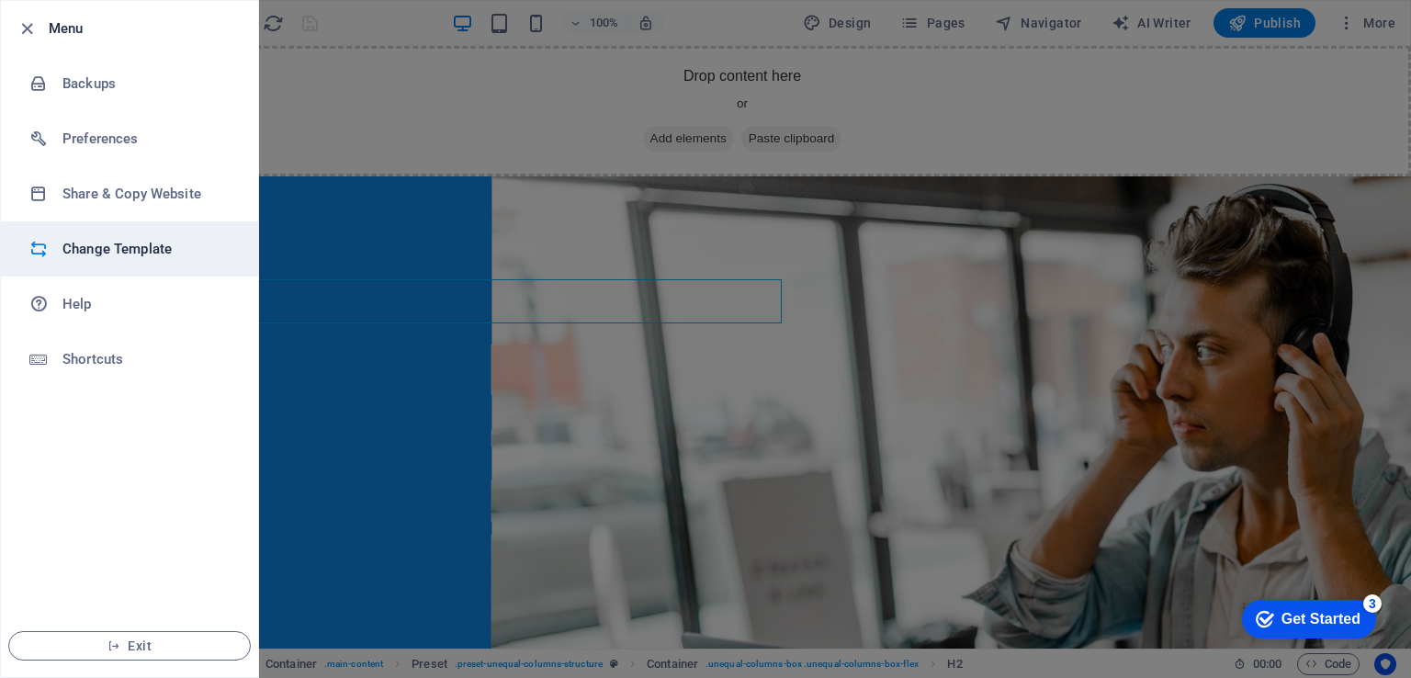
click at [106, 243] on h6 "Change Template" at bounding box center [147, 249] width 170 height 22
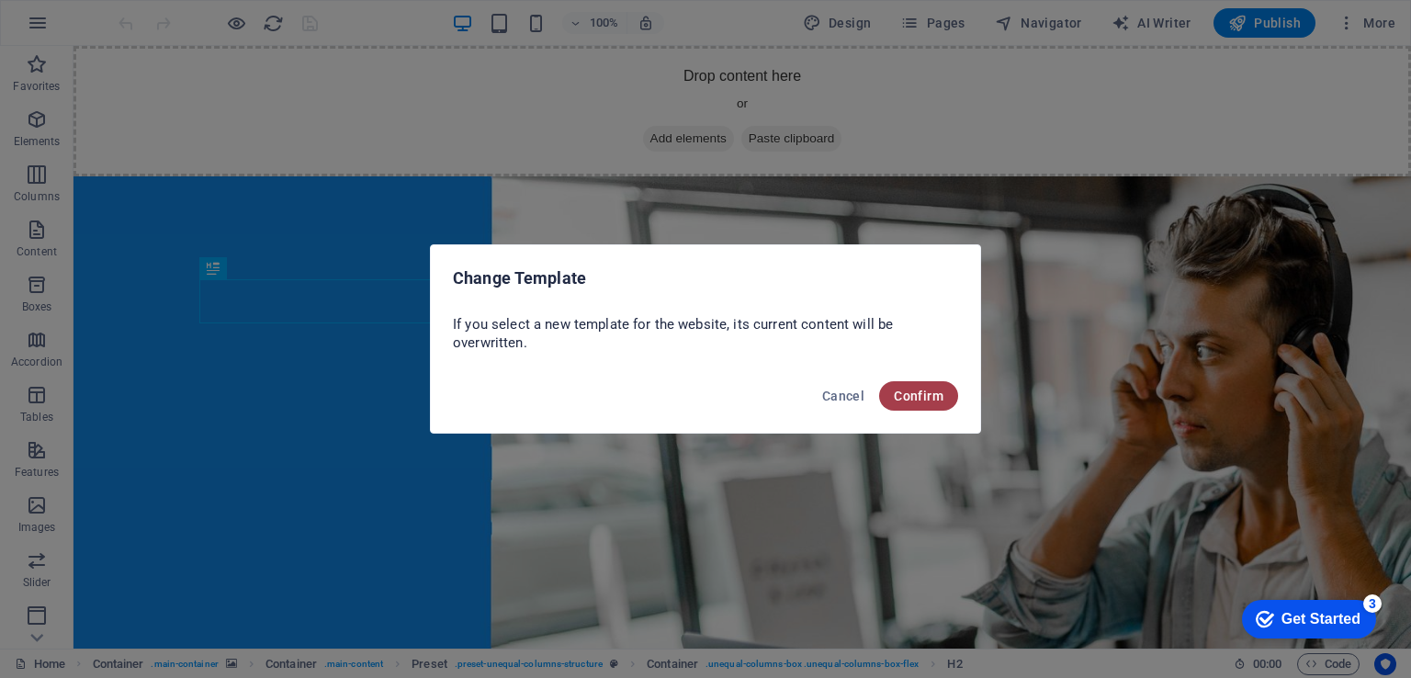
click at [897, 400] on span "Confirm" at bounding box center [919, 396] width 50 height 15
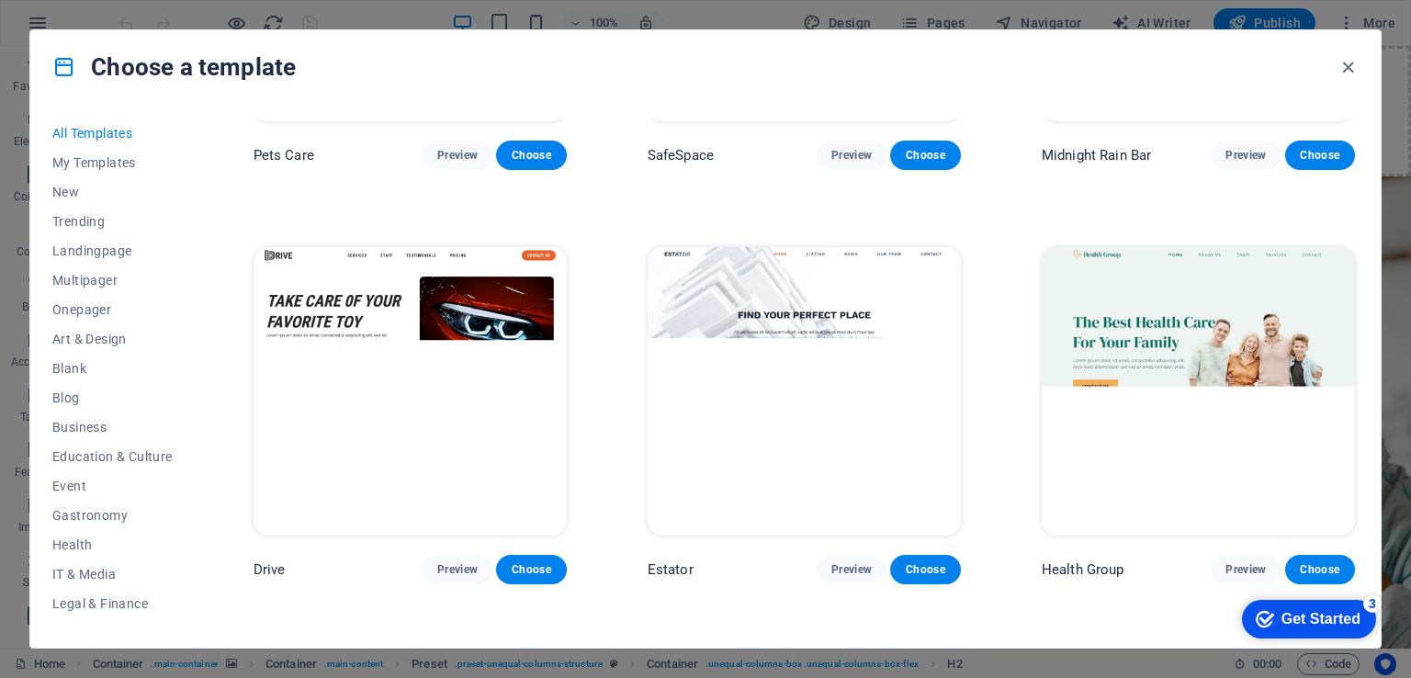
scroll to position [1194, 0]
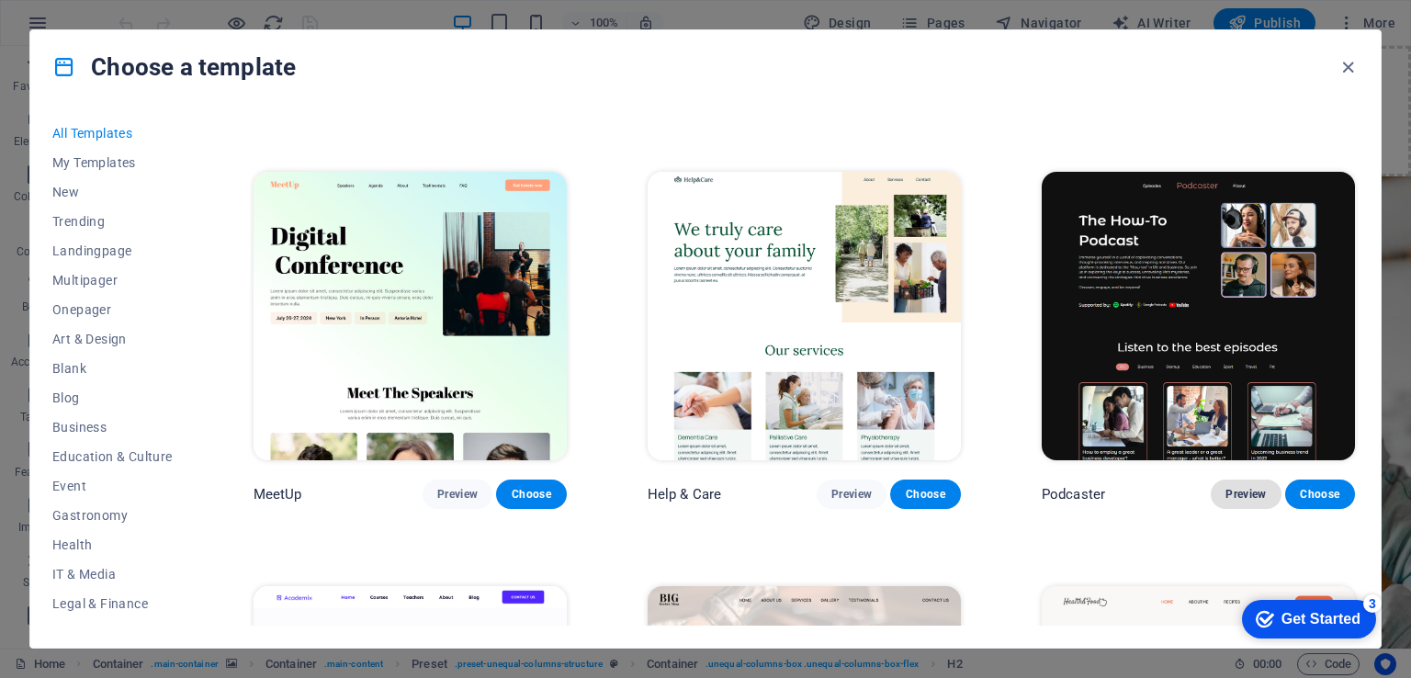
click at [1253, 490] on span "Preview" at bounding box center [1245, 494] width 40 height 15
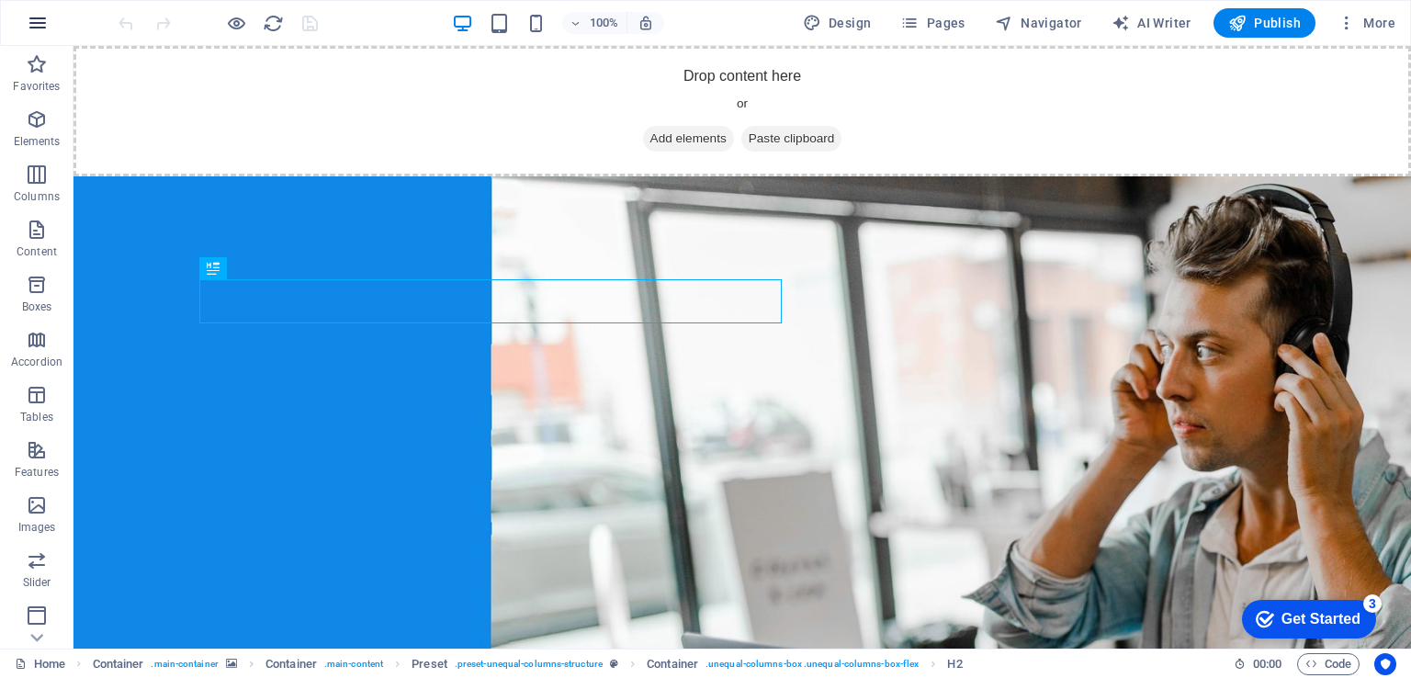
click at [25, 25] on button "button" at bounding box center [38, 23] width 44 height 44
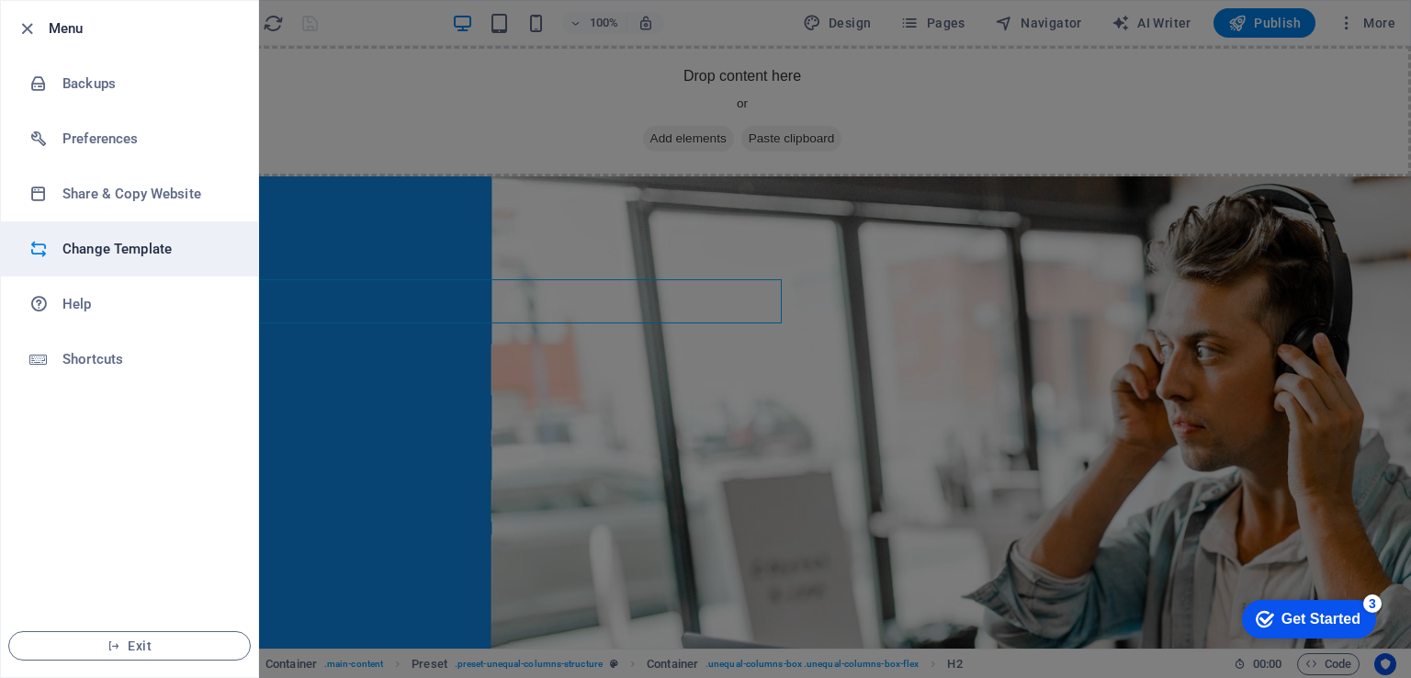
click at [107, 251] on h6 "Change Template" at bounding box center [147, 249] width 170 height 22
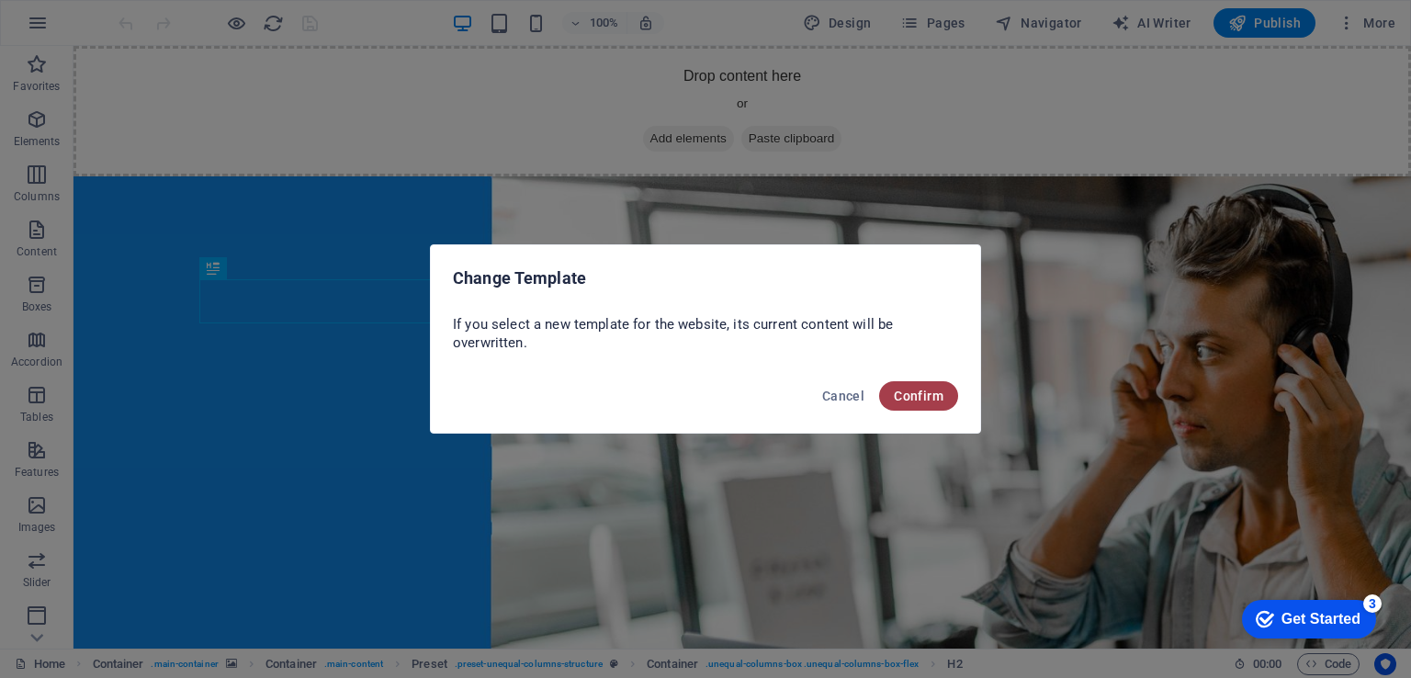
click at [914, 389] on span "Confirm" at bounding box center [919, 396] width 50 height 15
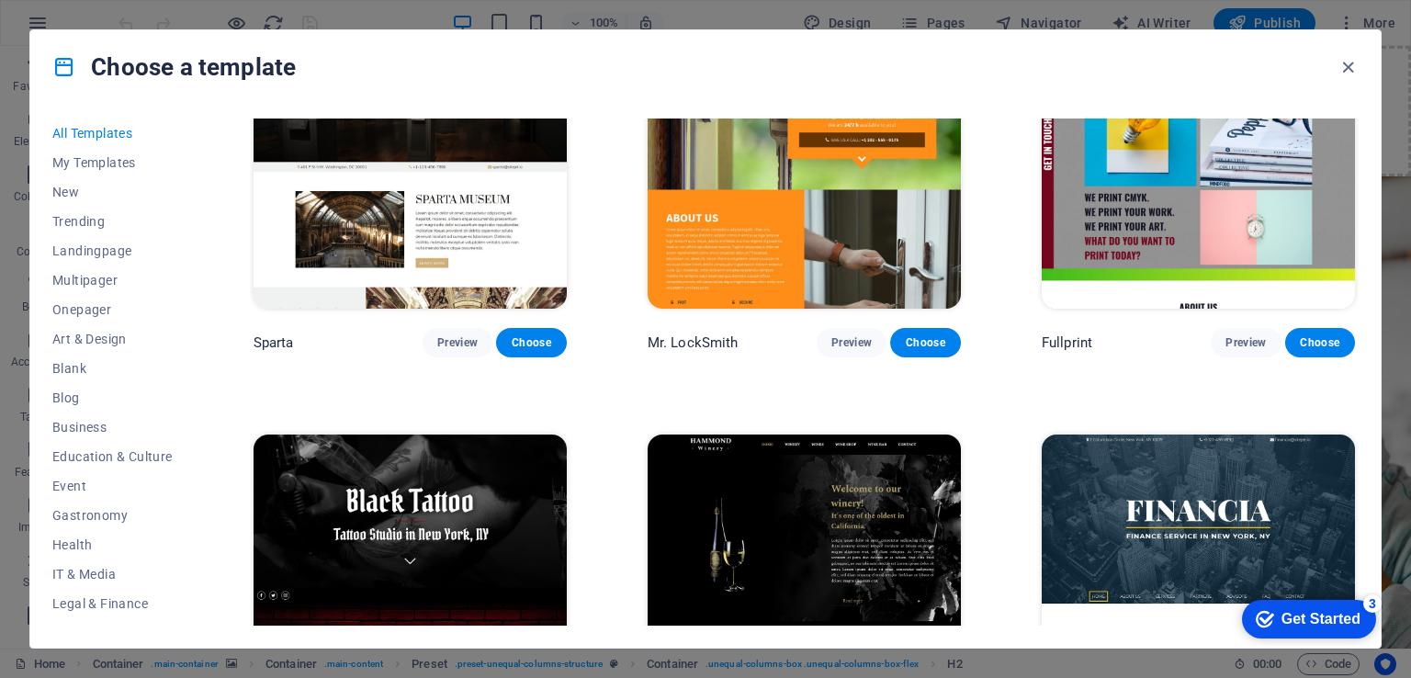
scroll to position [11299, 0]
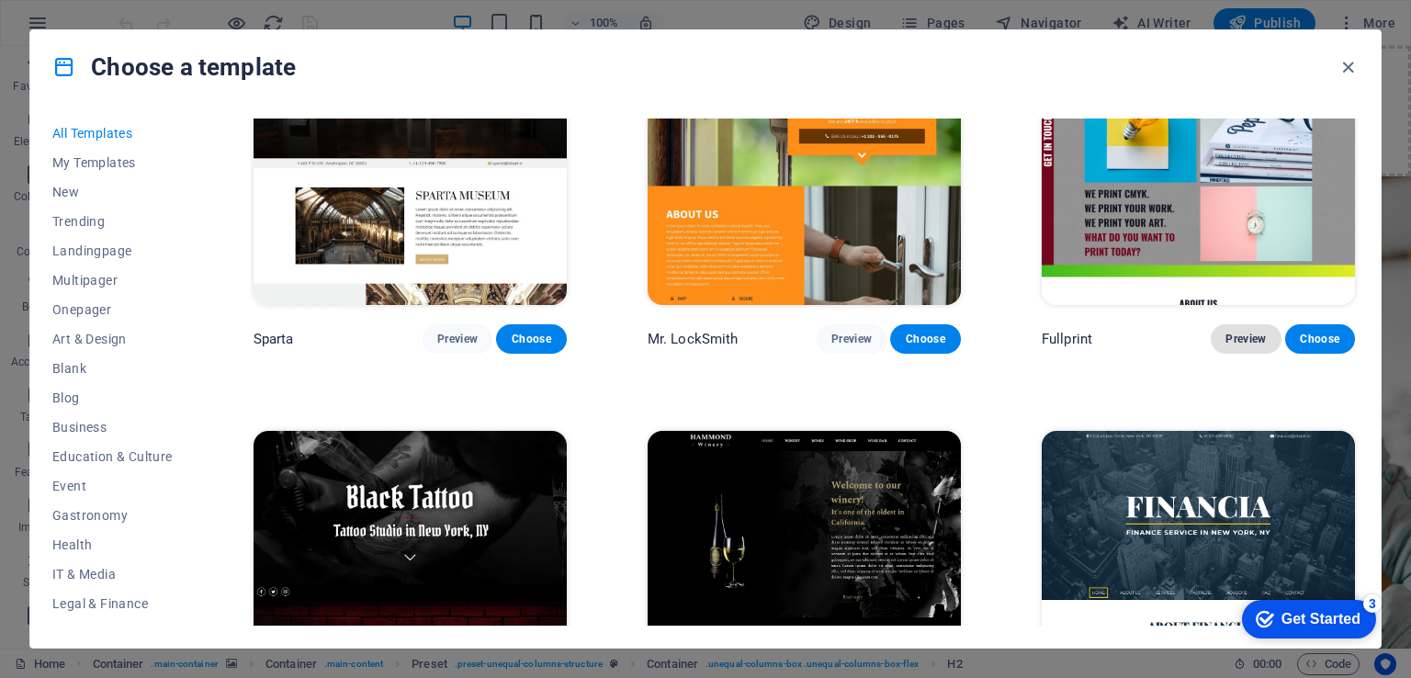
click at [1240, 332] on span "Preview" at bounding box center [1245, 339] width 40 height 15
